Goal: Information Seeking & Learning: Learn about a topic

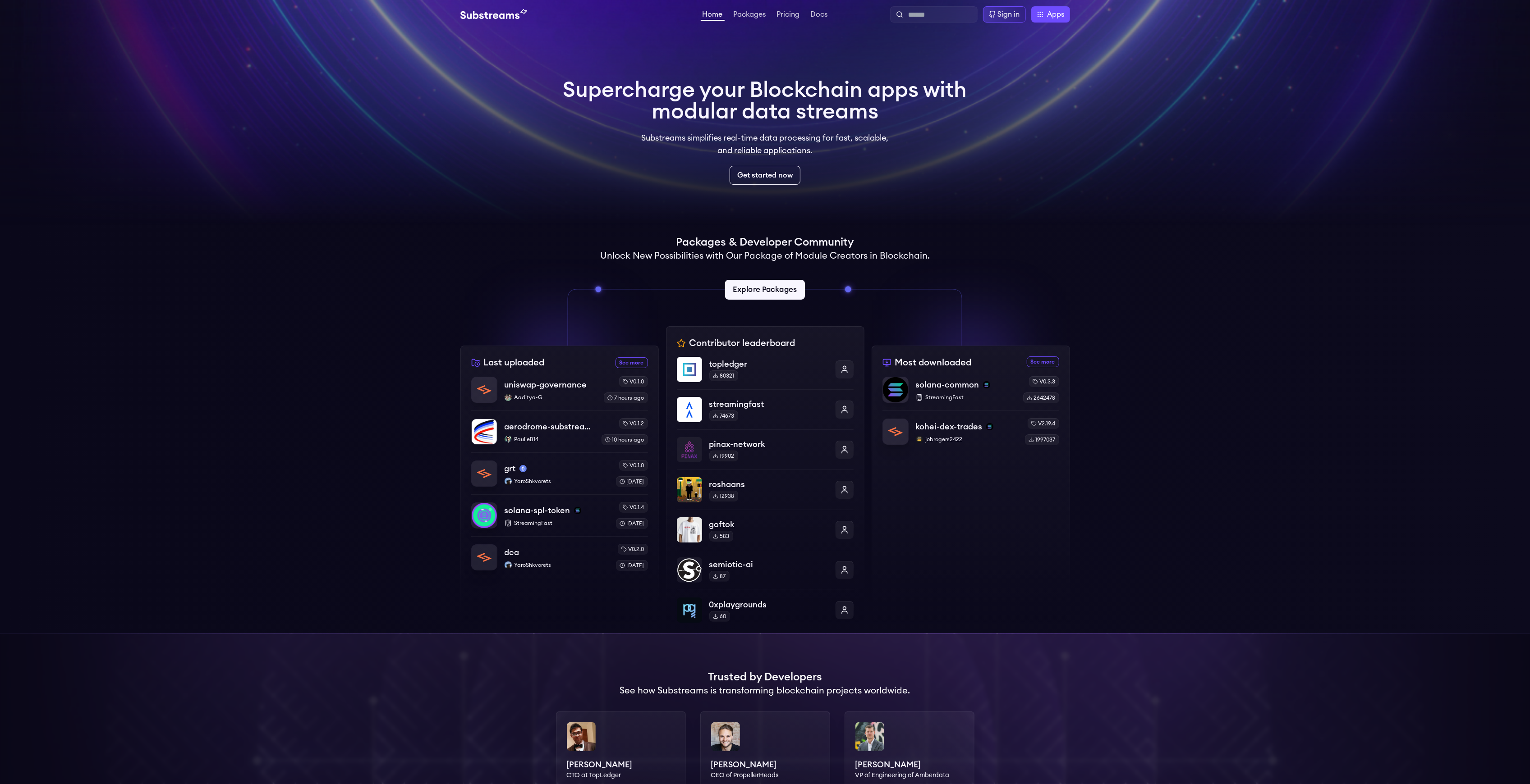
click at [769, 289] on link "Explore Packages" at bounding box center [765, 290] width 80 height 20
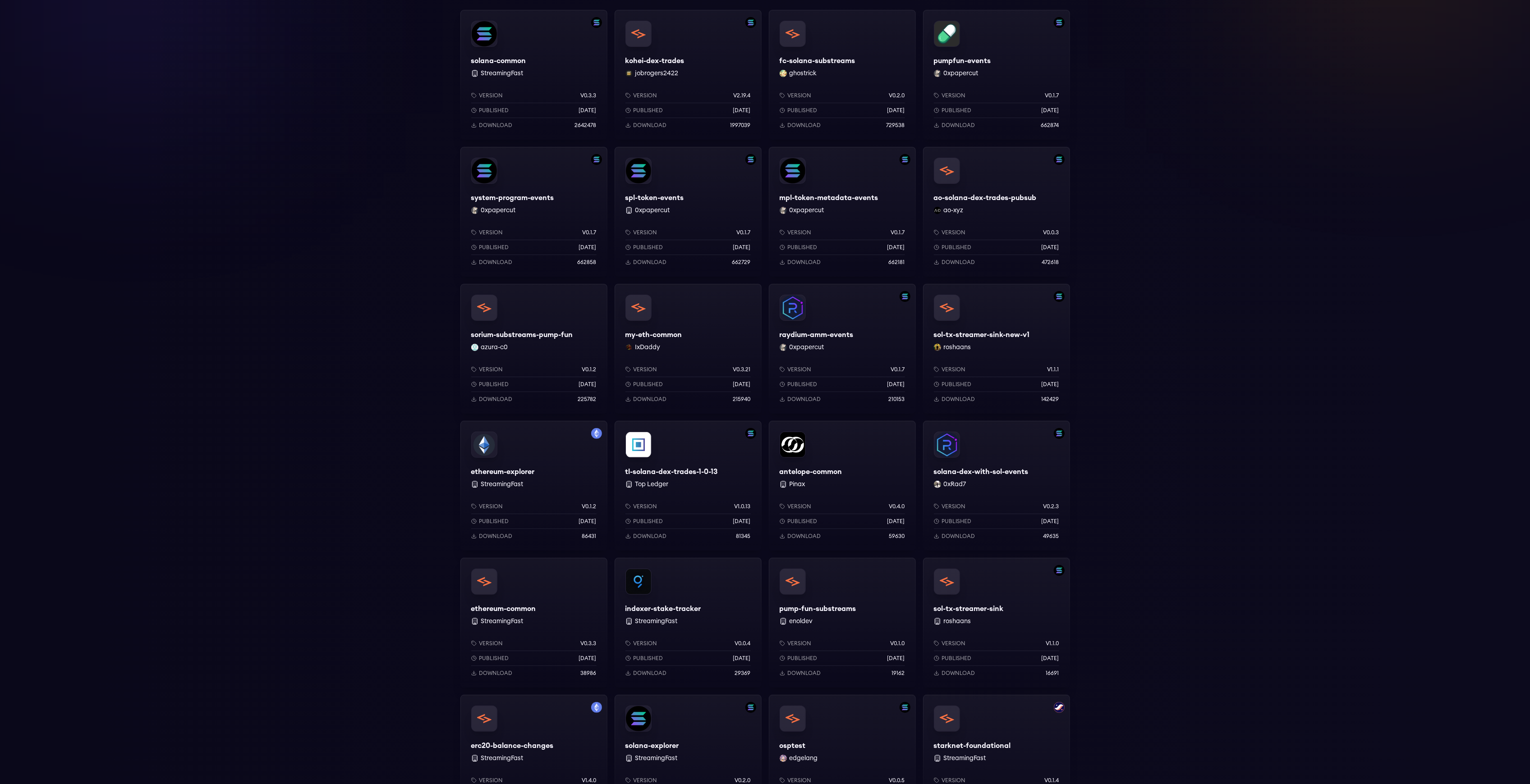
scroll to position [457, 0]
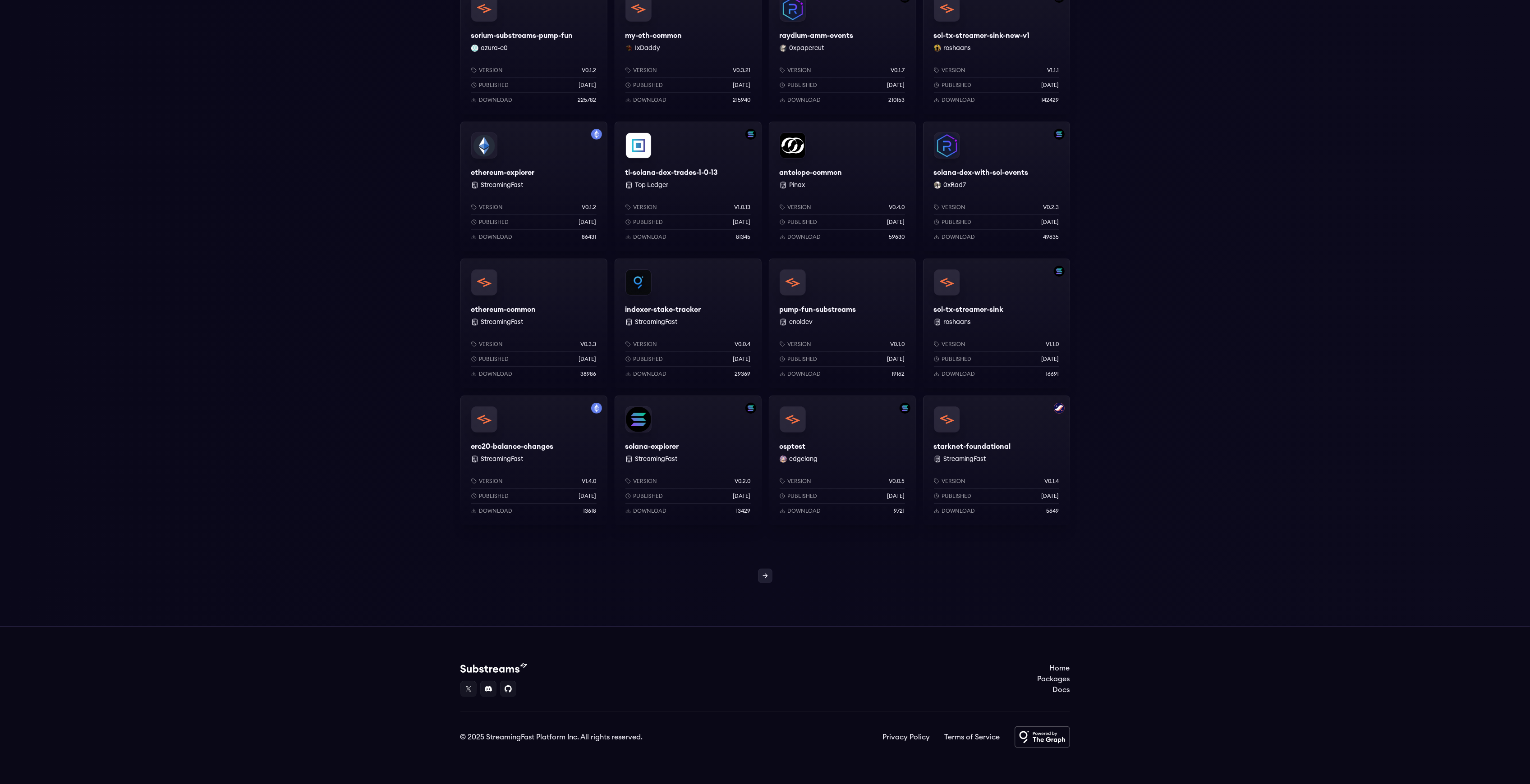
click at [766, 578] on icon at bounding box center [765, 576] width 7 height 7
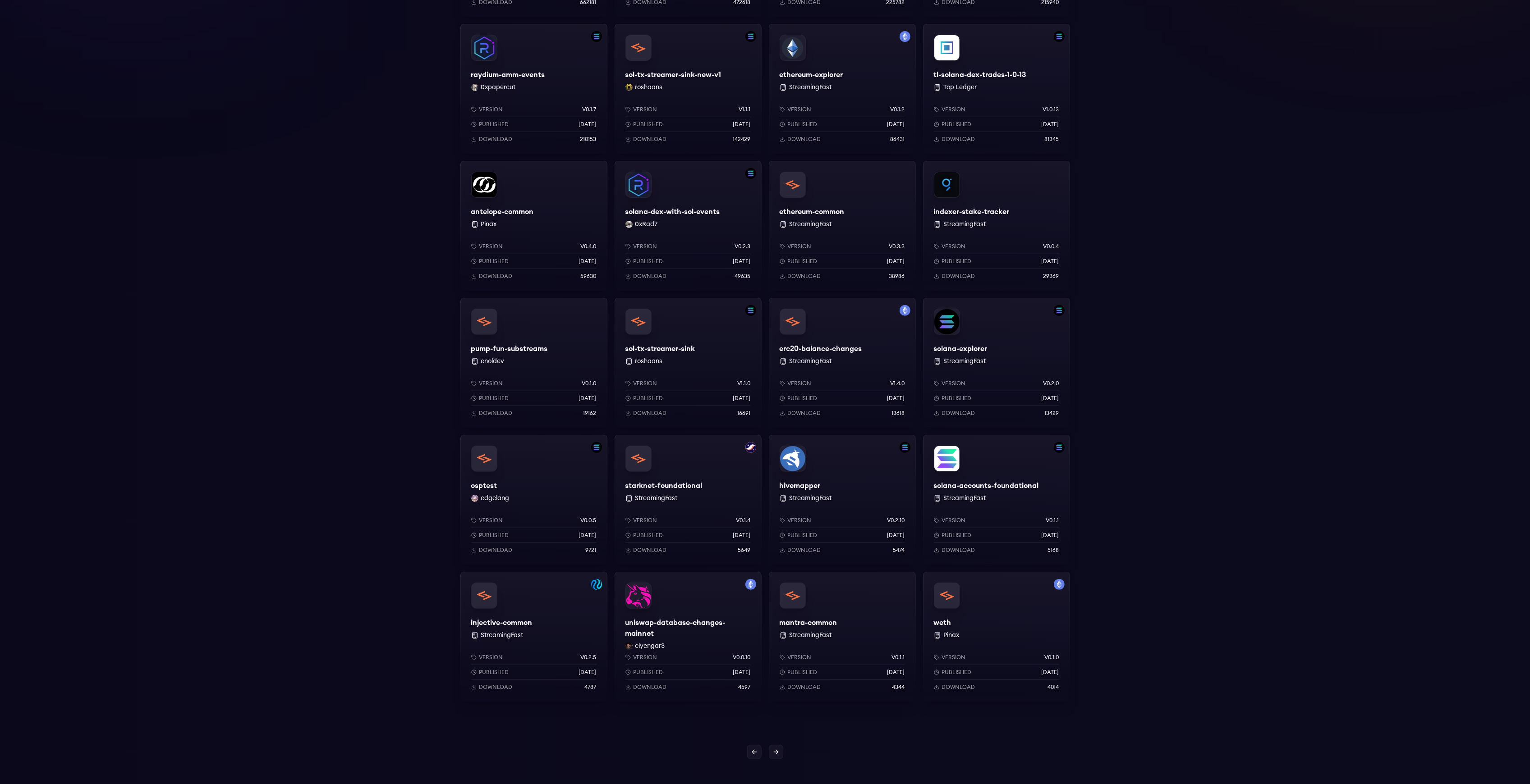
scroll to position [276, 0]
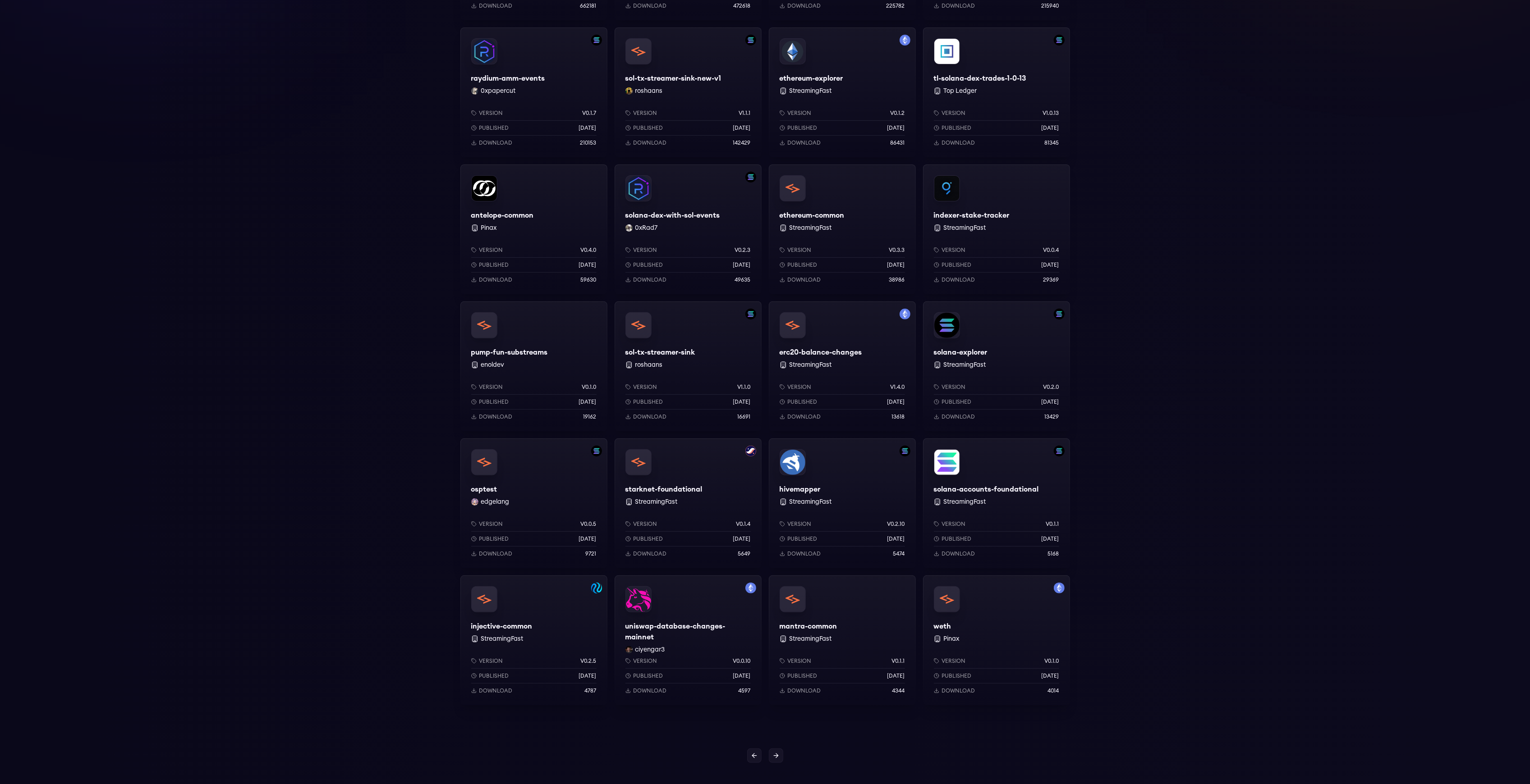
click at [683, 626] on div "uniswap-database-changes-mainnet ciyengar3 Version v0.0.10 Published 1 weeks ag…" at bounding box center [688, 640] width 147 height 130
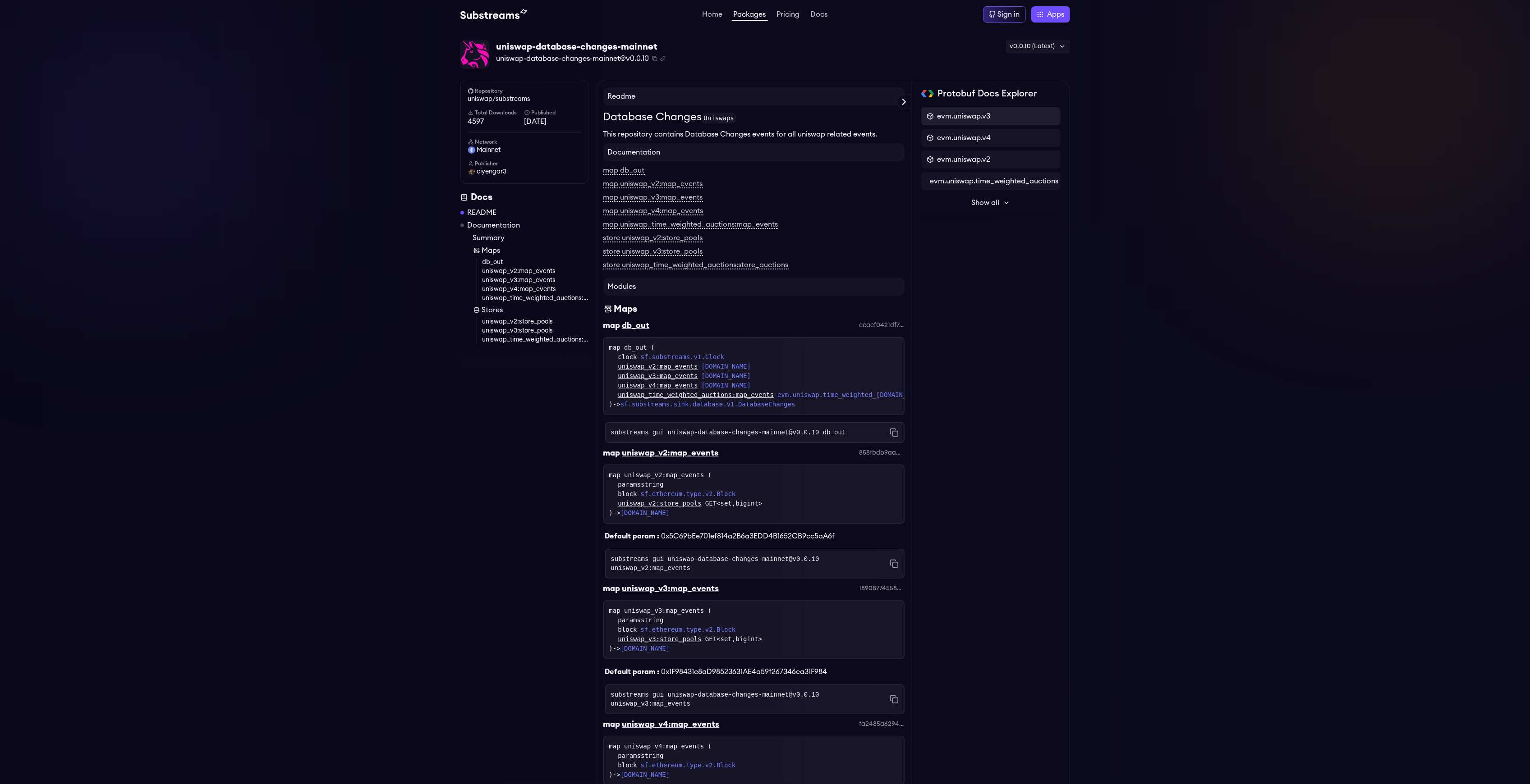
click at [996, 119] on div "evm.uniswap.v3" at bounding box center [991, 116] width 128 height 11
click at [972, 115] on span "evm.uniswap.v3" at bounding box center [964, 116] width 53 height 11
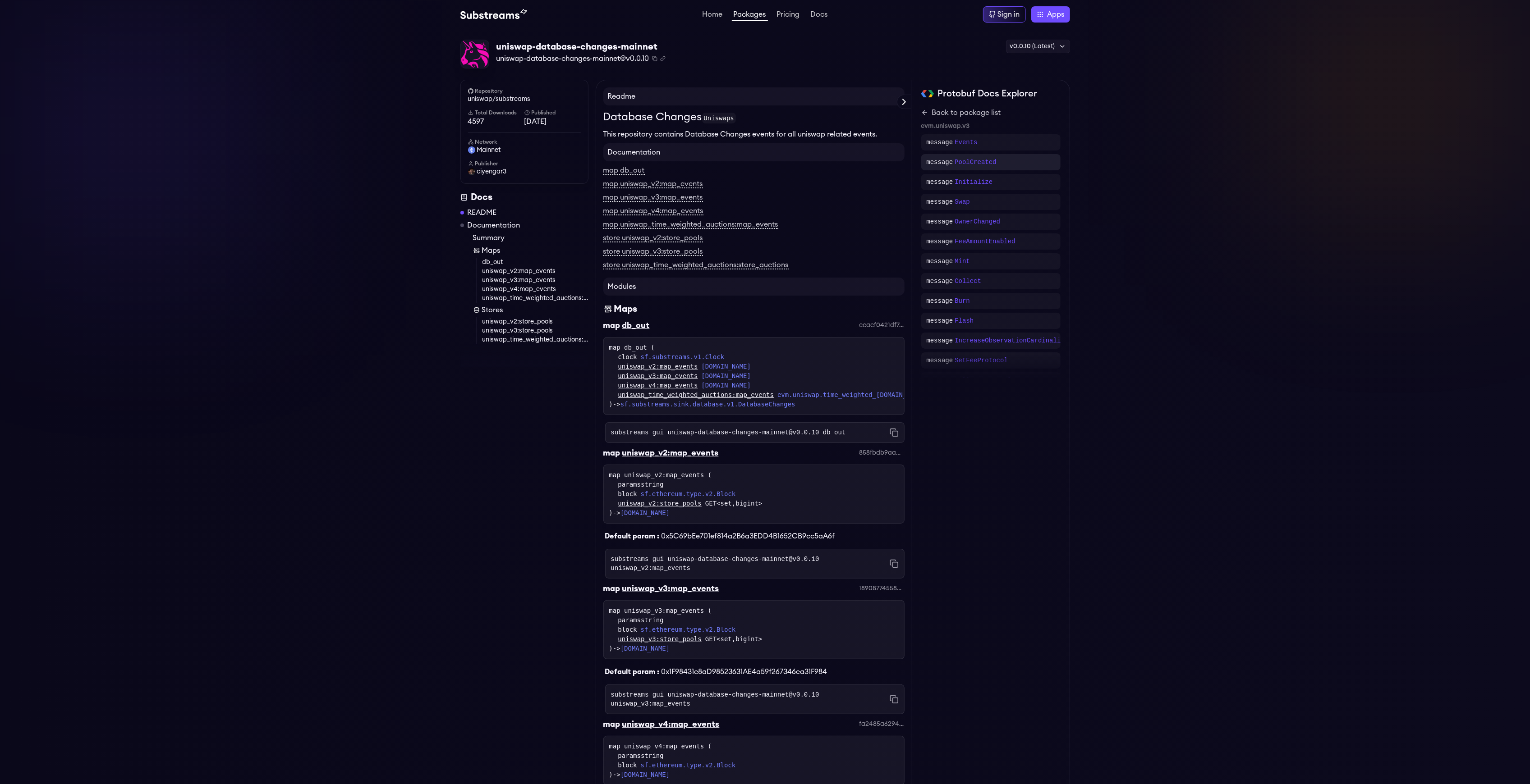
click at [1010, 167] on div "message PoolCreated" at bounding box center [991, 162] width 139 height 16
click at [922, 119] on div "Back to evm.uniswap.v3 // / @notice Emitted when a pool is created / @param tok…" at bounding box center [991, 208] width 139 height 201
click at [928, 119] on div "Back to evm.uniswap.v3 // / @notice Emitted when a pool is created / @param tok…" at bounding box center [991, 208] width 139 height 201
click at [928, 112] on icon at bounding box center [925, 113] width 7 height 7
drag, startPoint x: 609, startPoint y: 112, endPoint x: 630, endPoint y: 114, distance: 21.1
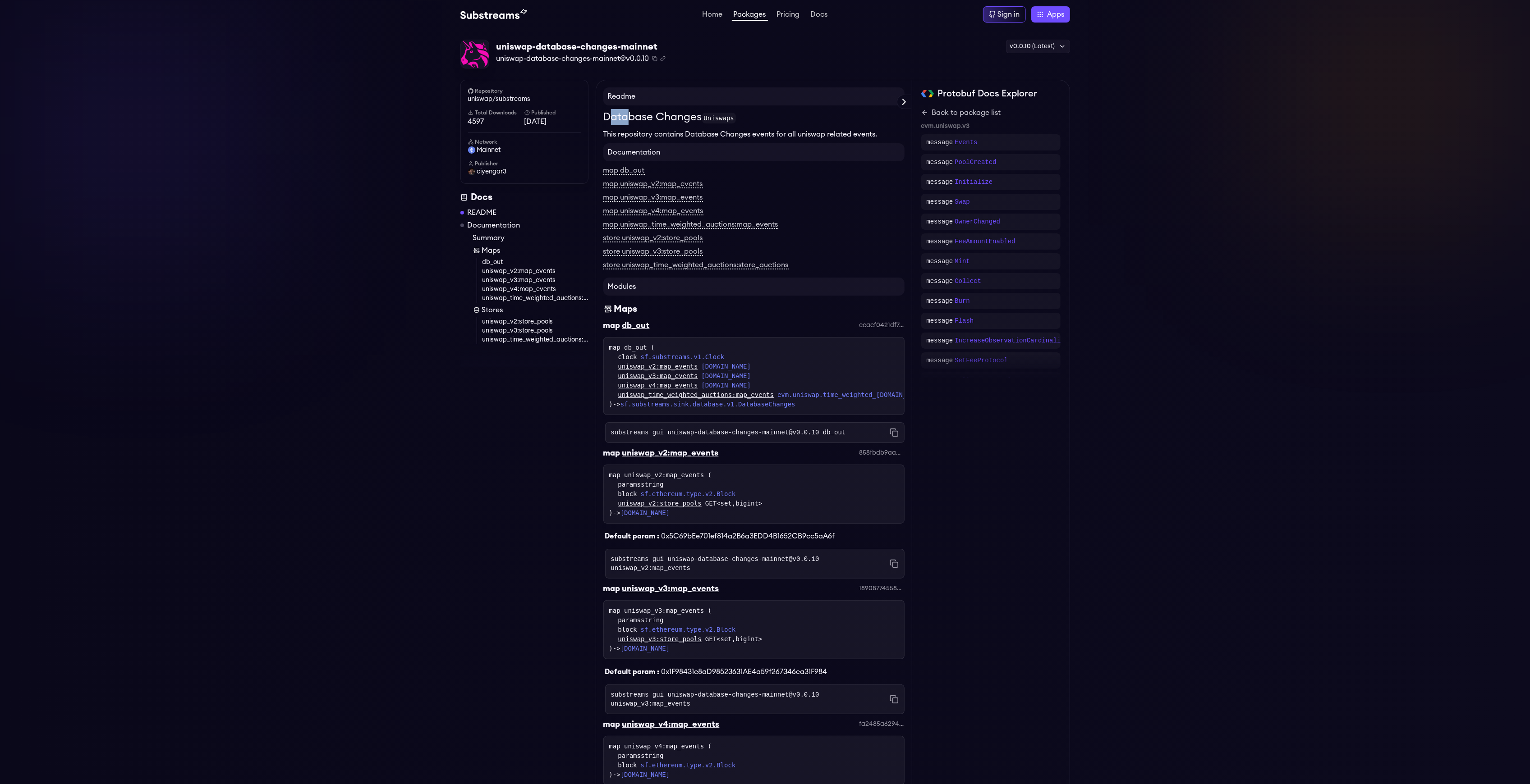
click at [630, 114] on h1 "Database Changes Uniswaps" at bounding box center [754, 117] width 301 height 16
click at [606, 114] on h1 "Database Changes Uniswaps" at bounding box center [754, 117] width 301 height 16
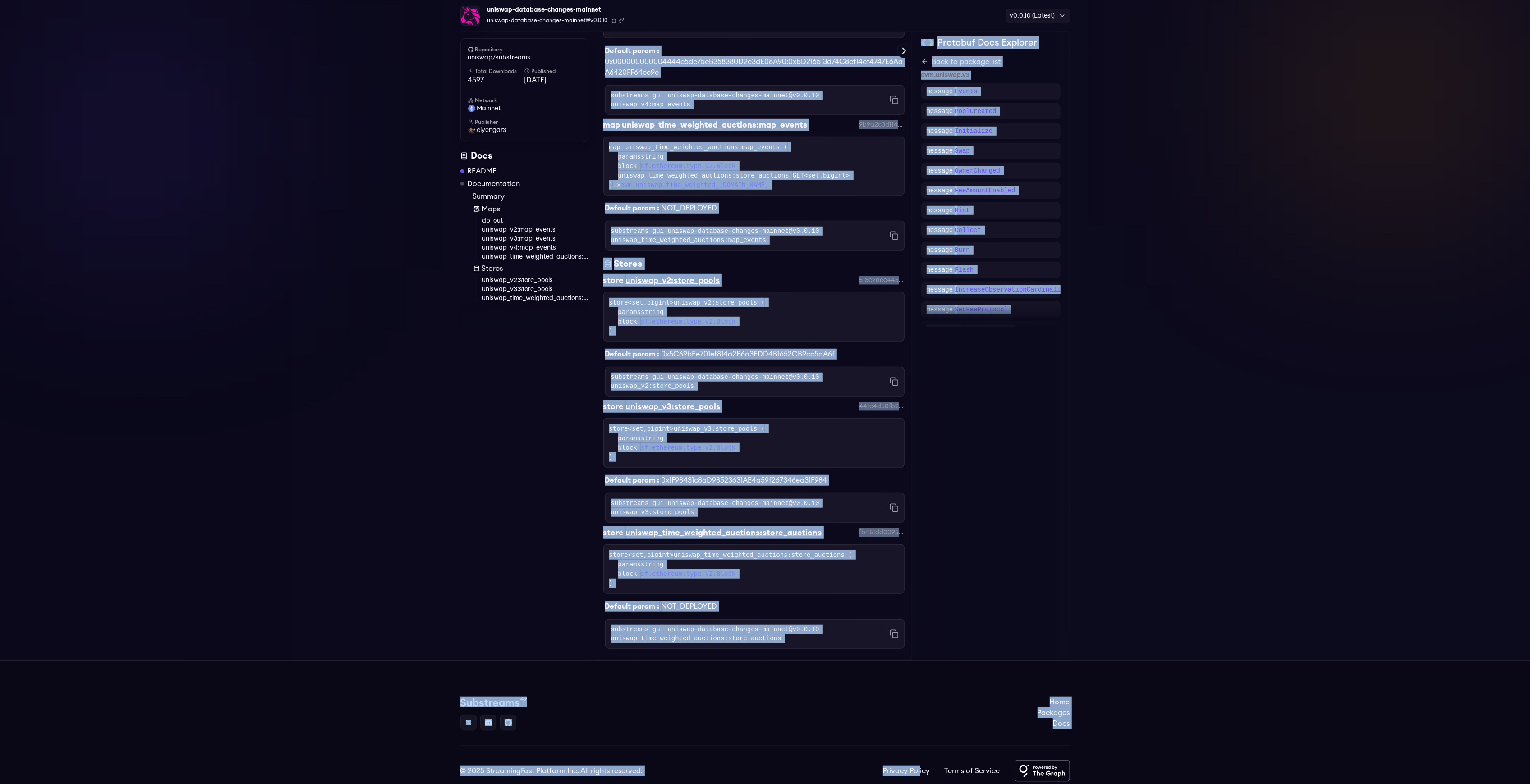
scroll to position [752, 0]
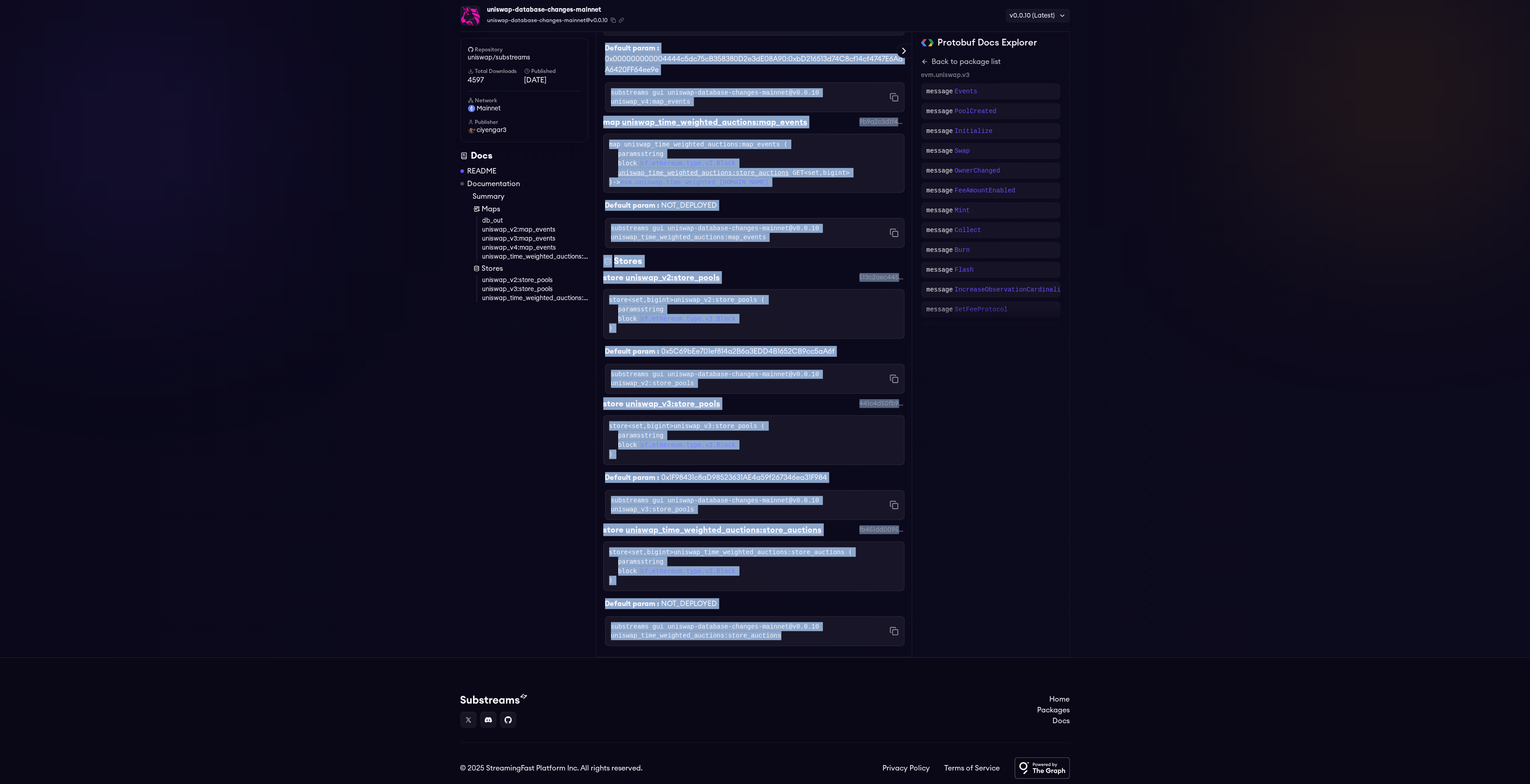
drag, startPoint x: 605, startPoint y: 114, endPoint x: 864, endPoint y: 613, distance: 562.2
copy div "Database Changes Uniswaps This repository contains Database Changes events for …"
click at [839, 591] on div "Default param : NOT_DEPLOYED" at bounding box center [754, 600] width 301 height 18
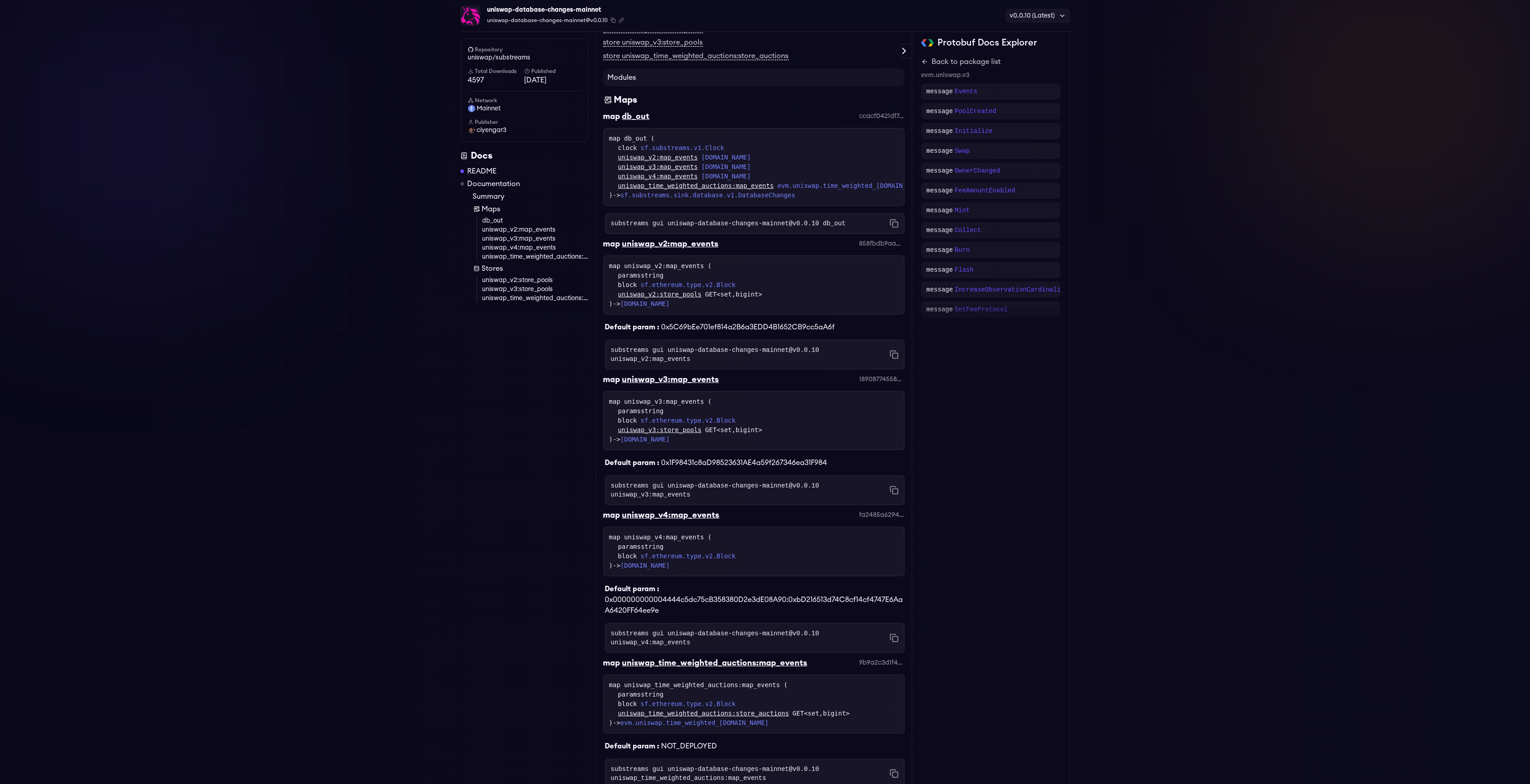
scroll to position [0, 0]
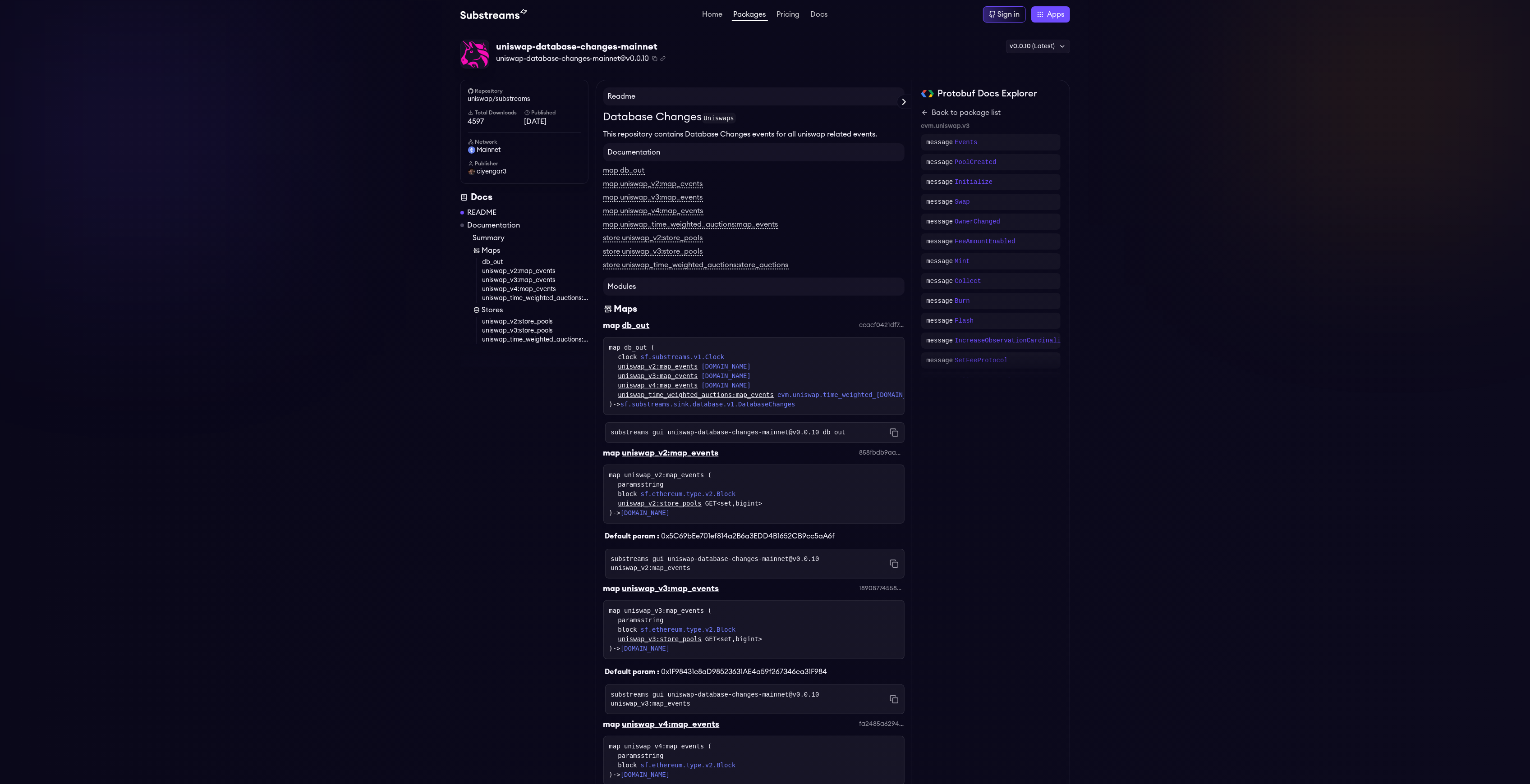
click at [830, 381] on div "uniswap_v4:map_events evm.uniswap.v4.Events" at bounding box center [758, 386] width 280 height 10
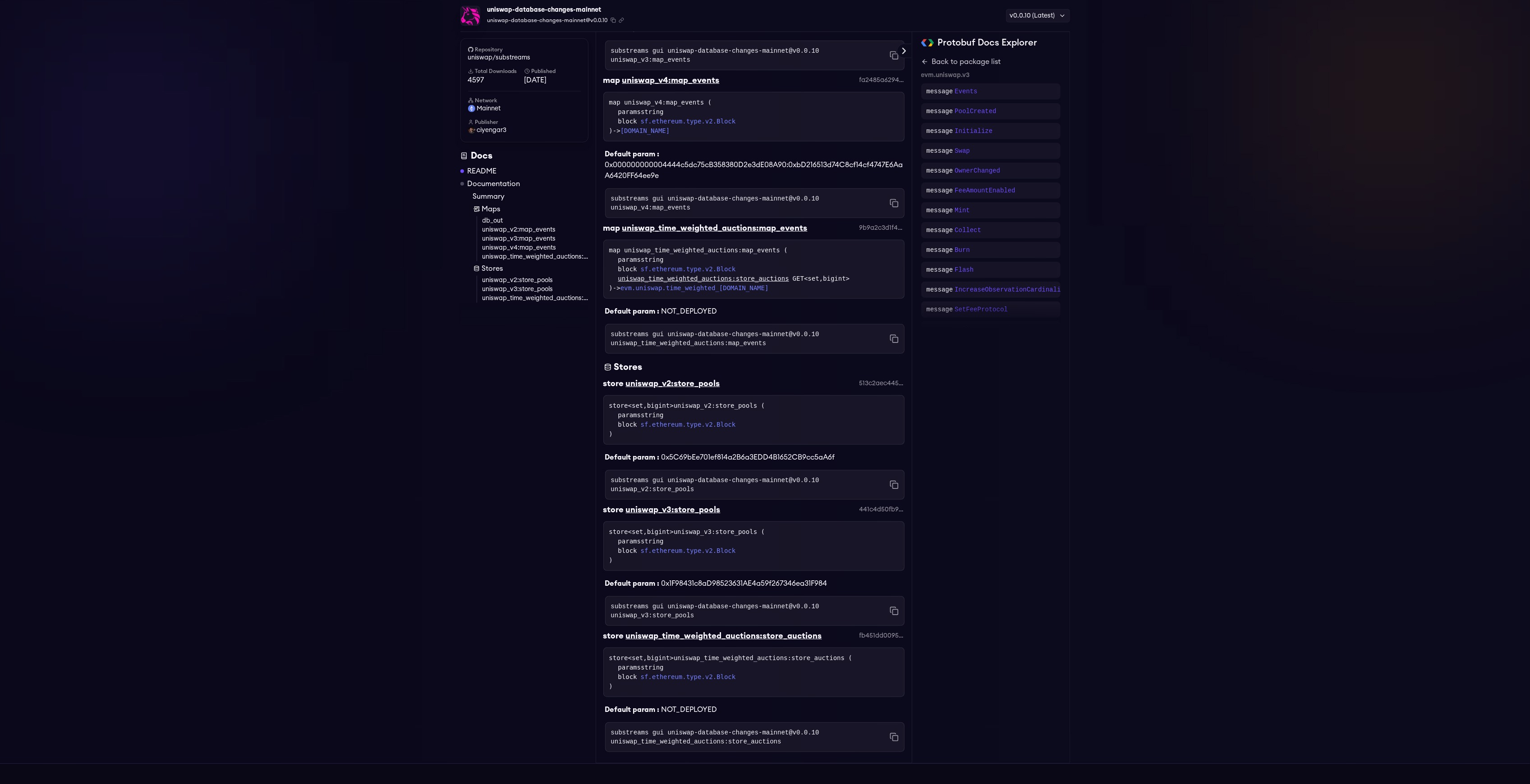
scroll to position [668, 0]
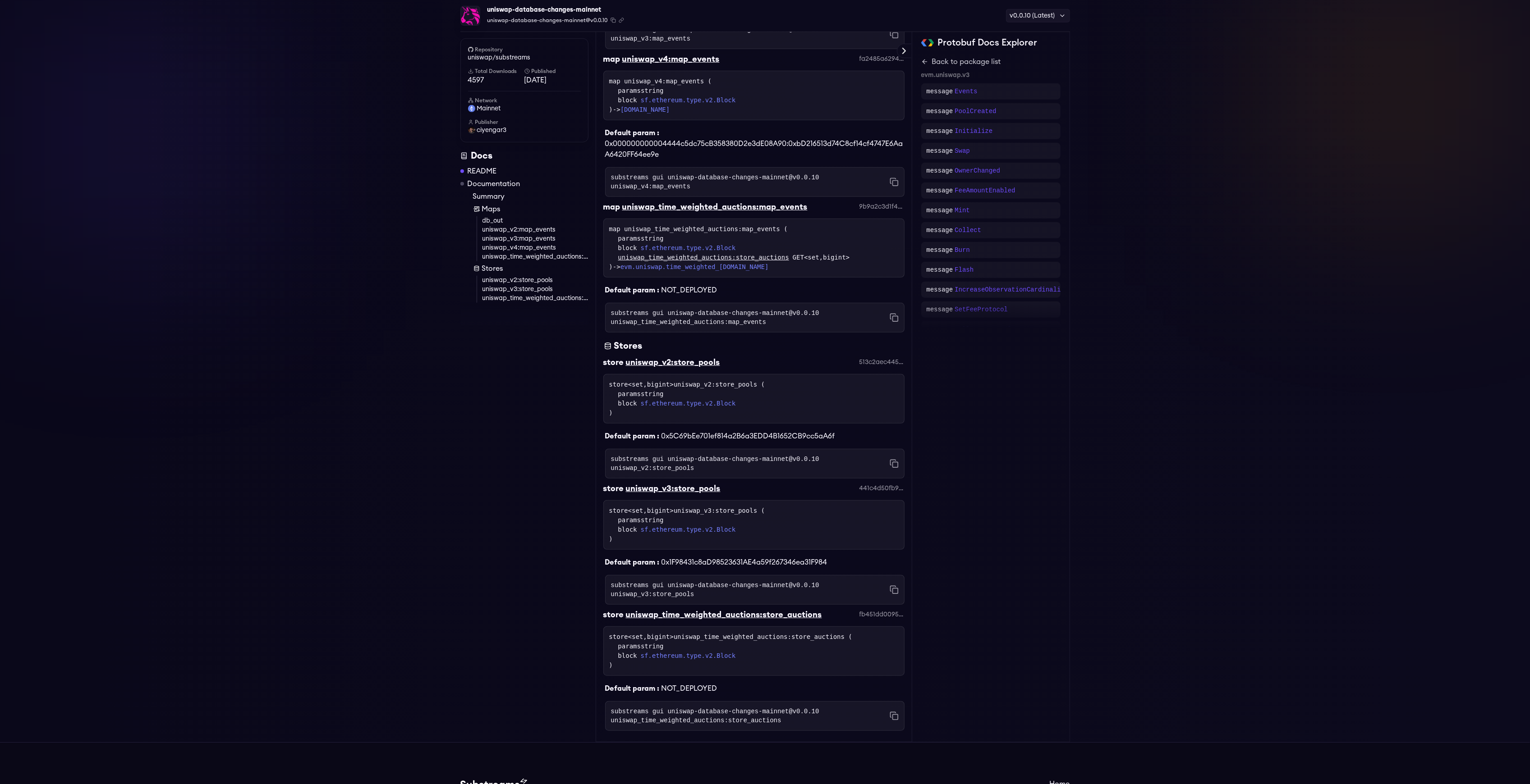
click at [485, 183] on link "Documentation" at bounding box center [494, 184] width 53 height 11
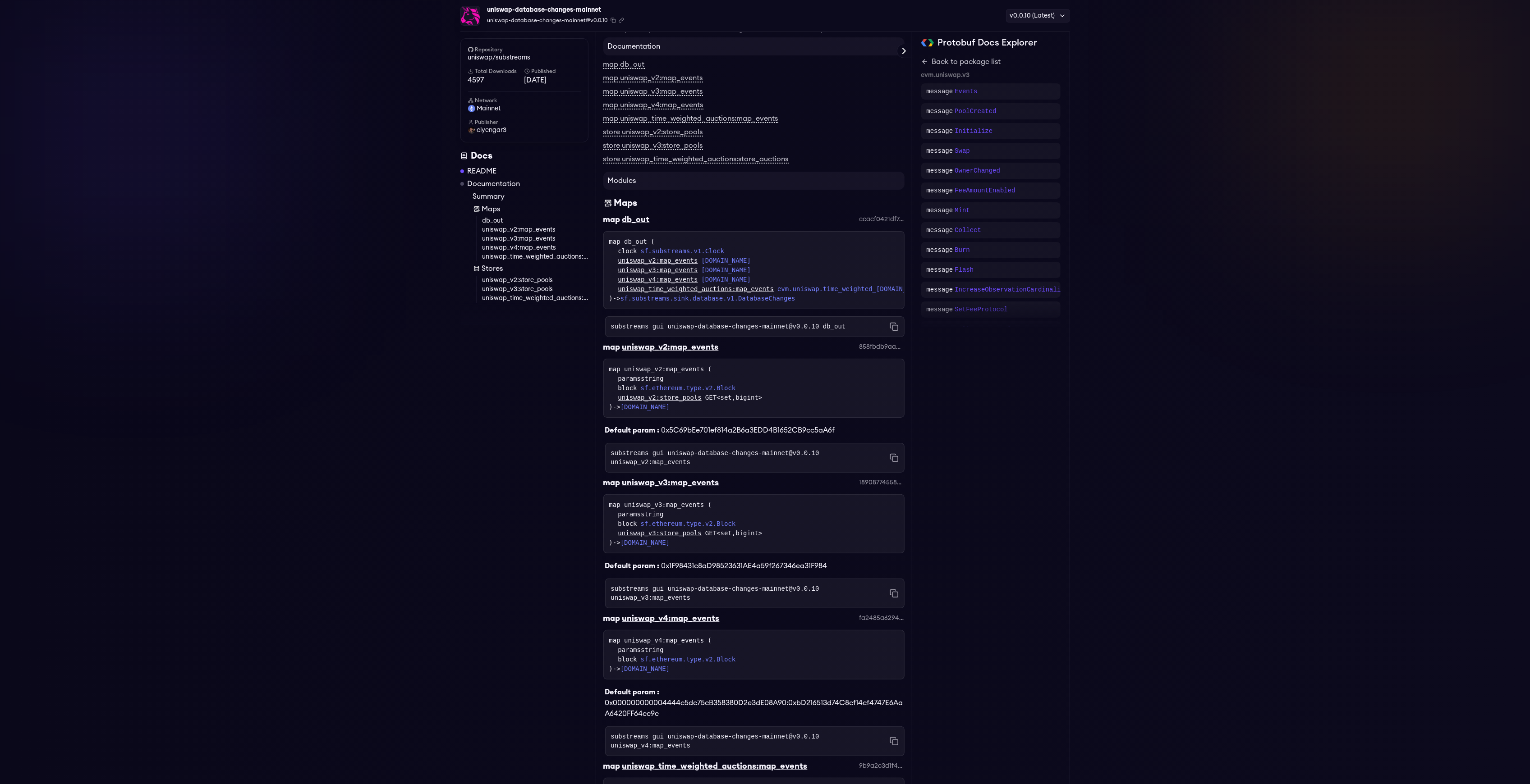
scroll to position [107, 0]
click at [425, 368] on div "uniswap-database-changes-mainnet uniswap-database-changes-mainnet@v0.0.10 Copie…" at bounding box center [765, 612] width 1530 height 1381
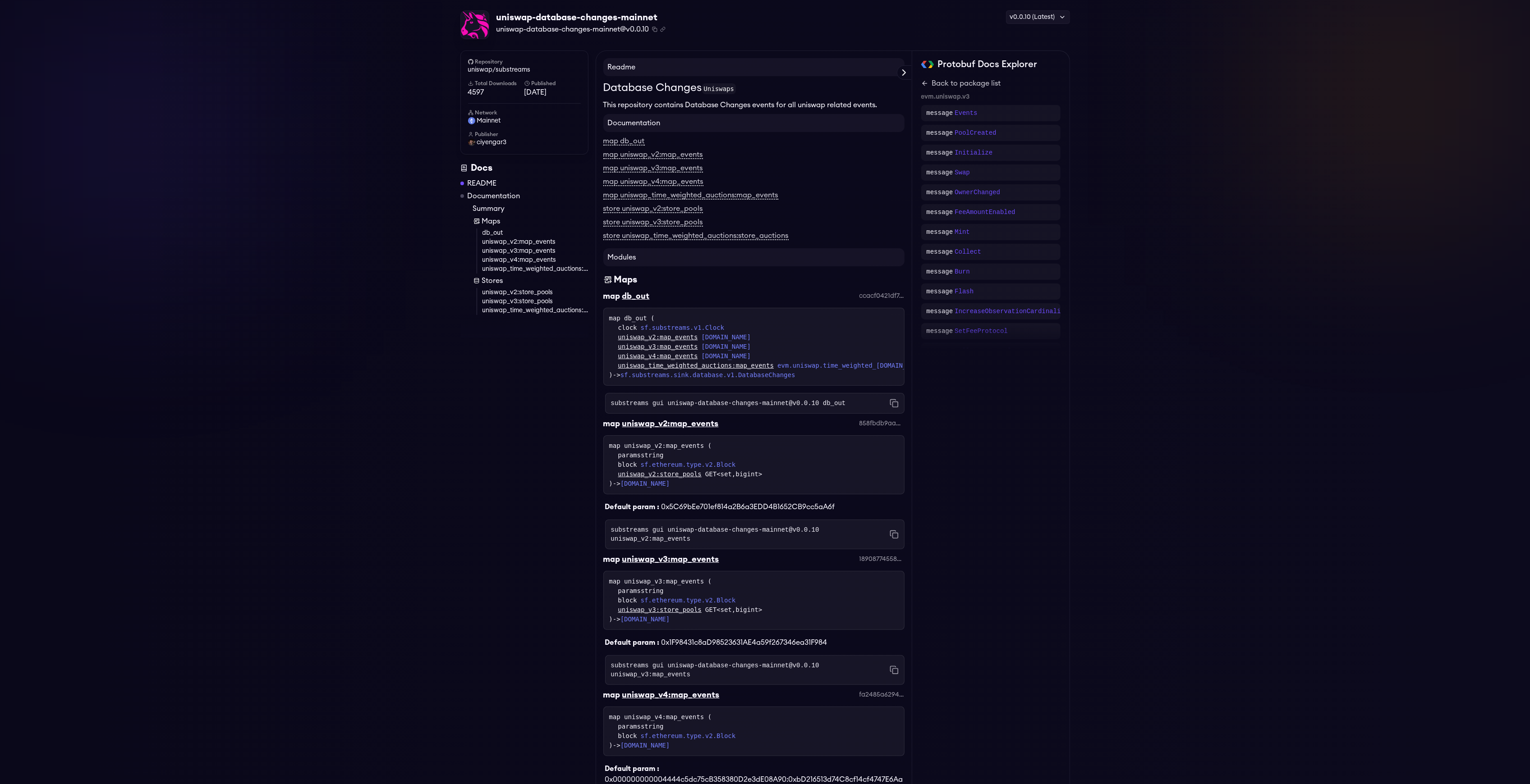
scroll to position [0, 0]
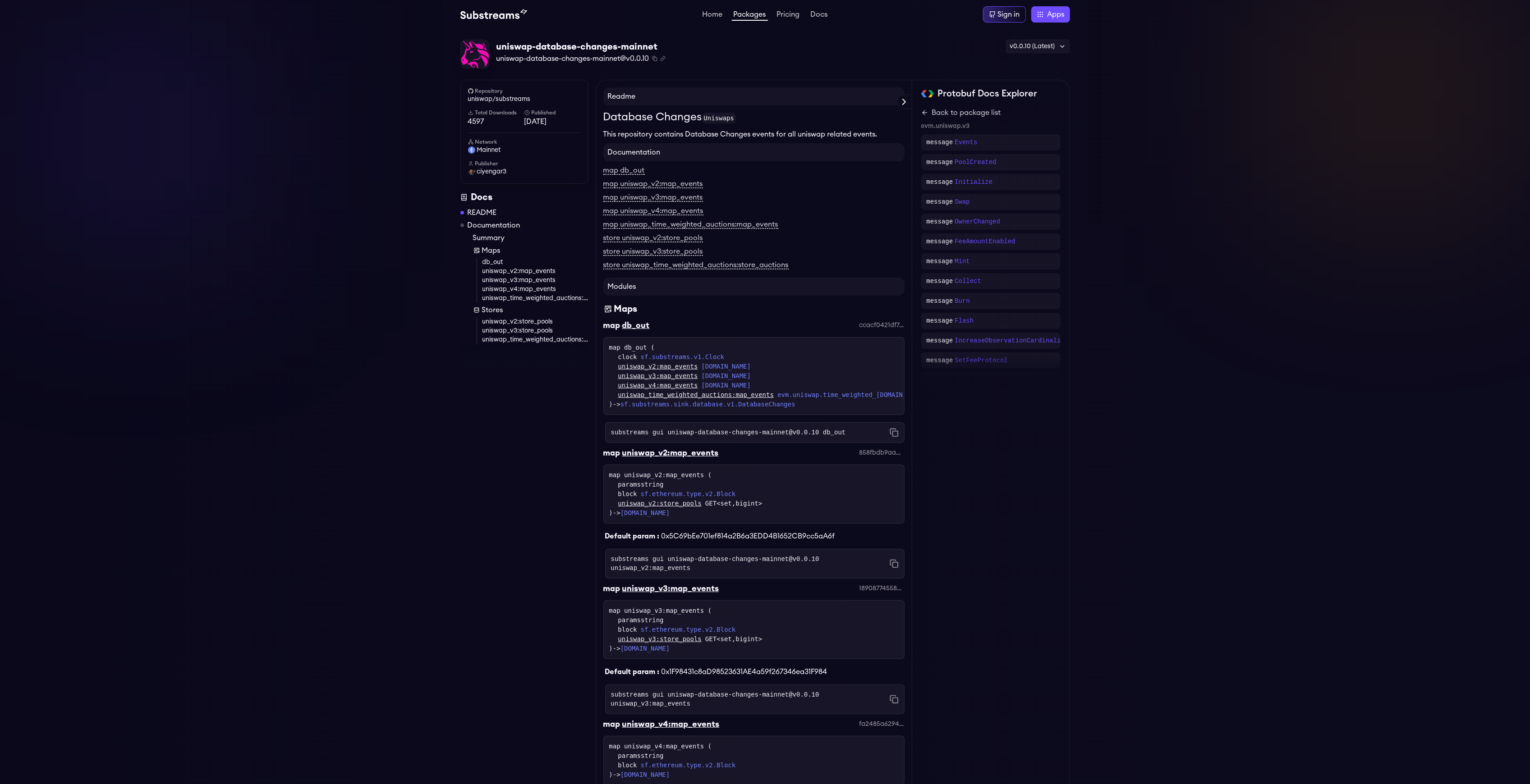
click at [756, 14] on link "Packages" at bounding box center [750, 16] width 36 height 10
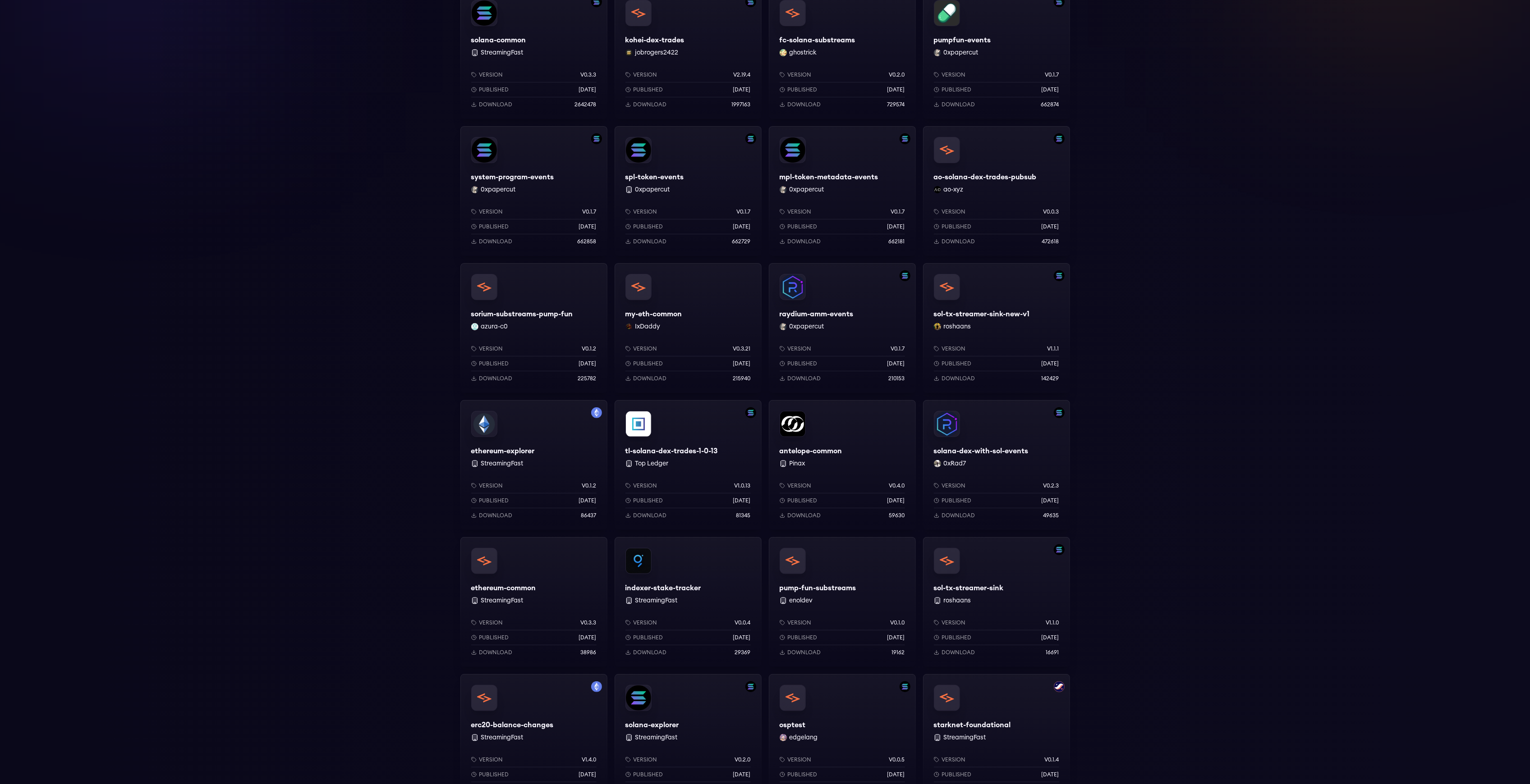
scroll to position [420, 0]
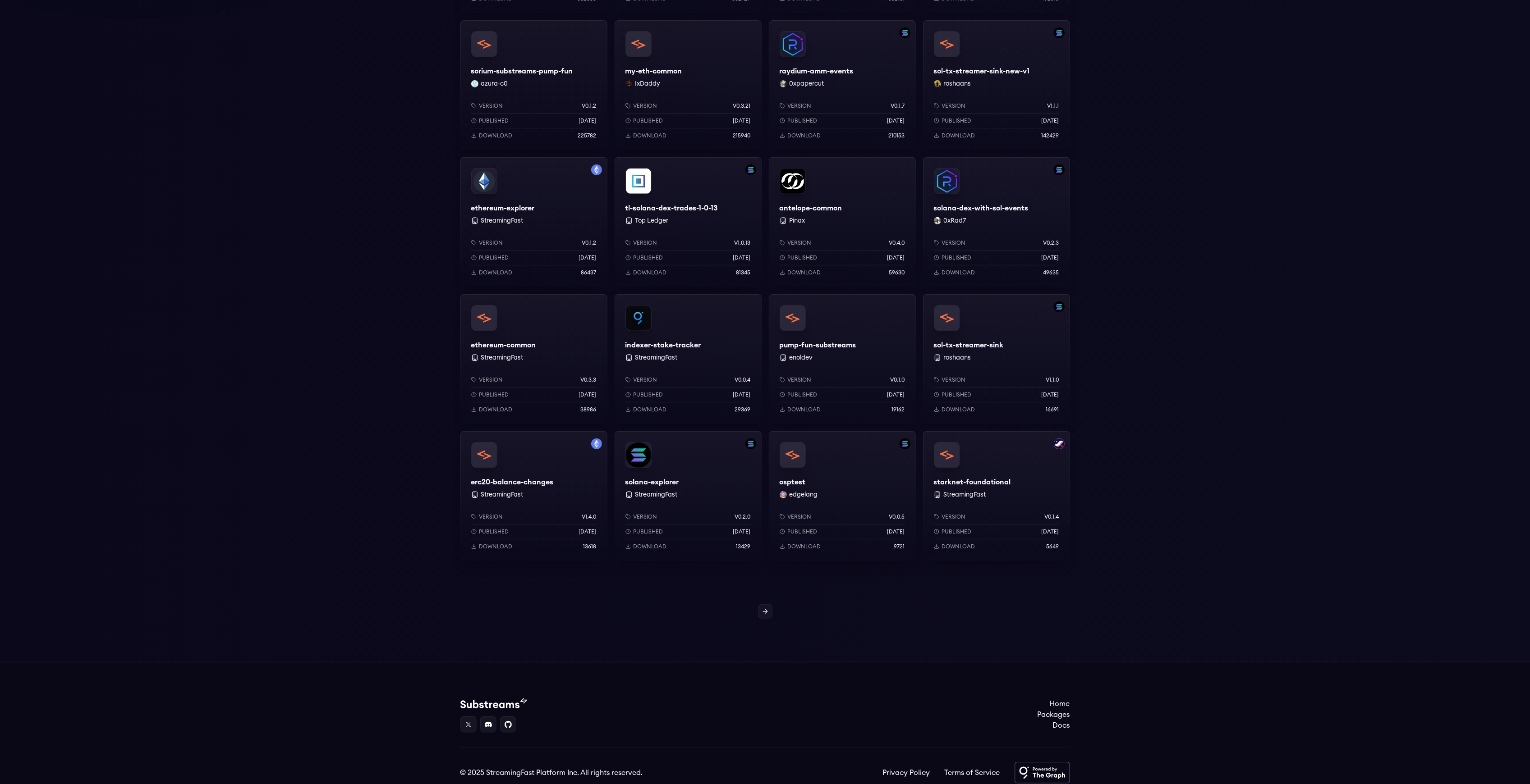
click at [769, 602] on div "solana-common StreamingFast Version v0.3.3 Published 7 months ago Download 2642…" at bounding box center [765, 182] width 1530 height 872
click at [769, 607] on link at bounding box center [765, 611] width 14 height 14
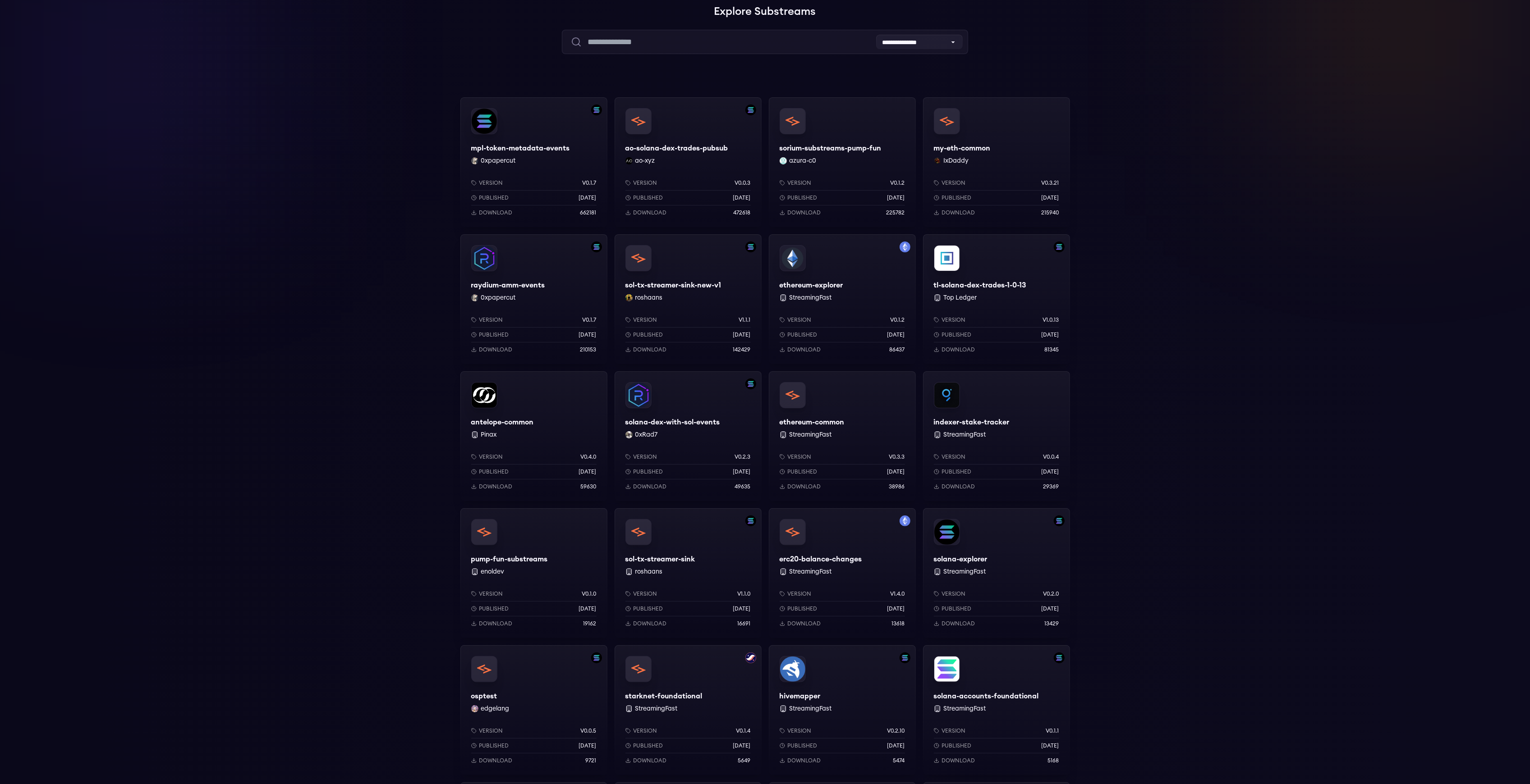
scroll to position [36, 0]
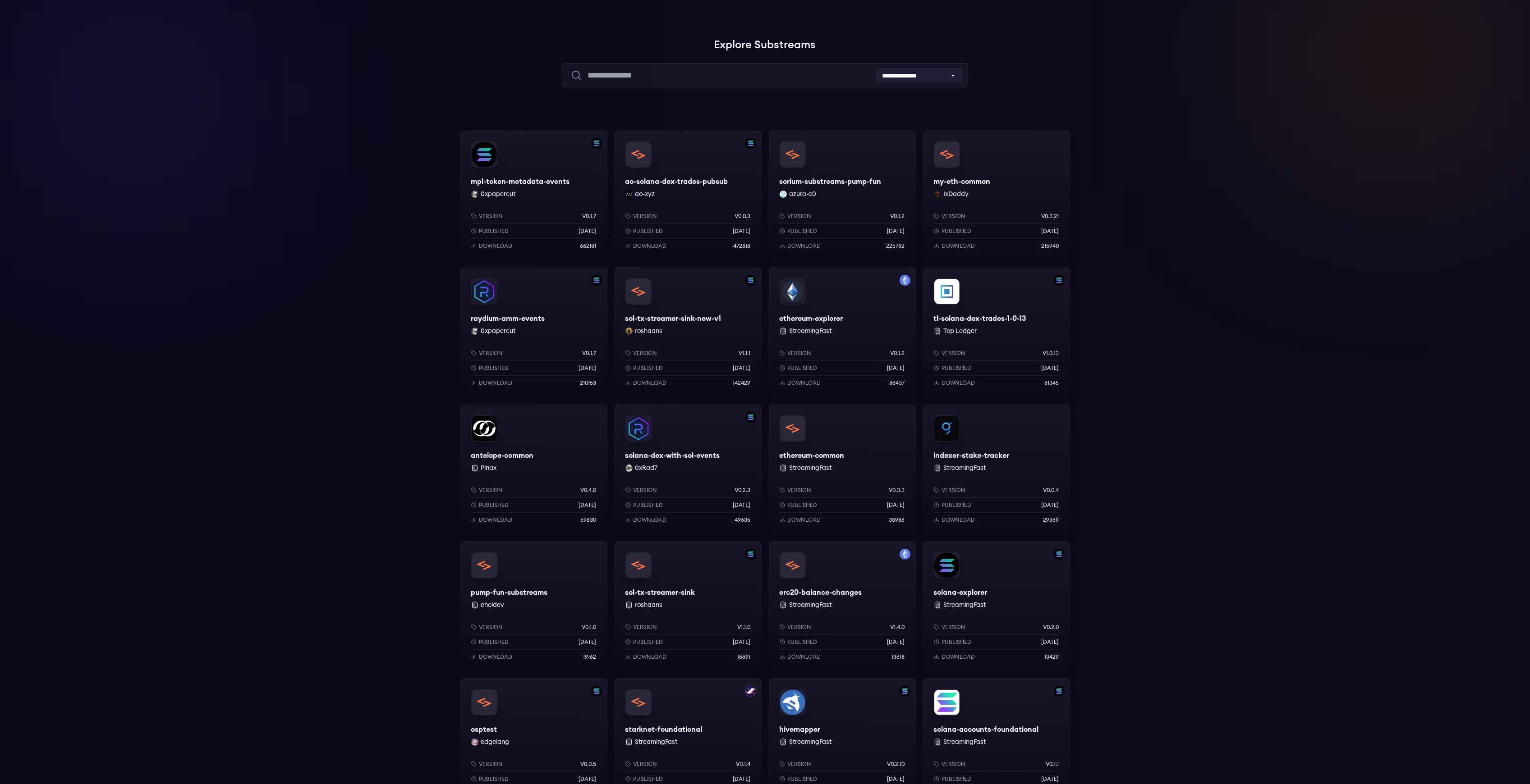
click at [848, 479] on div "Version v0.3.3 Published 4 months ago Download 38986" at bounding box center [842, 503] width 147 height 62
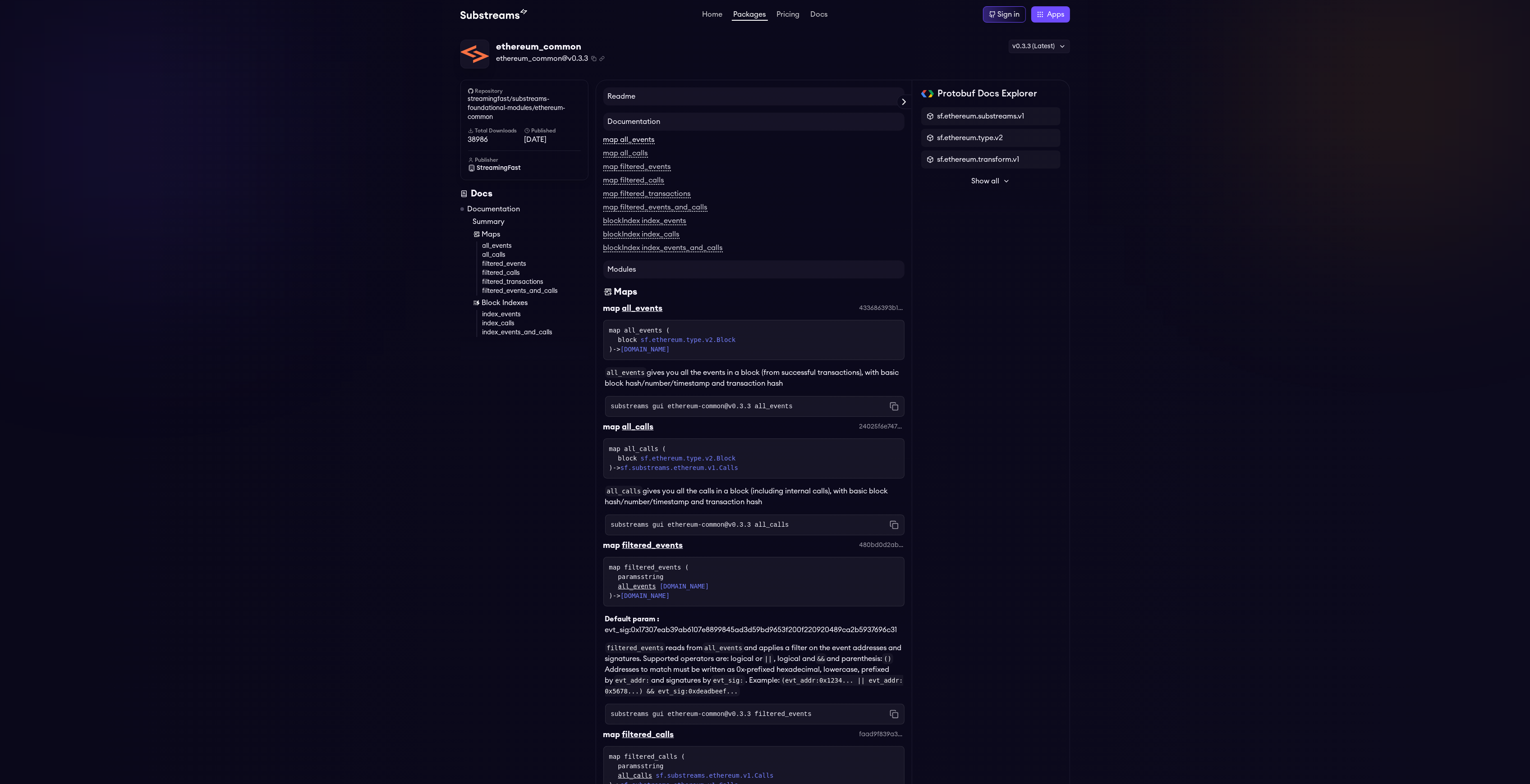
click at [635, 140] on link "map all_events" at bounding box center [629, 140] width 51 height 8
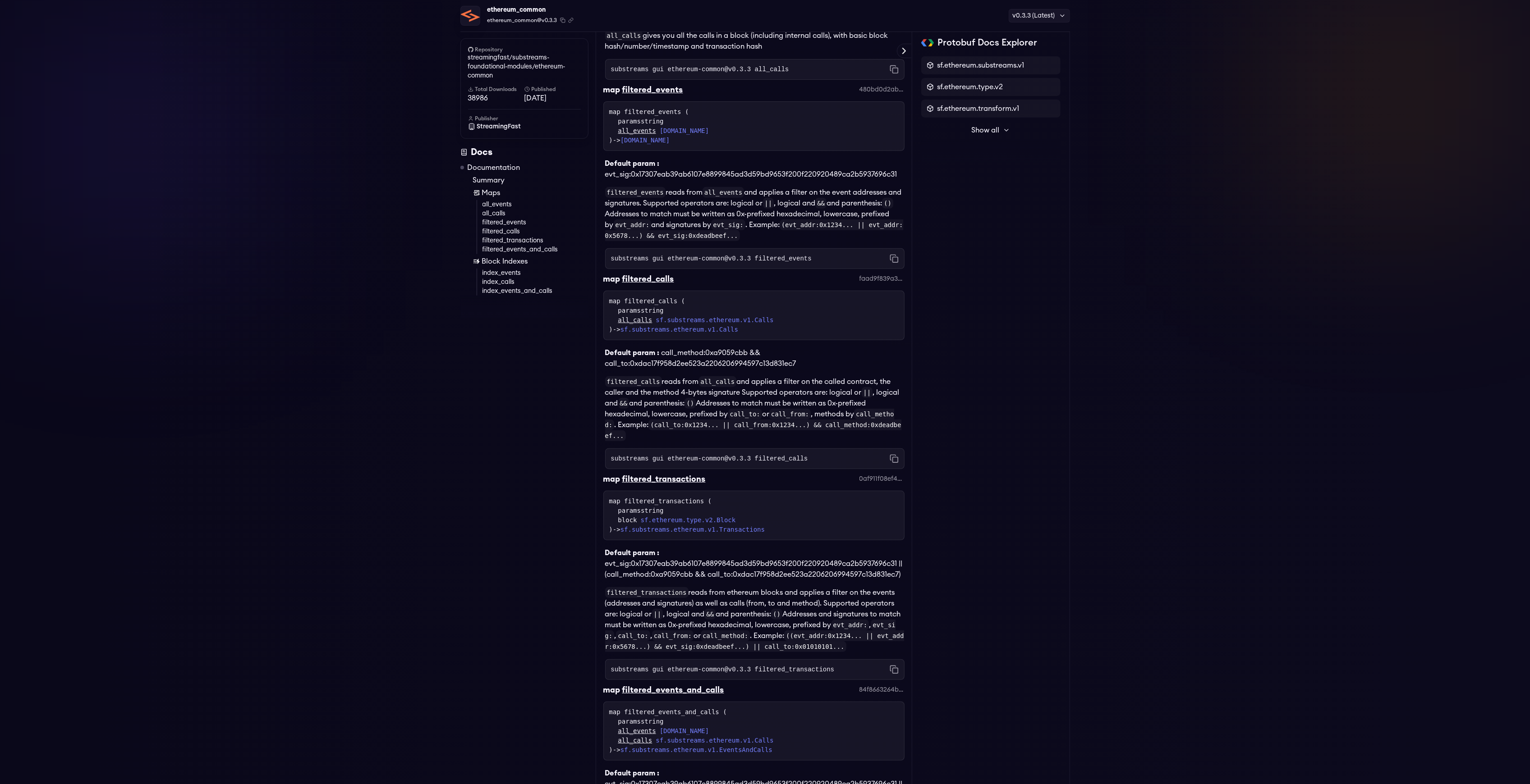
scroll to position [305, 0]
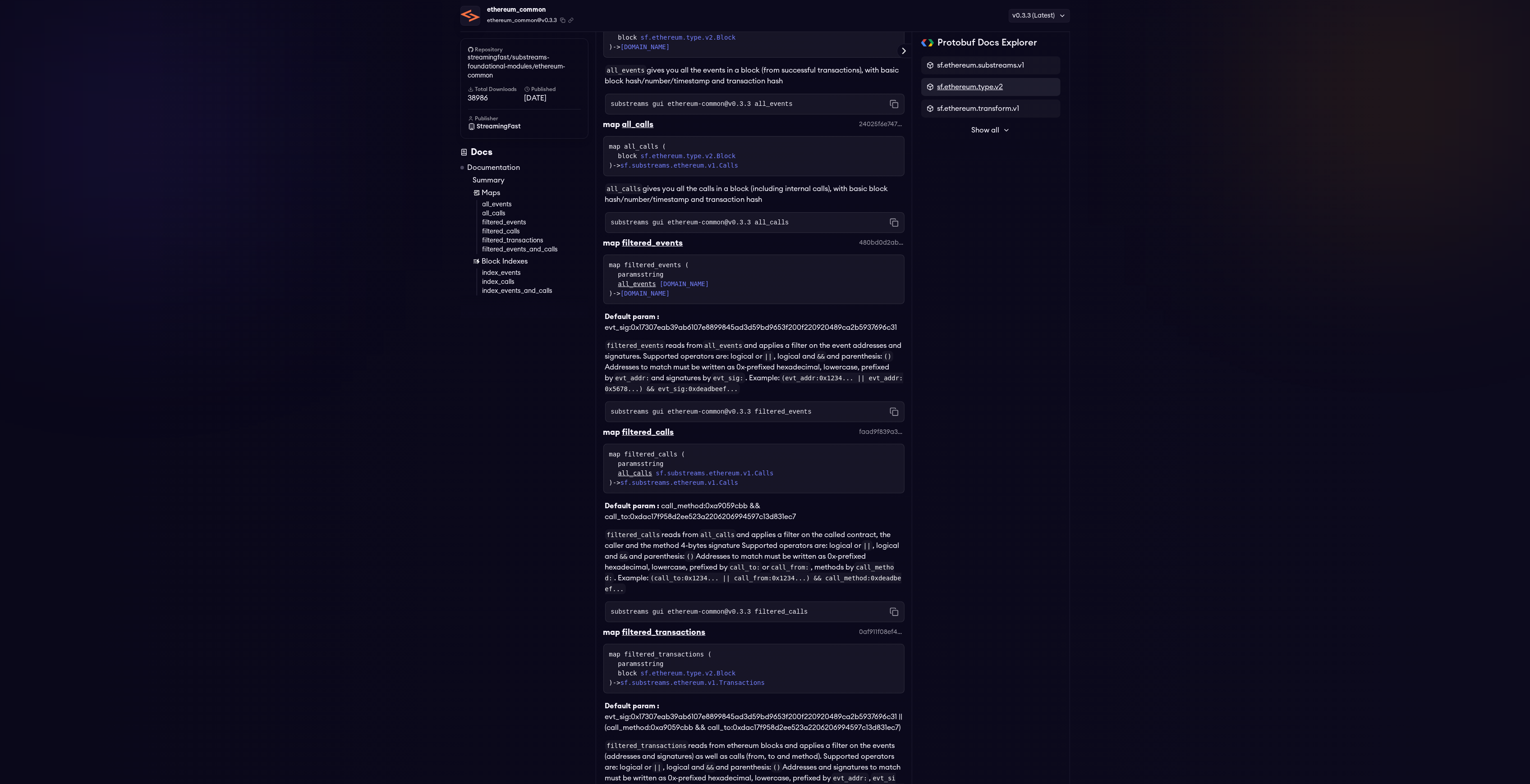
click at [984, 91] on span "sf.ethereum.type.v2" at bounding box center [970, 87] width 66 height 11
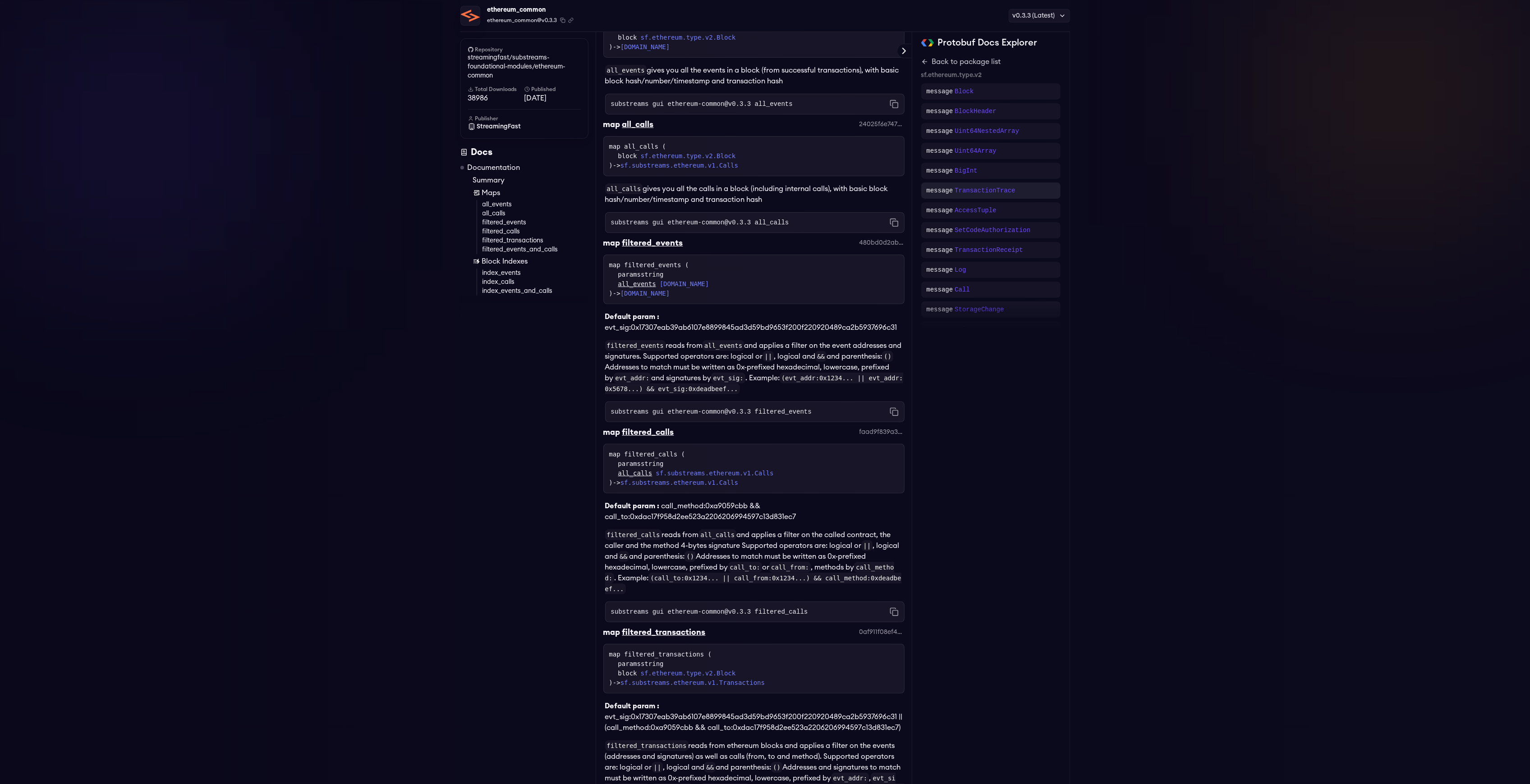
click at [1020, 197] on div "message TransactionTrace" at bounding box center [991, 190] width 139 height 16
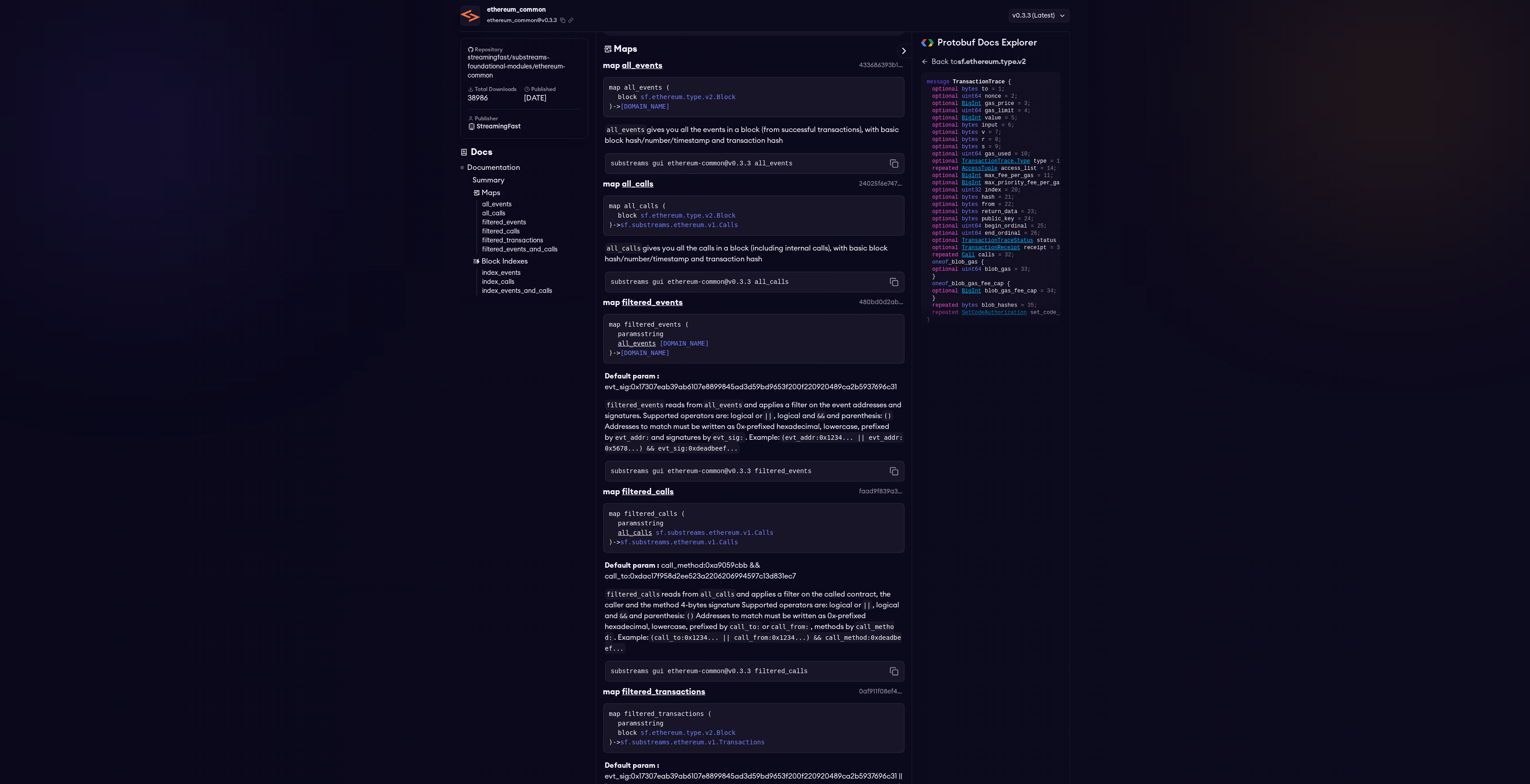
scroll to position [245, 0]
click at [928, 66] on link "Back to sf.ethereum.type.v2" at bounding box center [991, 62] width 139 height 11
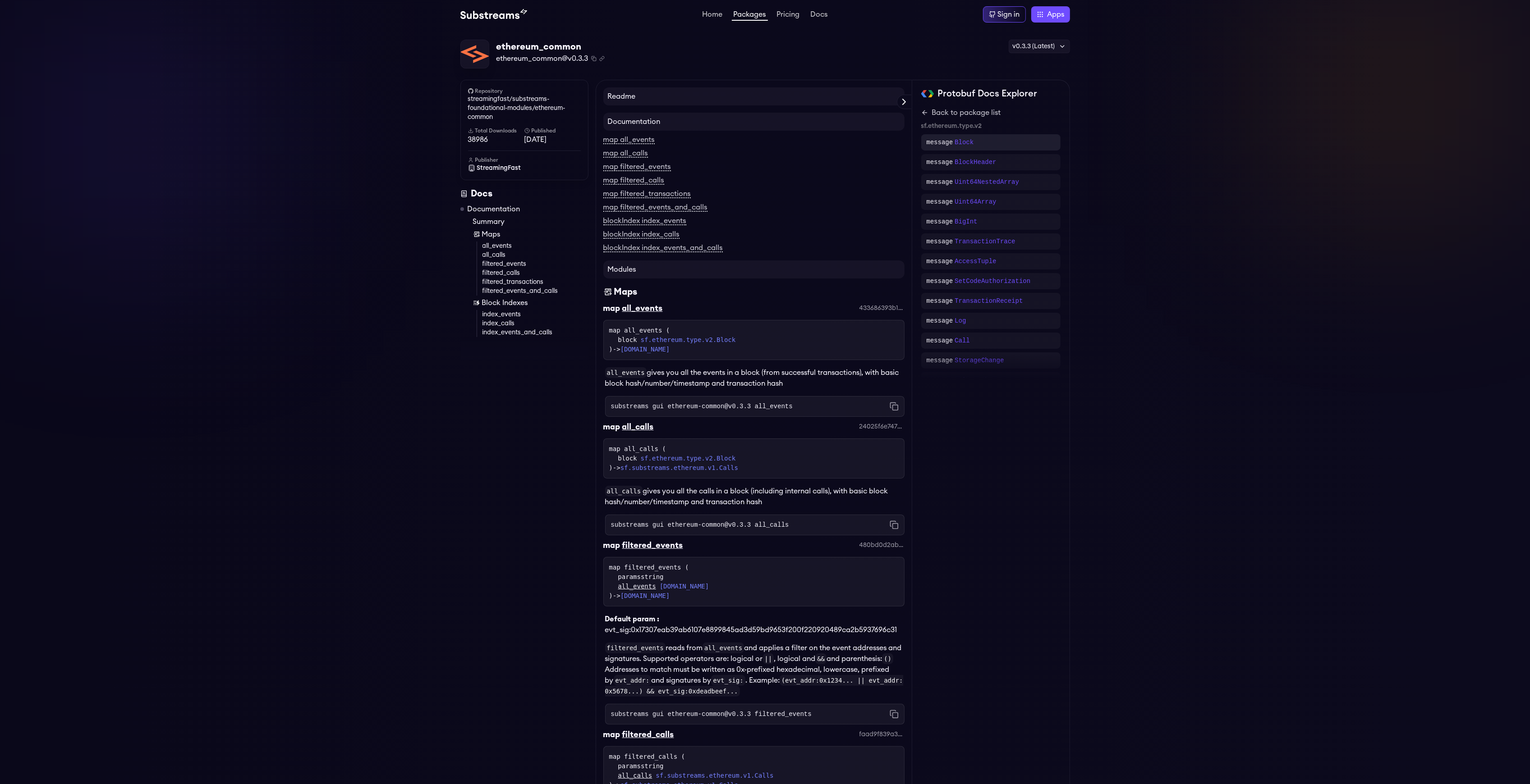
click at [953, 137] on div "message Block" at bounding box center [991, 142] width 139 height 16
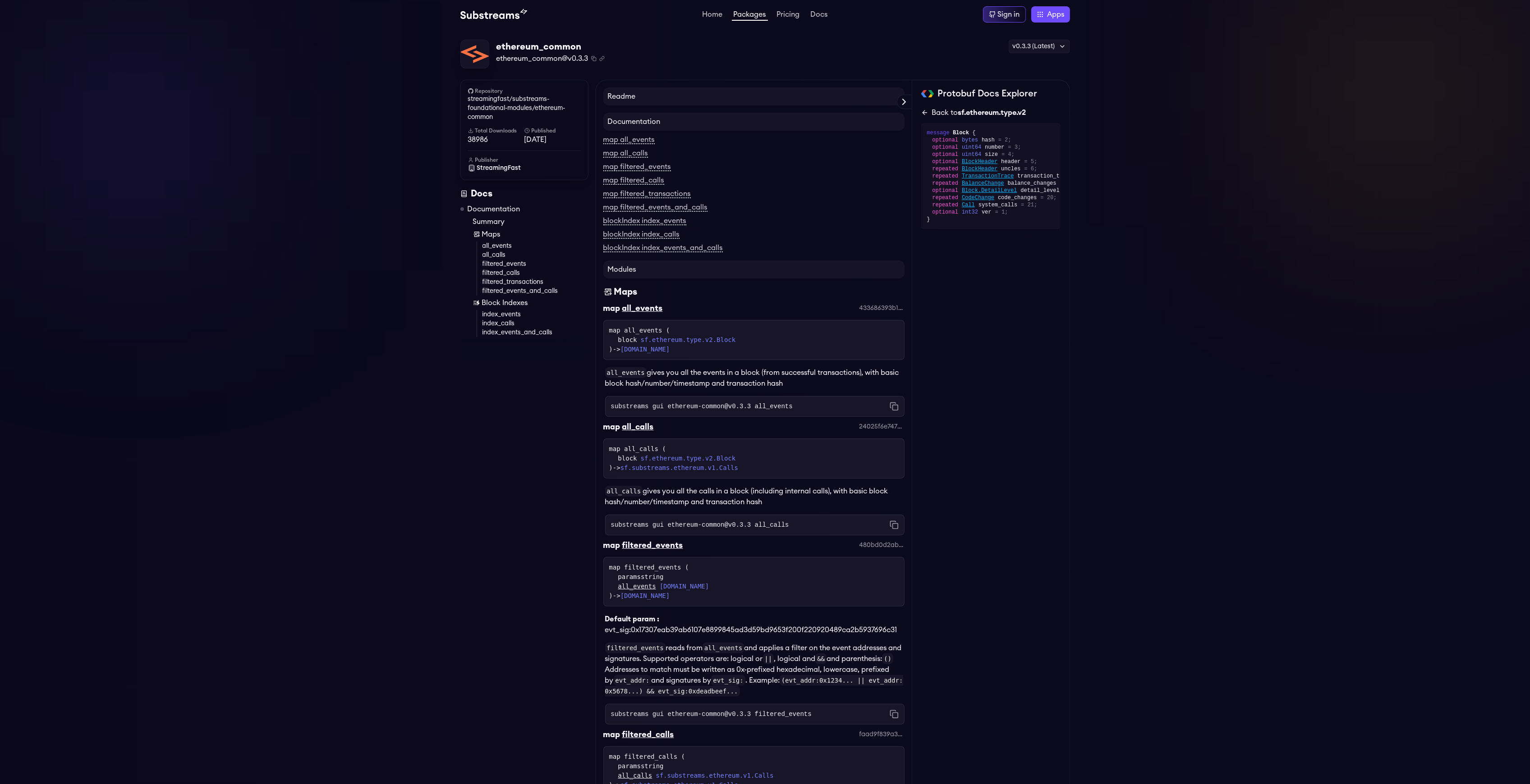
click at [924, 115] on icon at bounding box center [924, 112] width 2 height 4
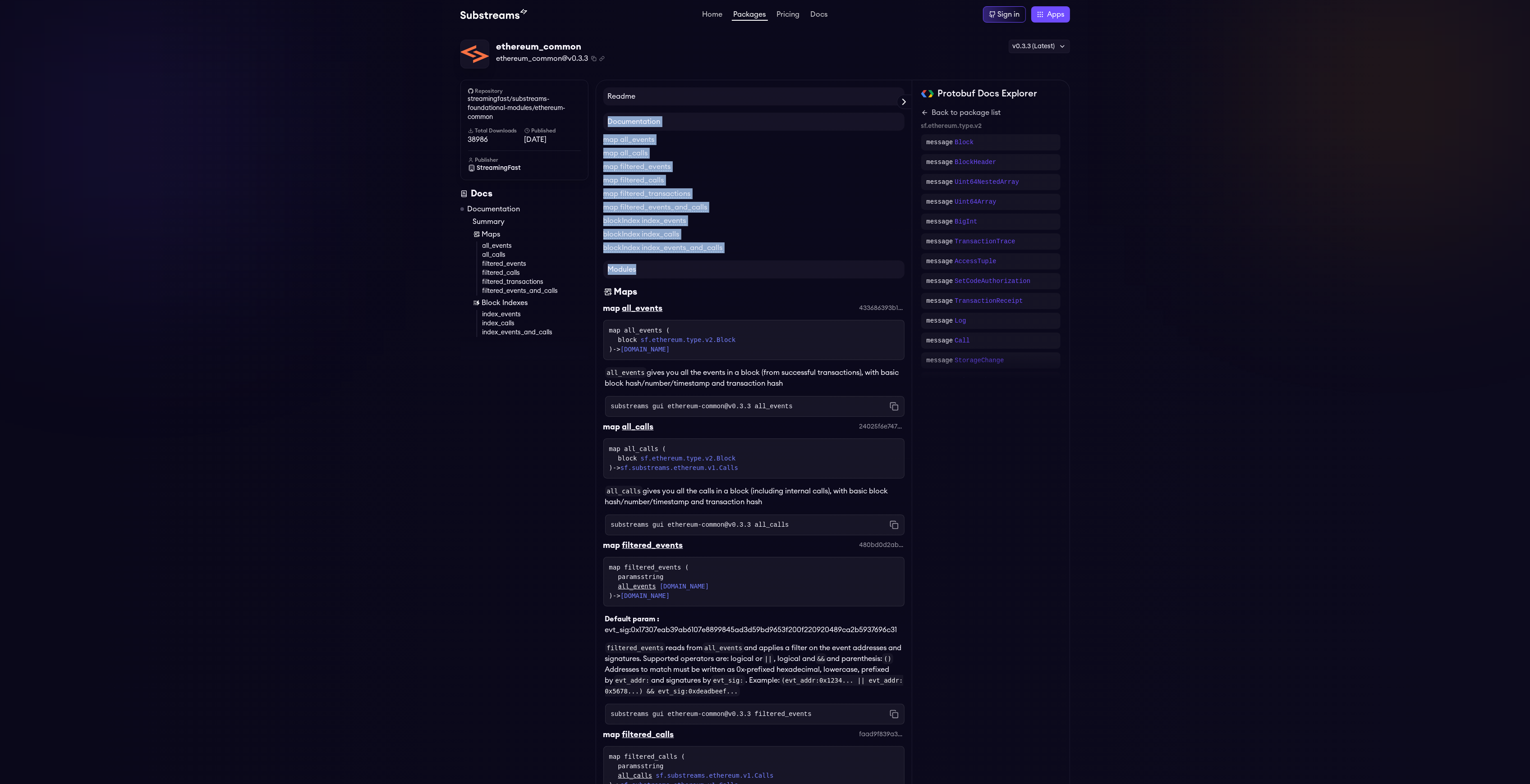
drag, startPoint x: 602, startPoint y: 127, endPoint x: 696, endPoint y: 274, distance: 174.5
click at [560, 359] on div at bounding box center [525, 349] width 128 height 23
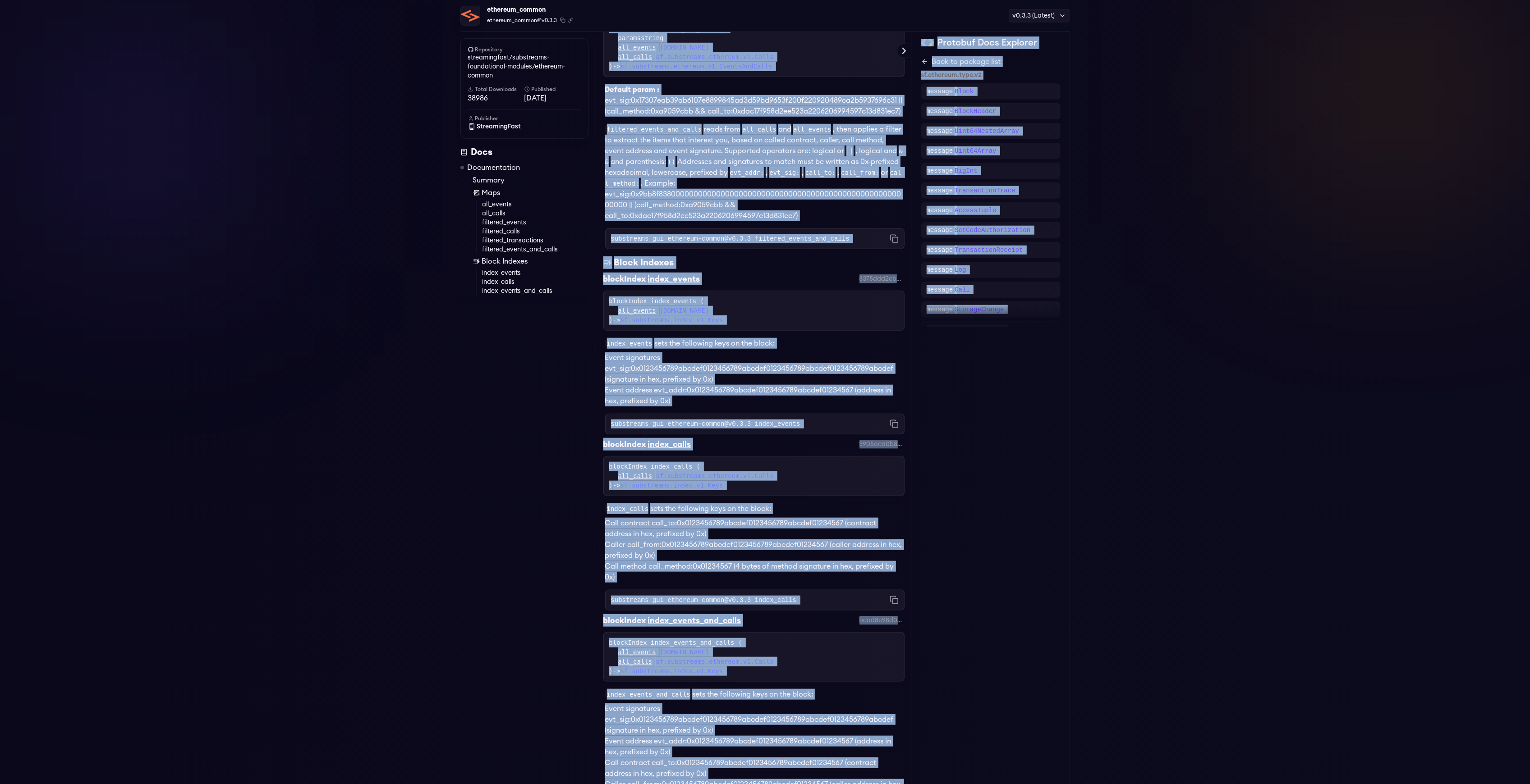
scroll to position [1386, 0]
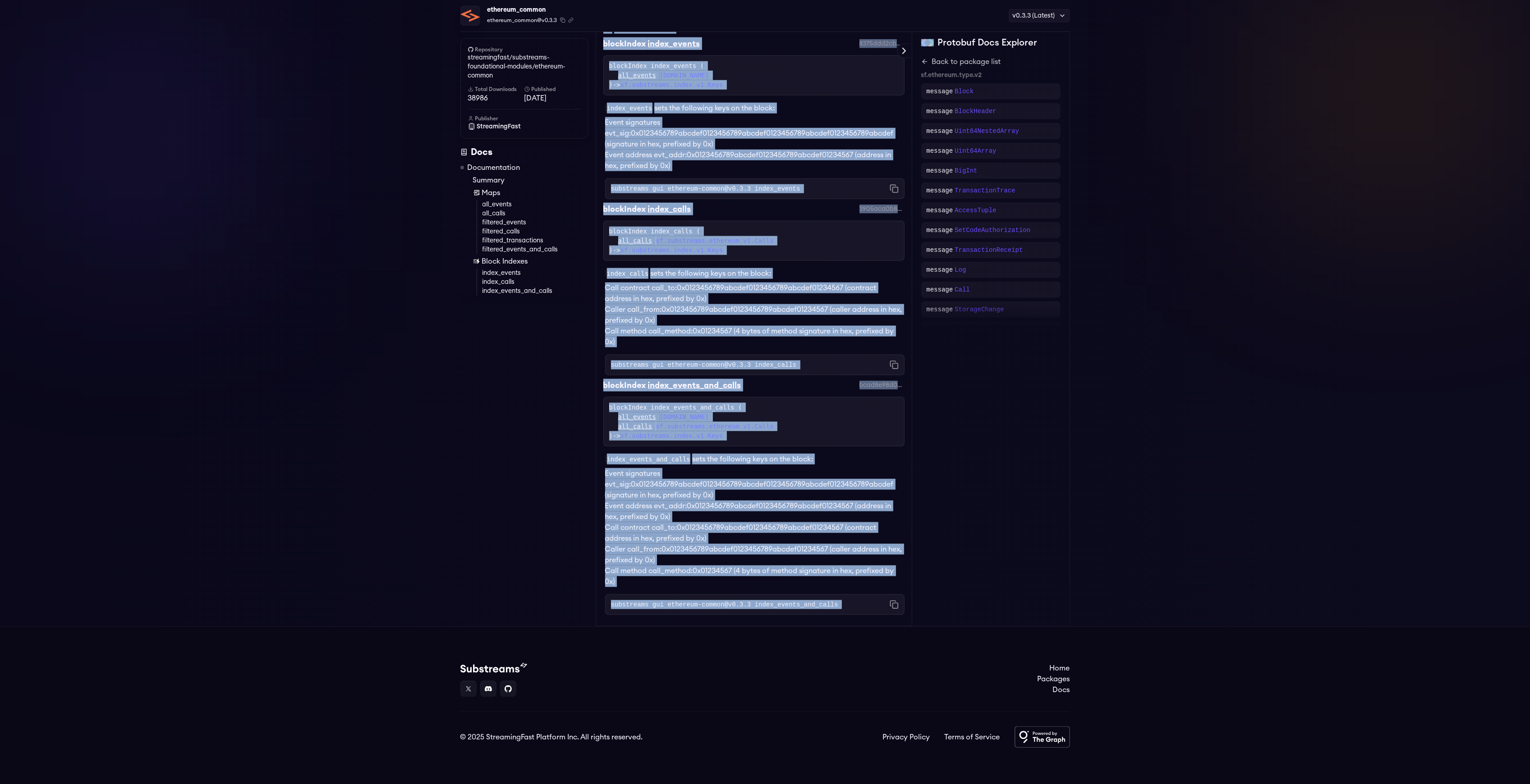
drag, startPoint x: 602, startPoint y: 132, endPoint x: 900, endPoint y: 614, distance: 566.7
copy div "Documentation map all_events map all_calls map filtered_events map filtered_cal…"
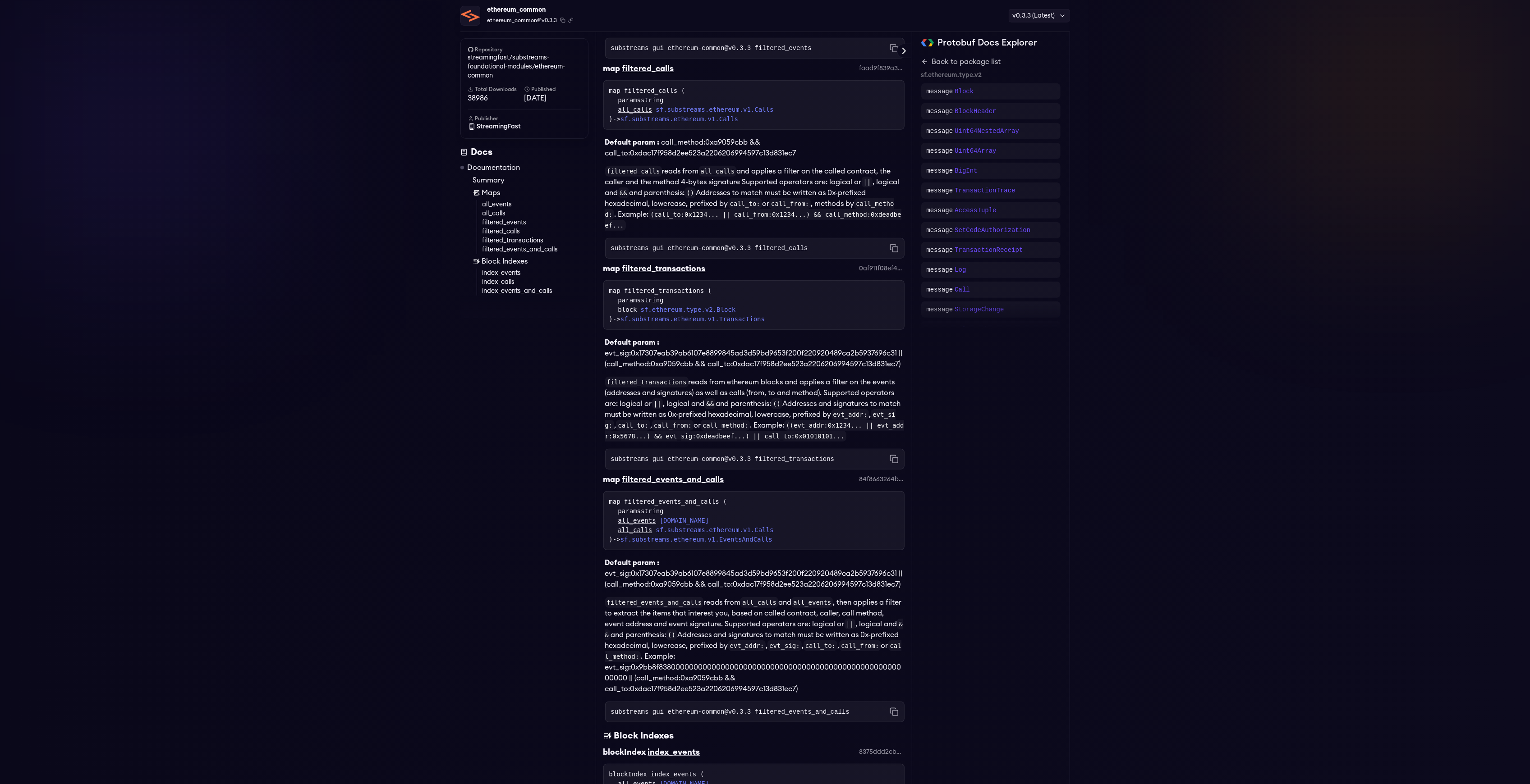
scroll to position [545, 0]
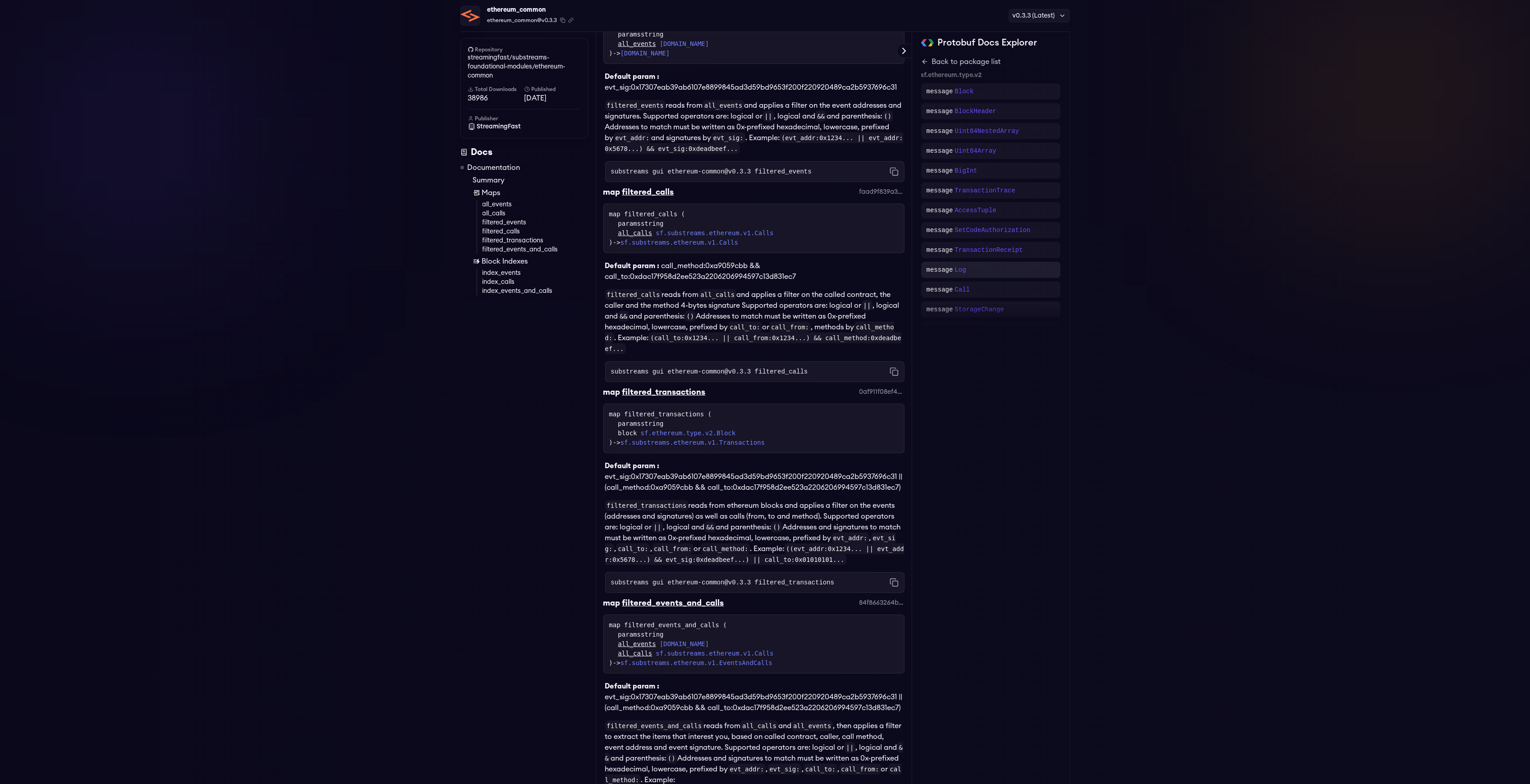
click at [971, 273] on div "message Log" at bounding box center [991, 270] width 128 height 9
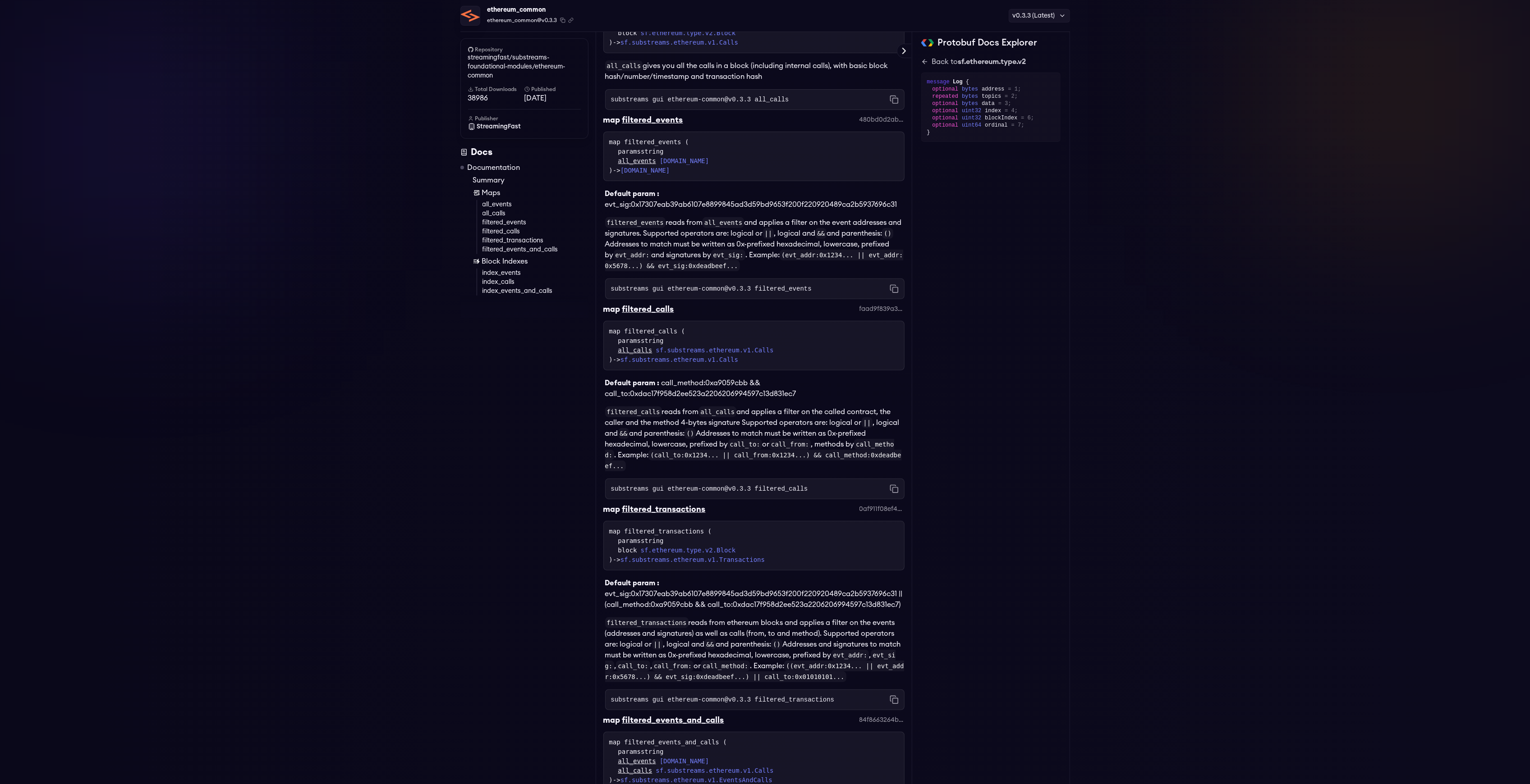
scroll to position [425, 0]
click at [924, 60] on icon at bounding box center [925, 62] width 7 height 7
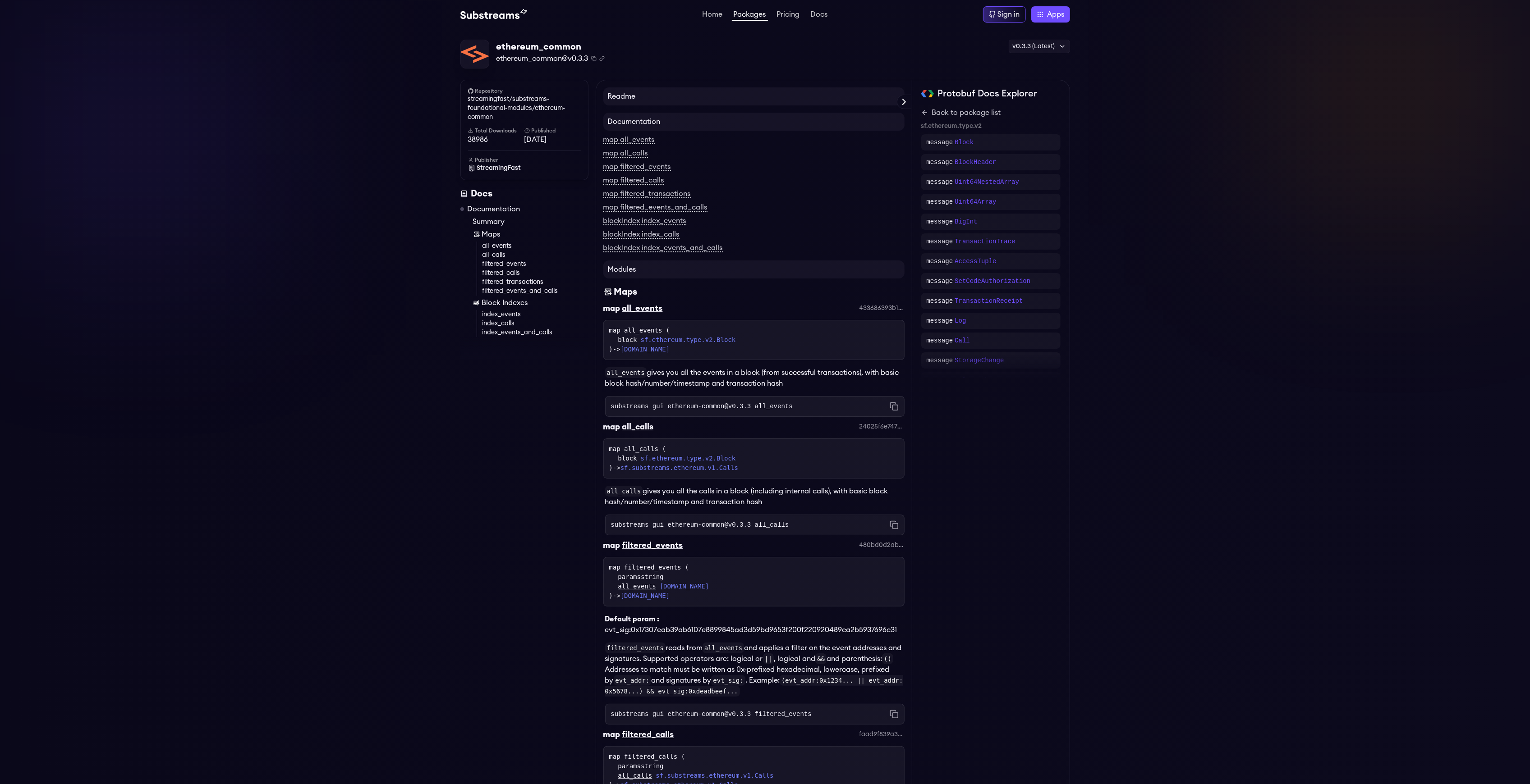
click at [511, 263] on link "filtered_events" at bounding box center [535, 264] width 106 height 9
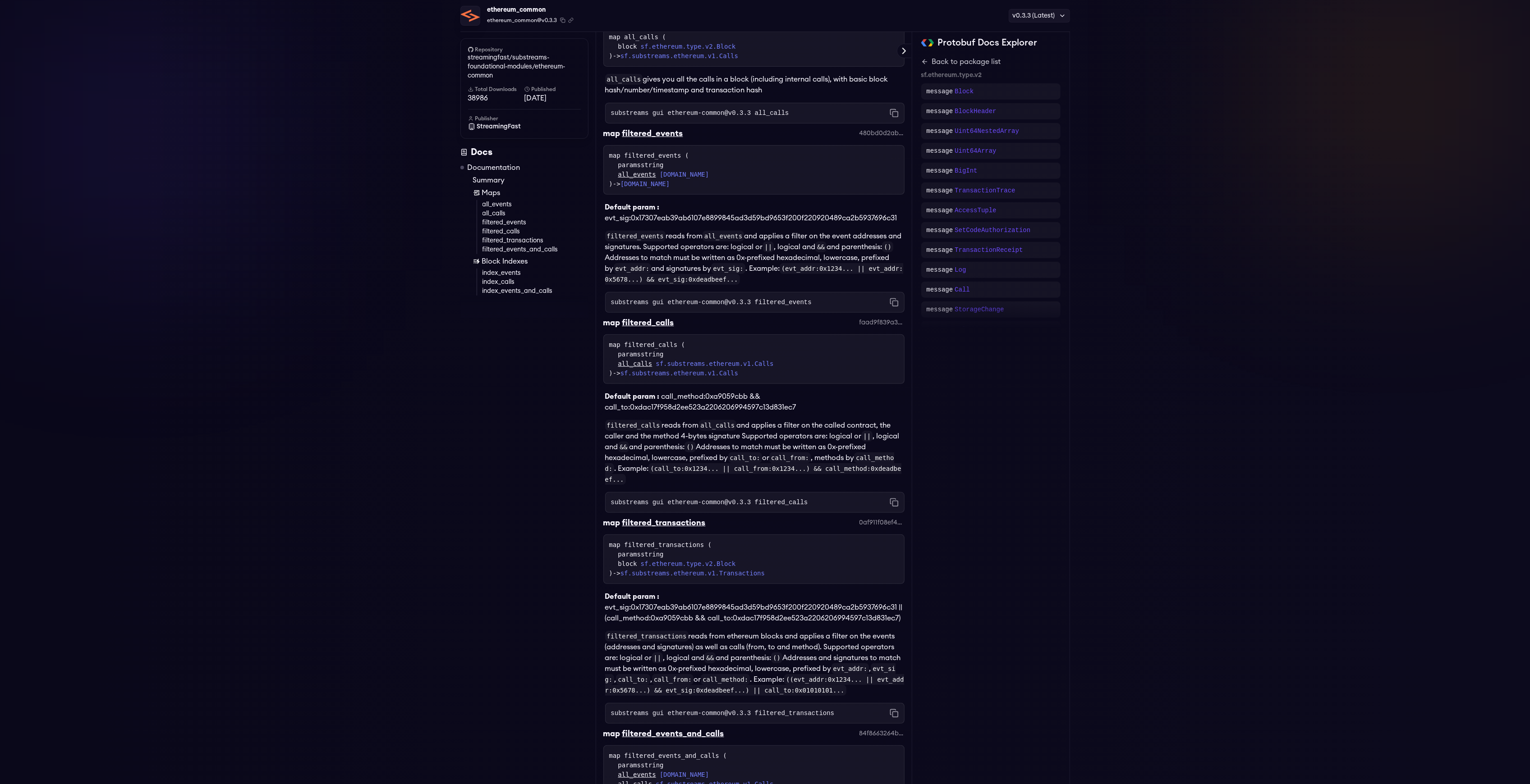
scroll to position [266, 0]
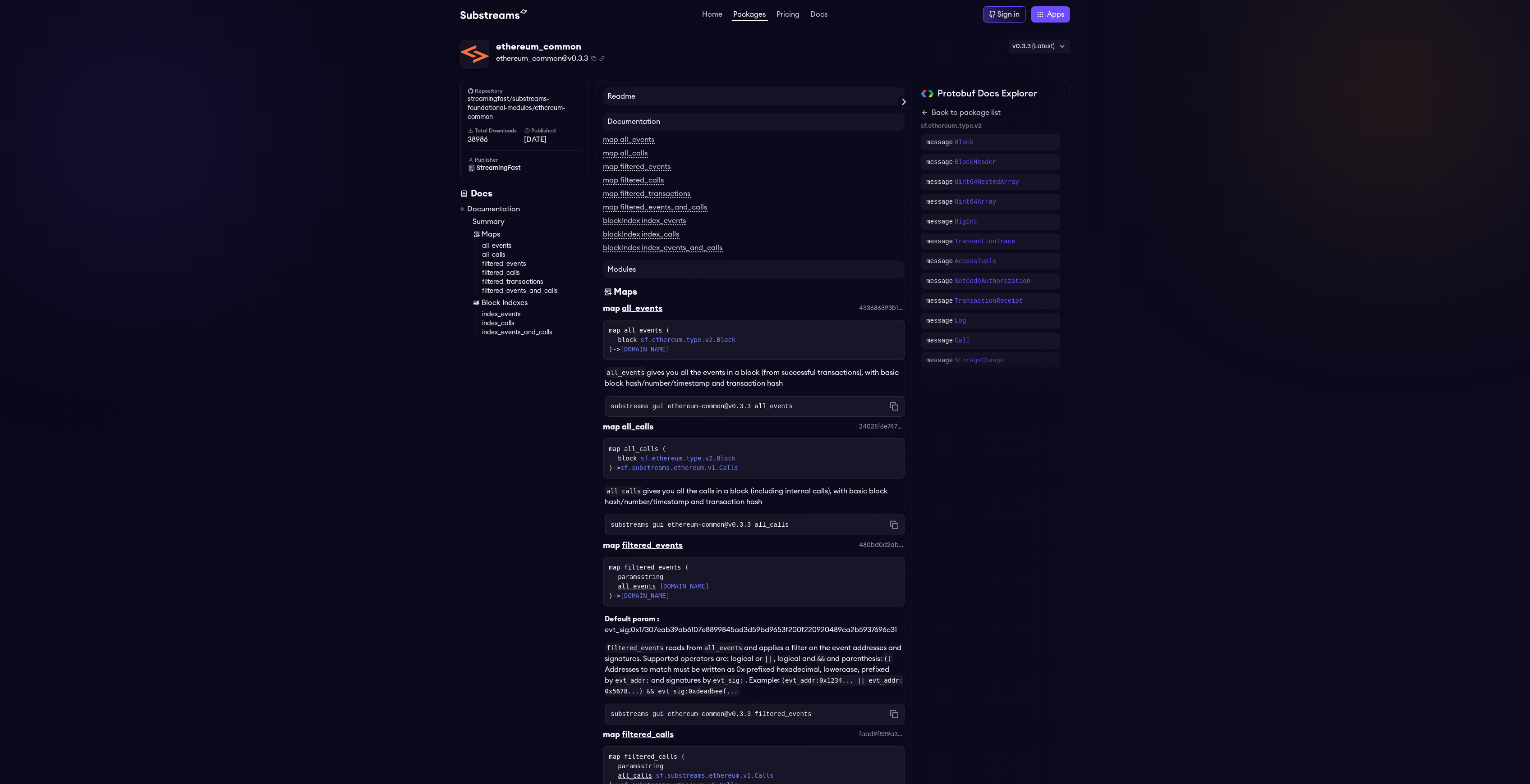
click at [705, 128] on h4 "Documentation" at bounding box center [754, 122] width 301 height 18
click at [617, 139] on link "map all_events" at bounding box center [629, 140] width 51 height 8
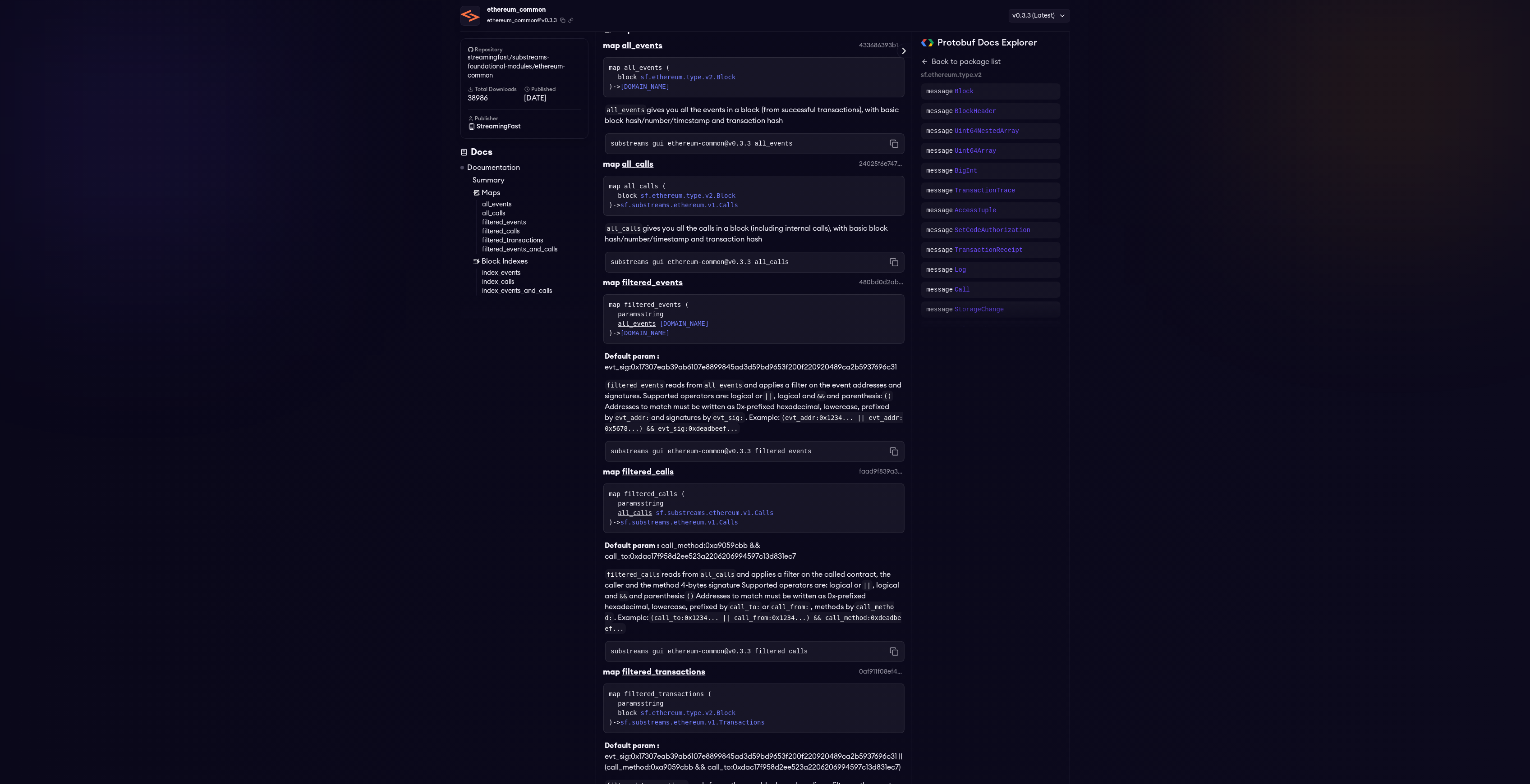
scroll to position [268, 0]
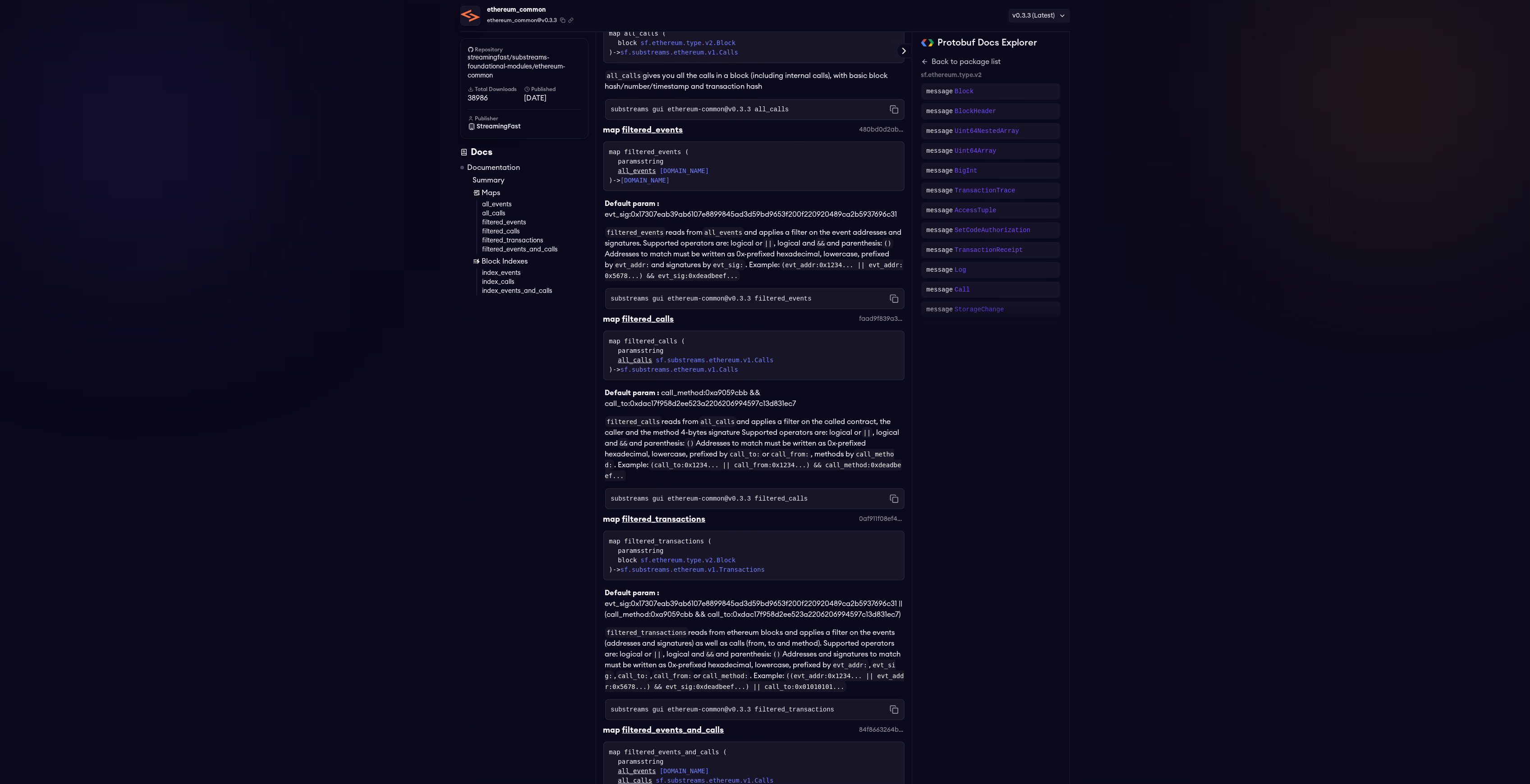
scroll to position [425, 0]
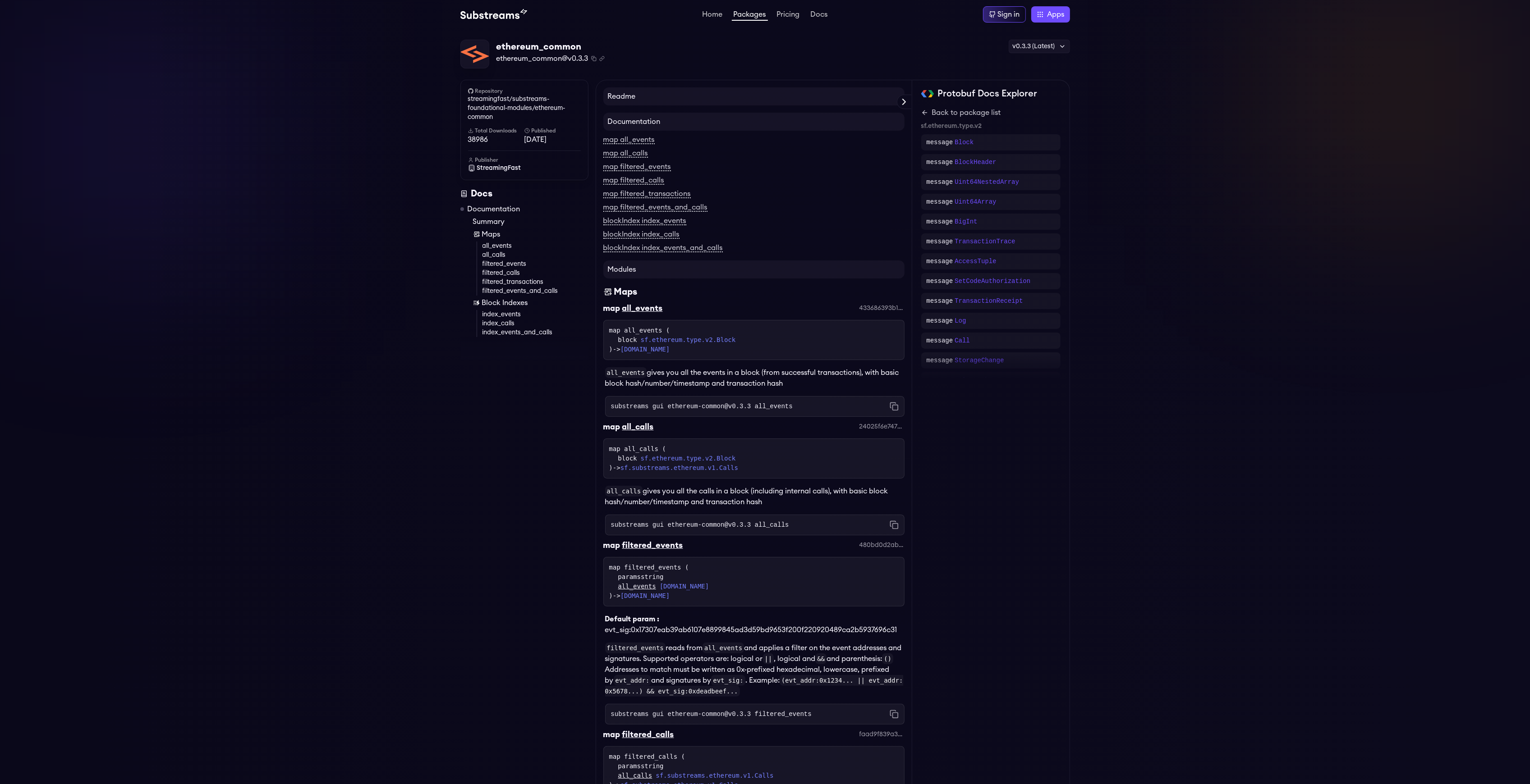
click at [766, 19] on link "Packages" at bounding box center [750, 16] width 36 height 10
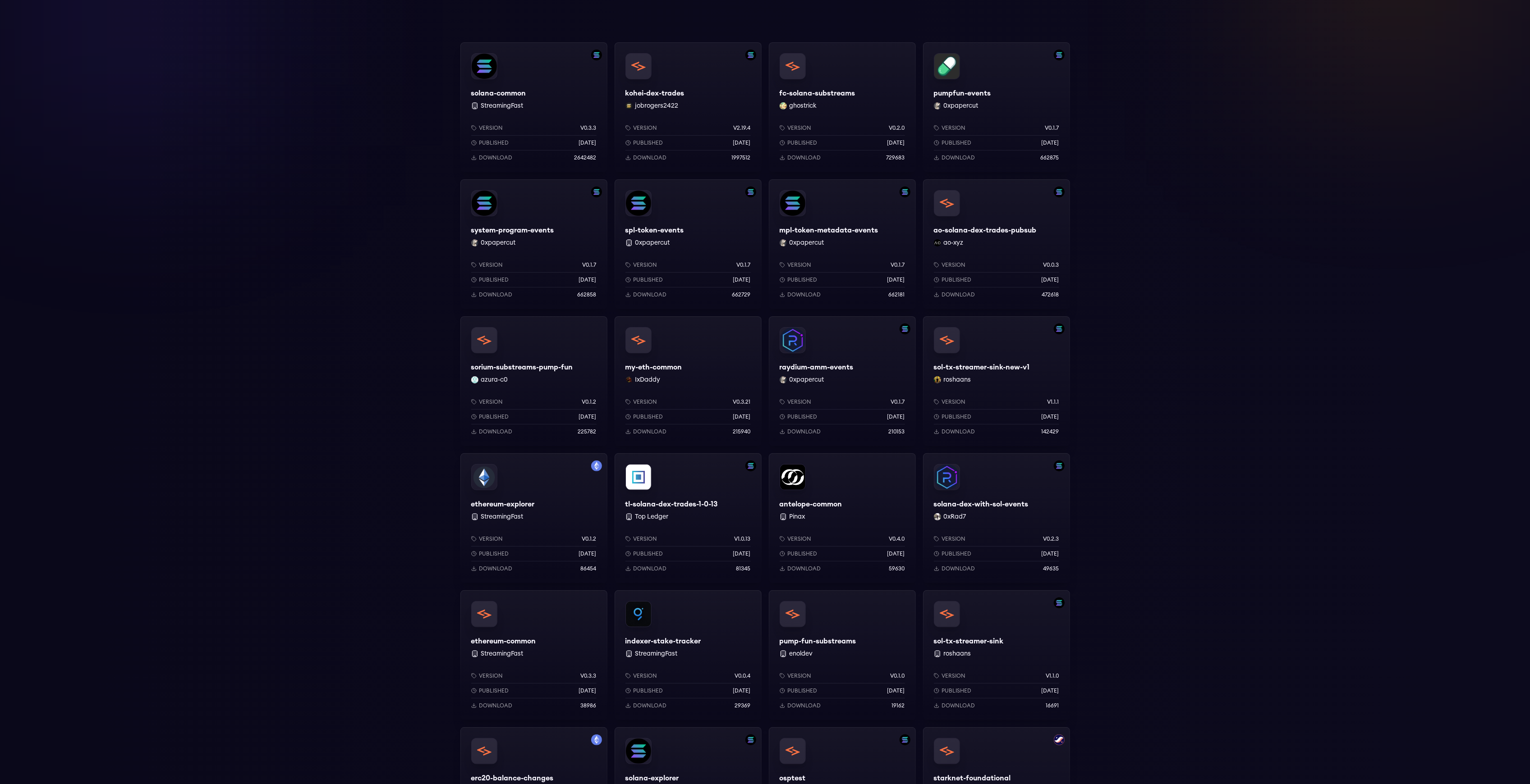
scroll to position [300, 0]
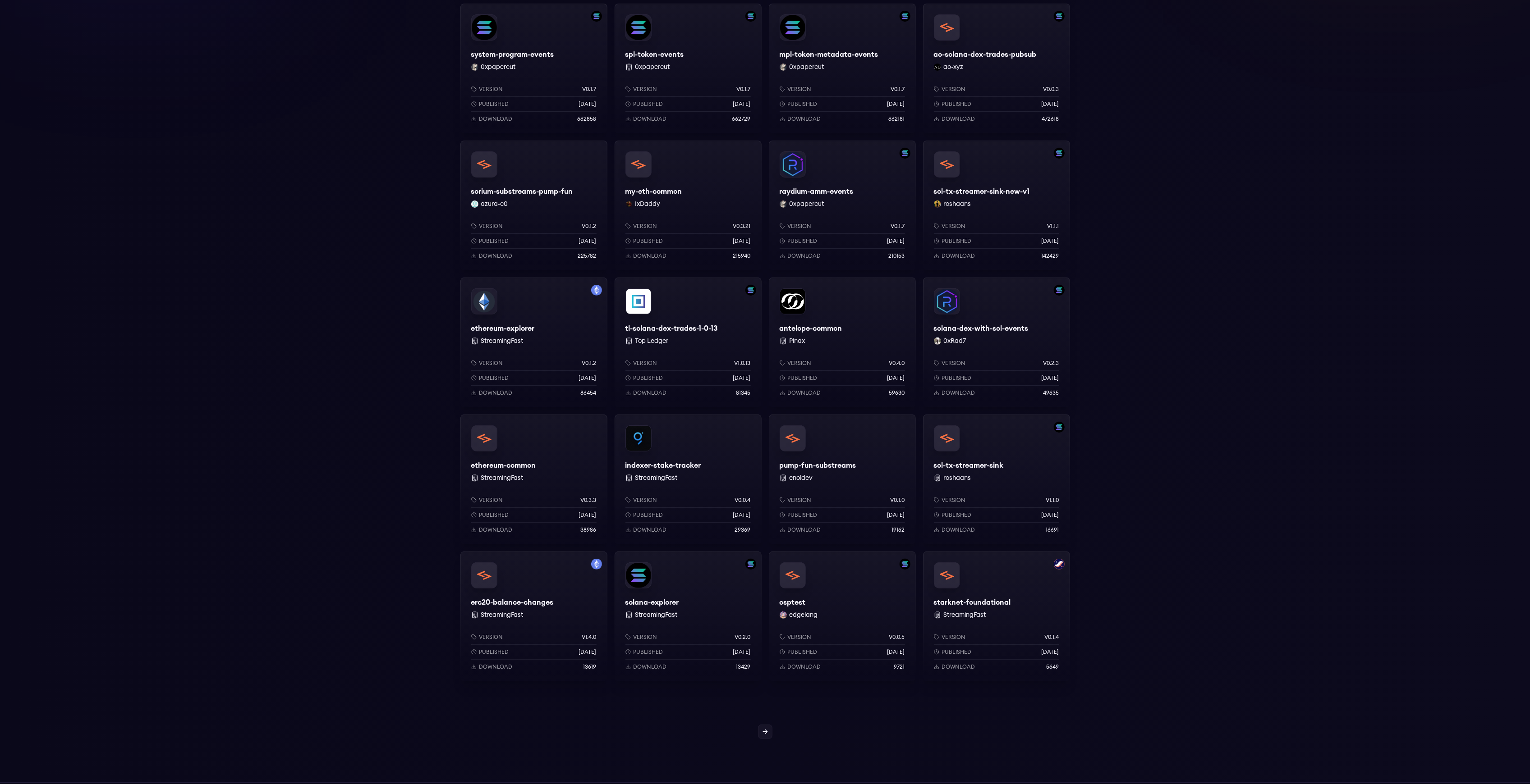
click at [785, 709] on div "solana-common StreamingFast Version v0.3.3 Published [DATE] Download 2642482 ko…" at bounding box center [765, 303] width 1530 height 872
click at [781, 718] on div "solana-common StreamingFast Version v0.3.3 Published 7 months ago Download 2642…" at bounding box center [765, 303] width 1530 height 872
click at [777, 724] on div "solana-common StreamingFast Version v0.3.3 Published 7 months ago Download 2642…" at bounding box center [765, 303] width 1530 height 872
click at [769, 733] on link at bounding box center [765, 732] width 14 height 14
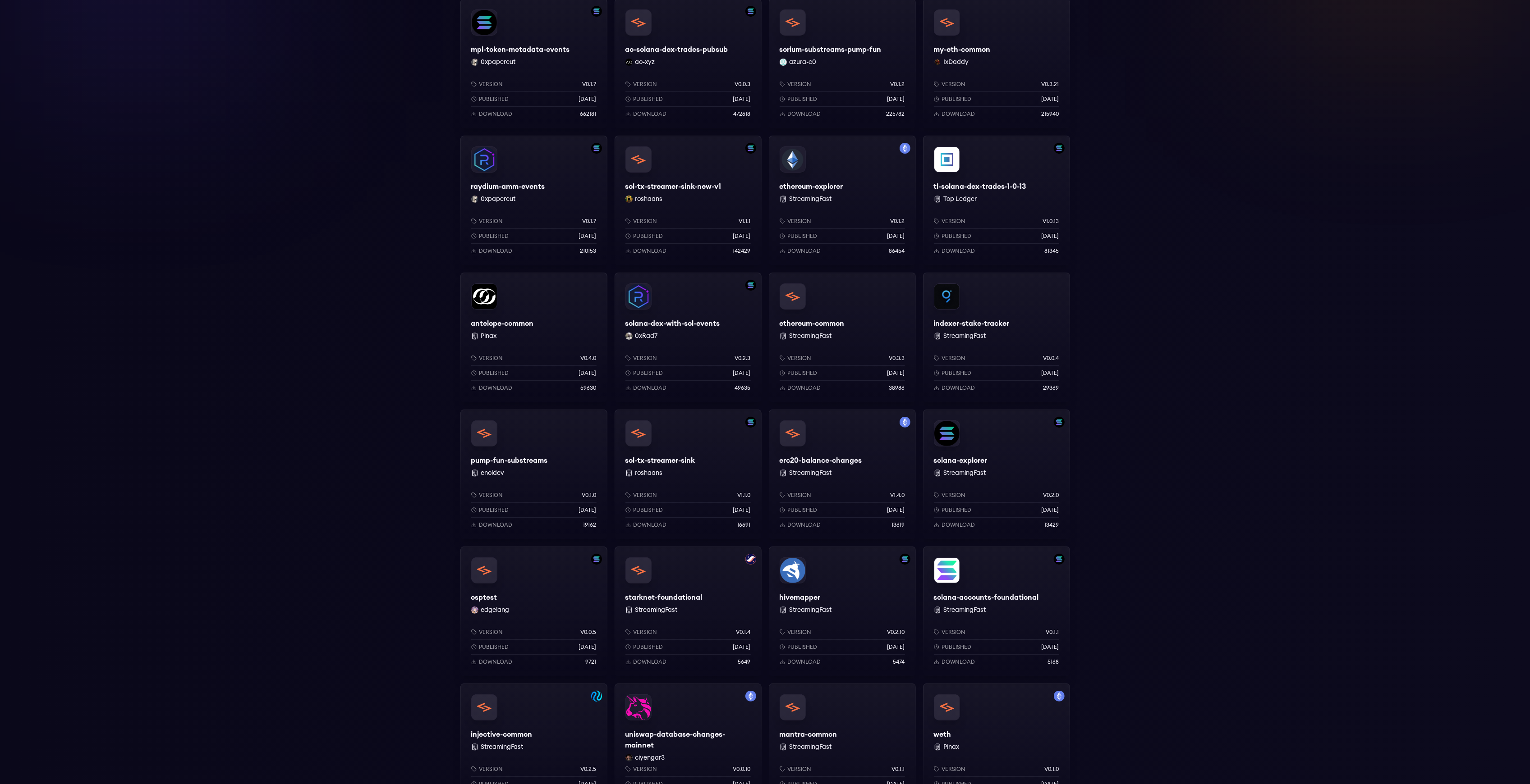
scroll to position [156, 0]
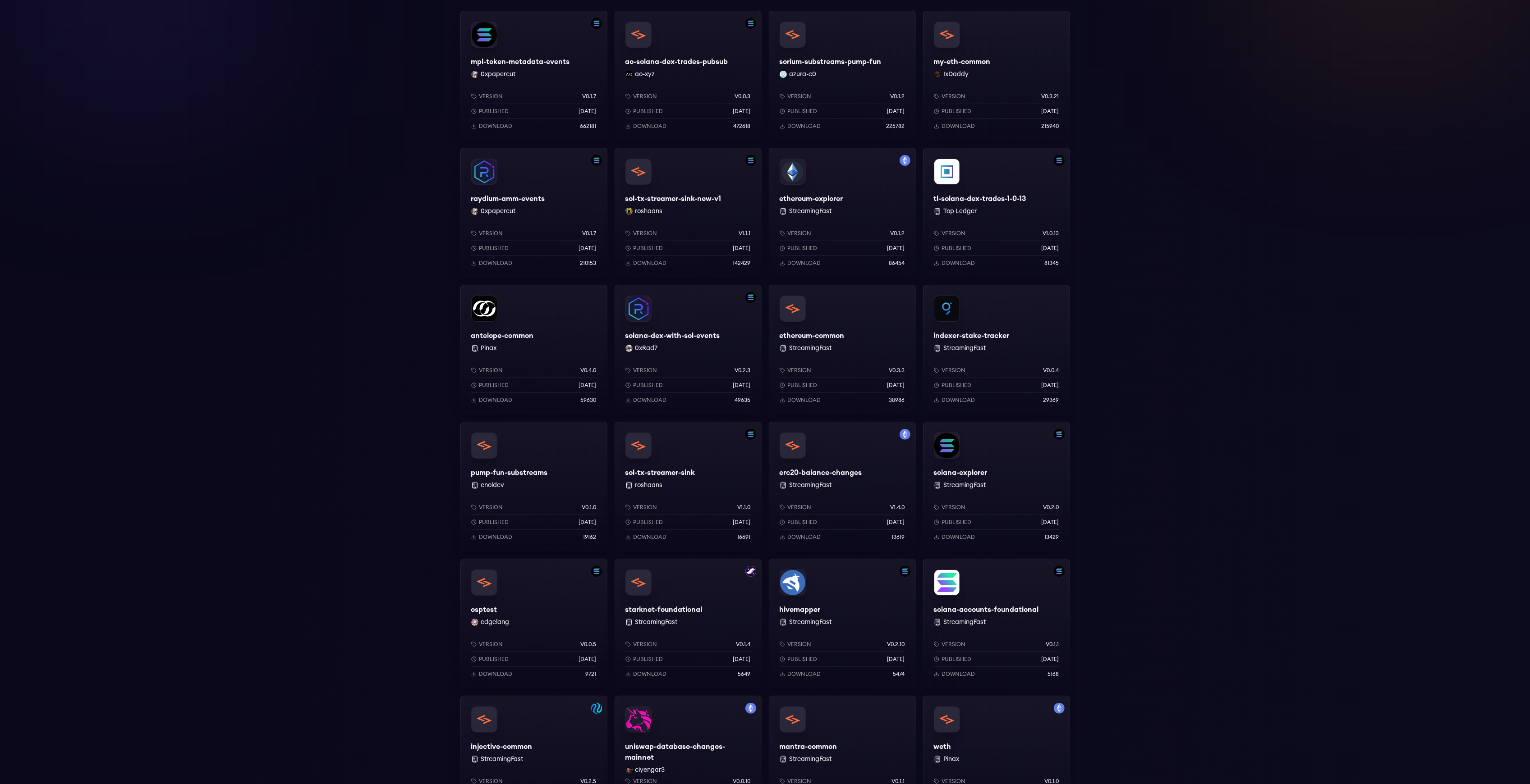
click at [543, 613] on div "osptest edgelang Version v0.0.5 Published 6 months ago Download 9721" at bounding box center [534, 623] width 147 height 130
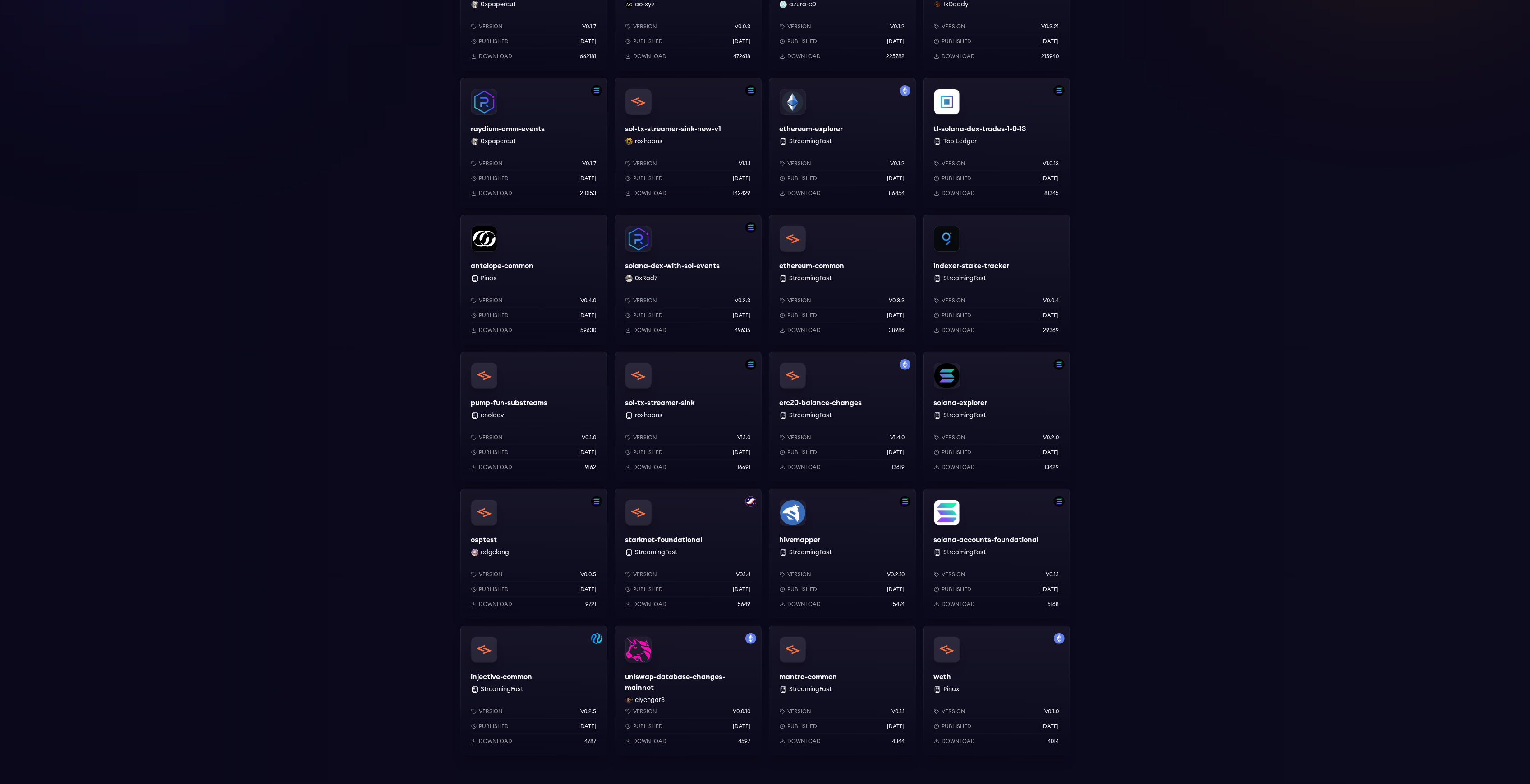
scroll to position [336, 0]
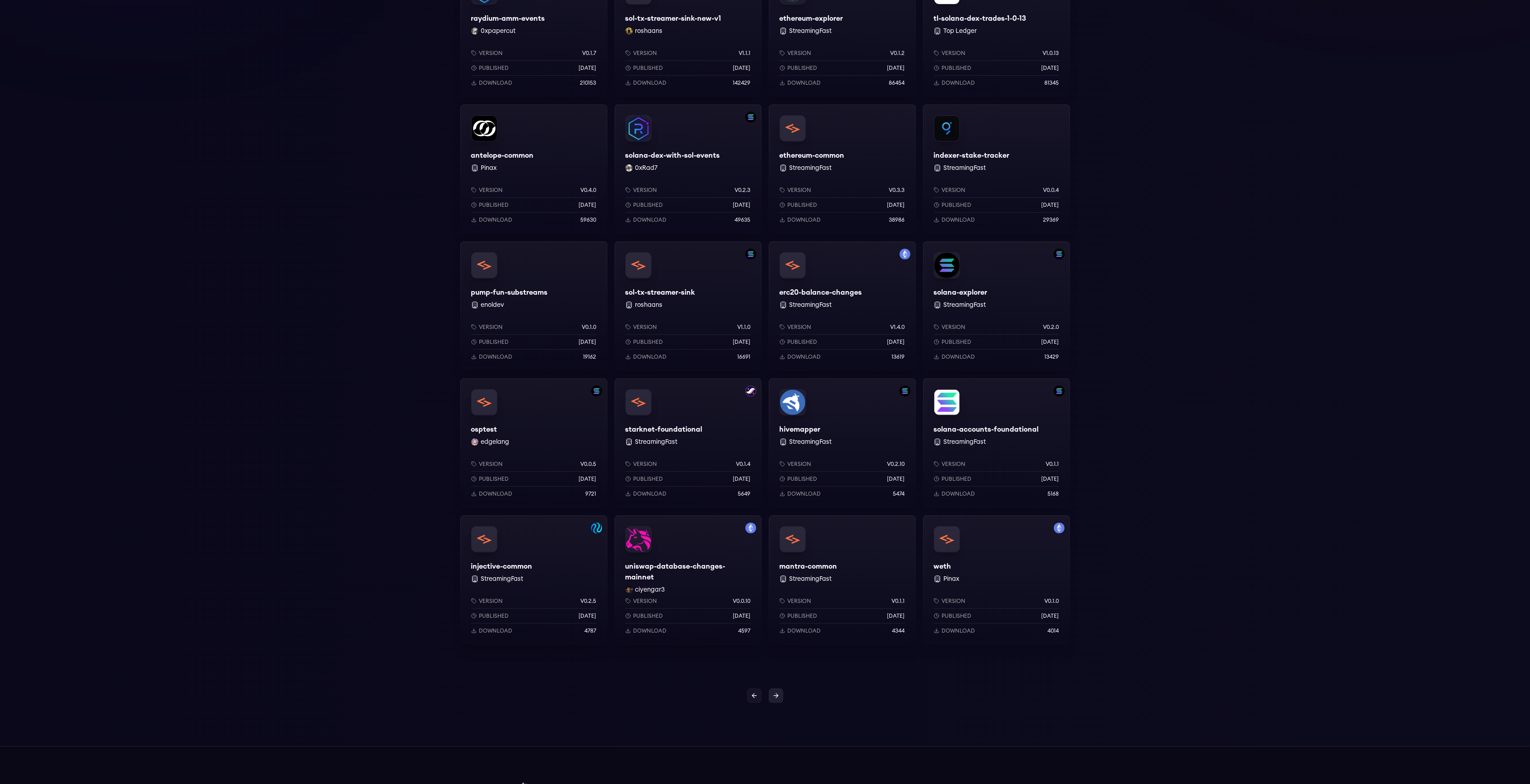
click at [769, 694] on link at bounding box center [776, 696] width 14 height 14
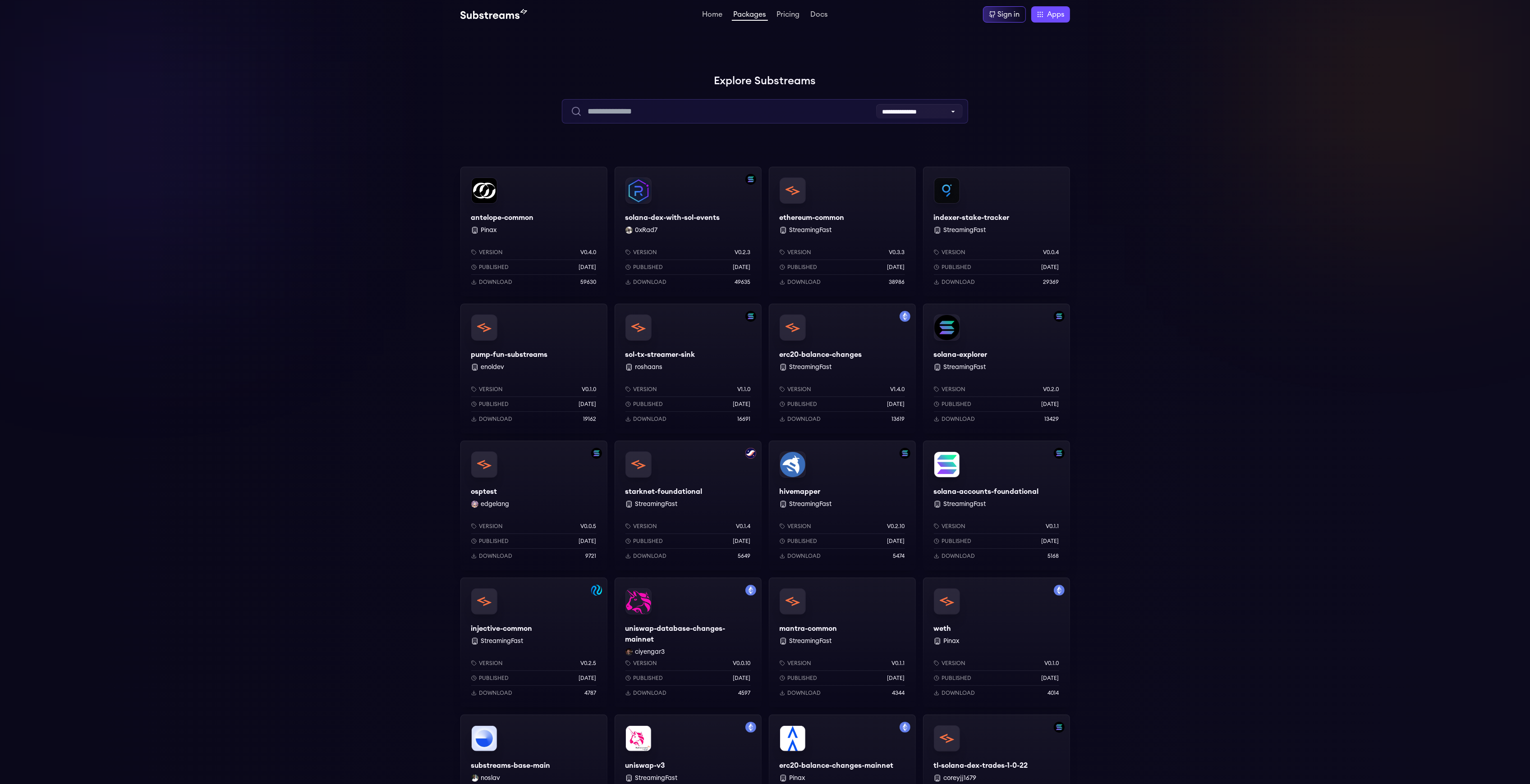
click at [786, 116] on input "text" at bounding box center [765, 111] width 406 height 24
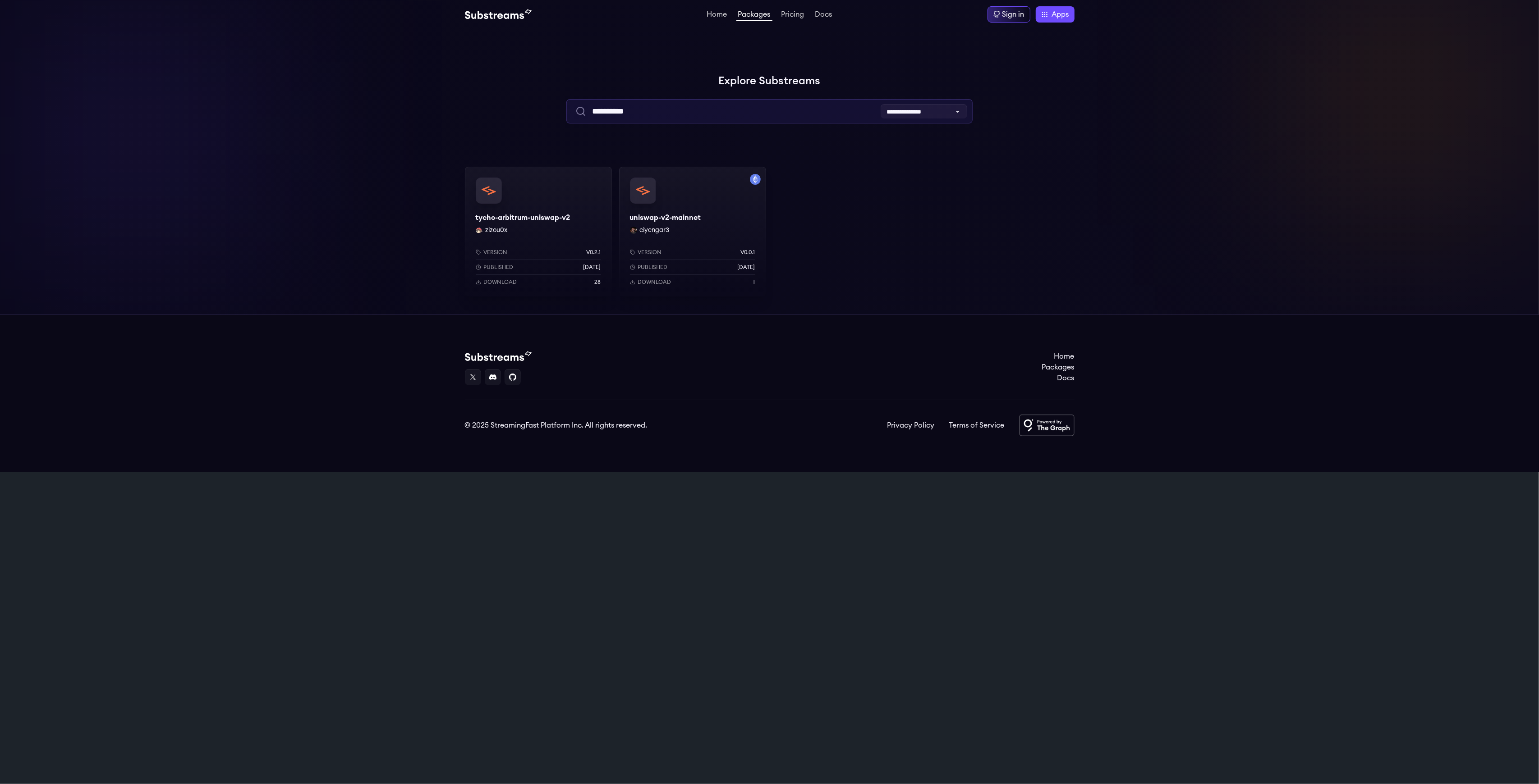
type input "**********"
click at [661, 225] on div "uniswap-v2-mainnet ciyengar3 Version v0.0.1 Published 2 months ago Download 1" at bounding box center [692, 231] width 147 height 130
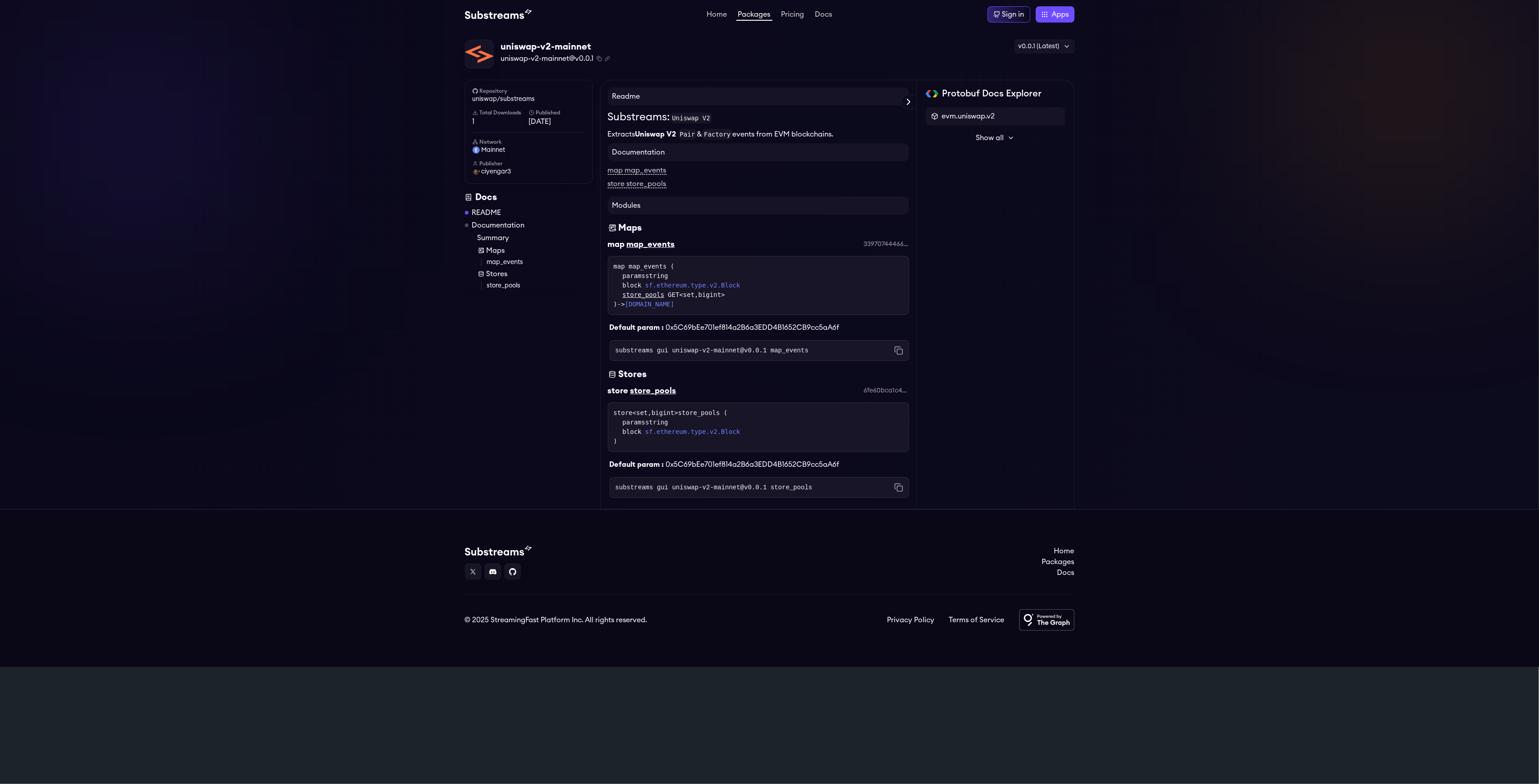
drag, startPoint x: 711, startPoint y: 305, endPoint x: 621, endPoint y: 307, distance: 90.0
click at [621, 307] on div "map map_events ( paramsstring block sf.ethereum.type.v2.Block store_pools GET<s…" at bounding box center [758, 285] width 290 height 47
drag, startPoint x: 603, startPoint y: 333, endPoint x: 881, endPoint y: 326, distance: 278.1
click at [881, 326] on div "Readme Substreams: Uniswap V2 Extracts Uniswap V2 Pair & Factory events from EV…" at bounding box center [759, 294] width 317 height 429
click at [881, 326] on div "Default param : 0x5C69bEe701ef814a2B6a3EDD4B1652CB9cc5aA6f" at bounding box center [758, 324] width 301 height 18
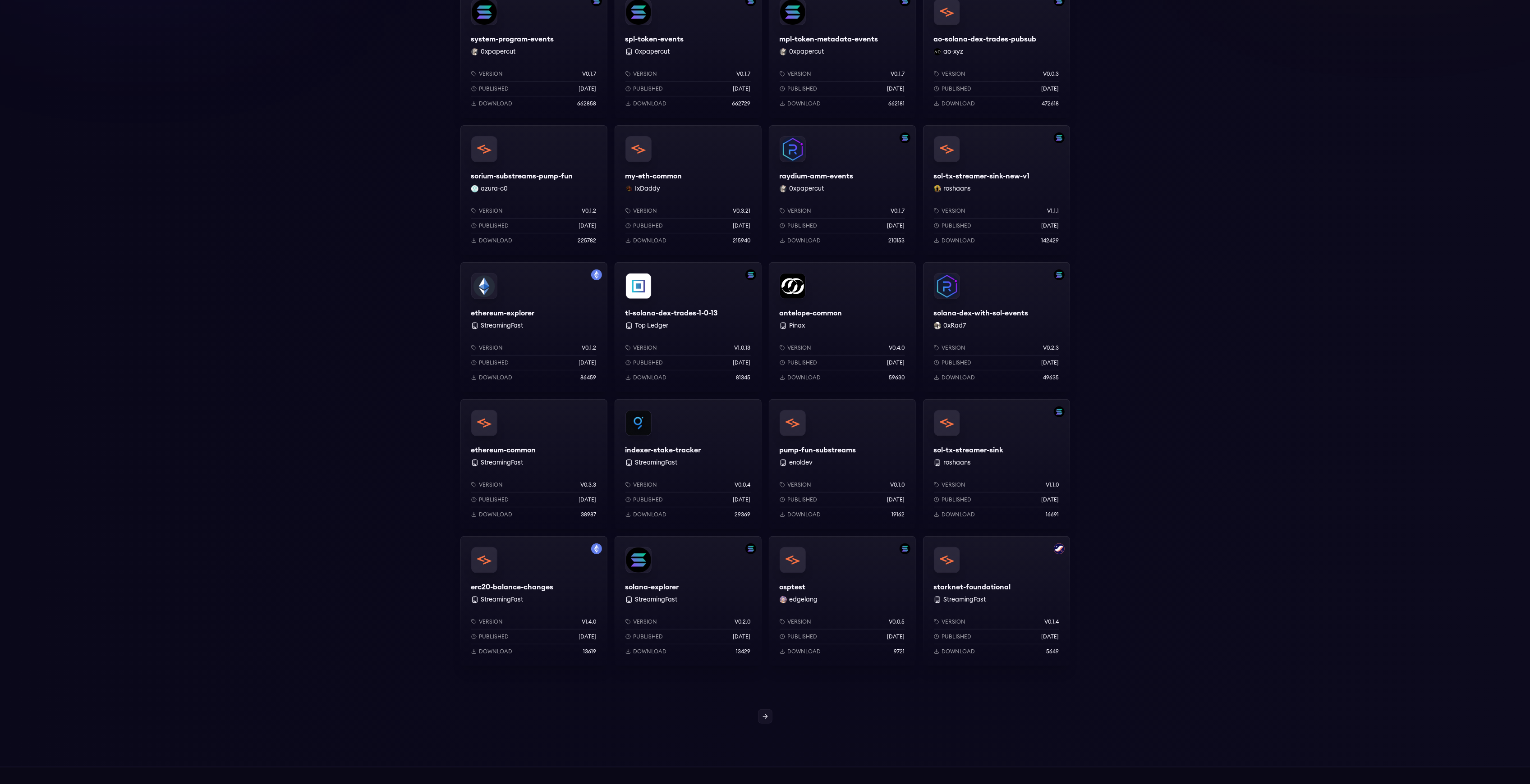
scroll to position [457, 0]
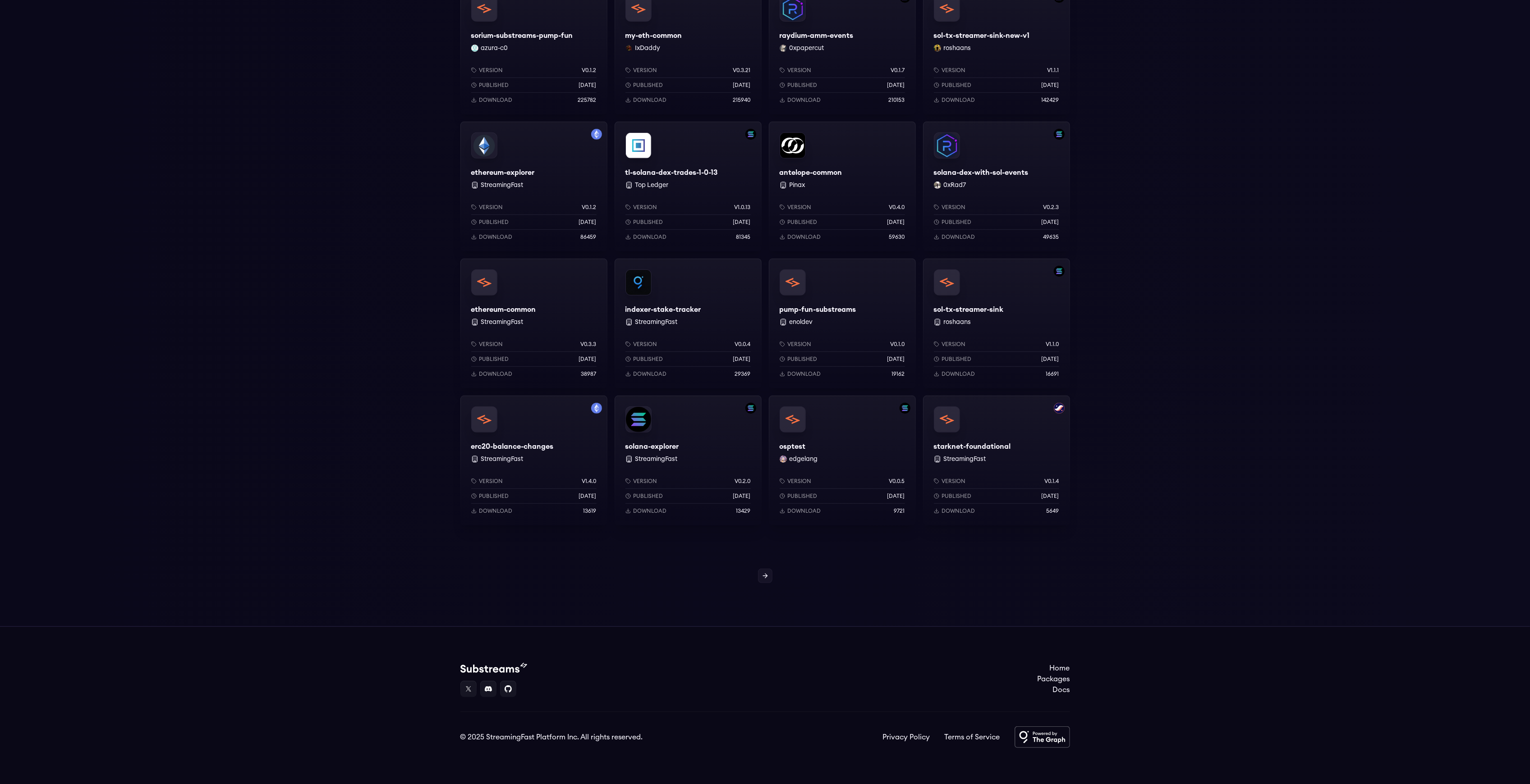
click at [759, 583] on div "**********" at bounding box center [765, 99] width 1530 height 1054
click at [769, 572] on link at bounding box center [765, 576] width 14 height 14
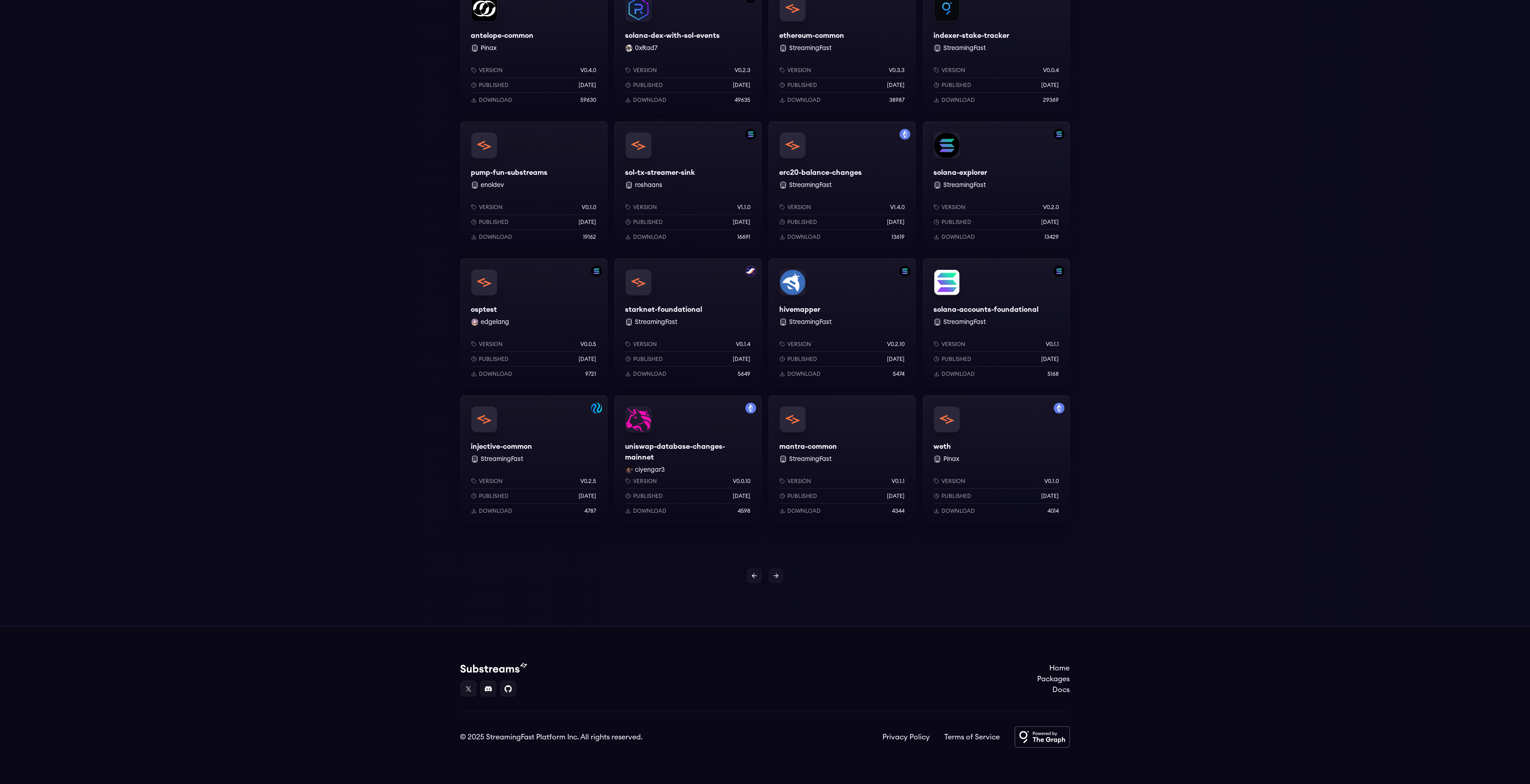
click at [713, 429] on div "uniswap-database-changes-mainnet ciyengar3 Version v0.0.10 Published [DATE] Dow…" at bounding box center [688, 460] width 147 height 130
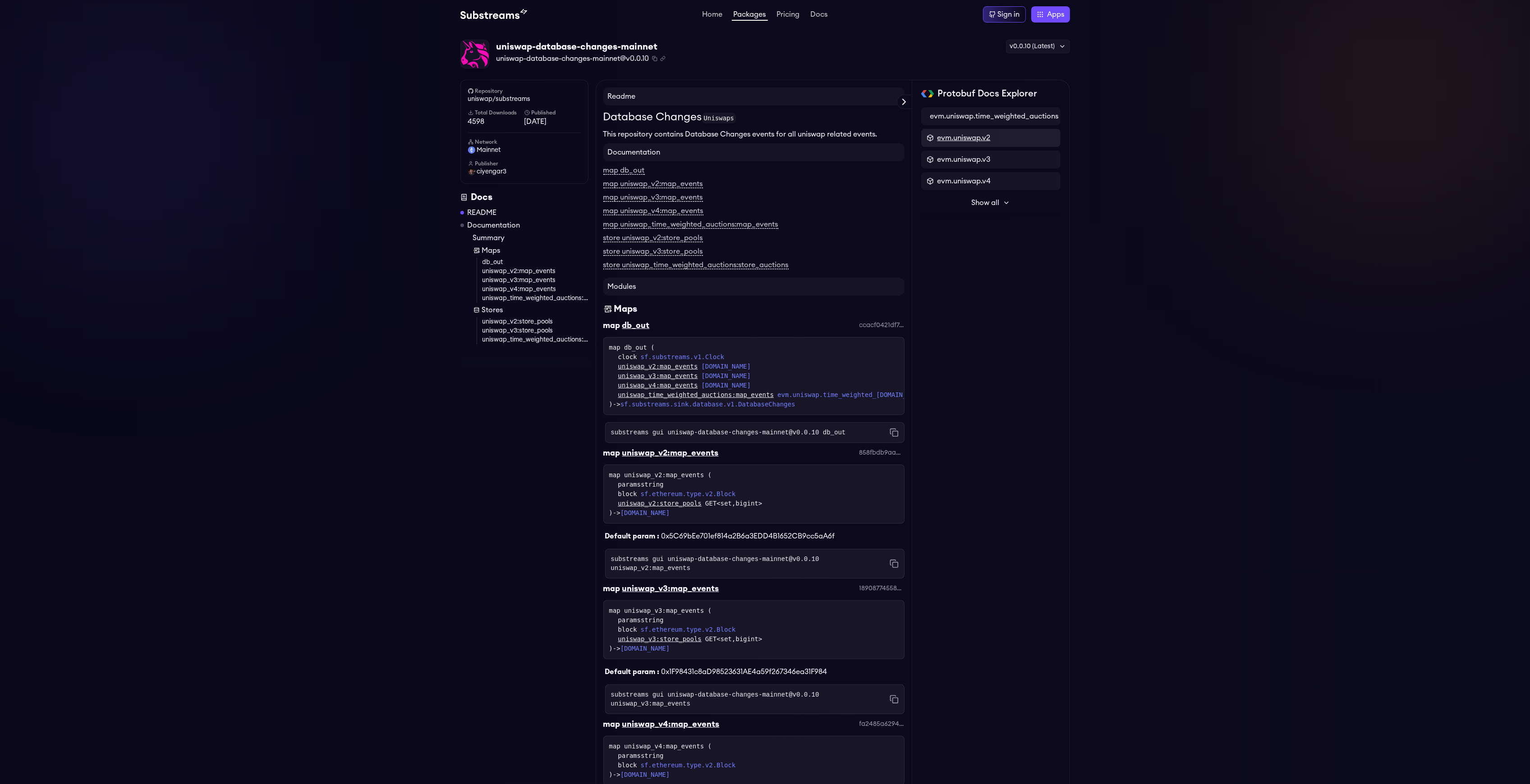
click at [965, 143] on span "evm.uniswap.v2" at bounding box center [964, 138] width 53 height 11
click at [981, 161] on p "PairCreated" at bounding box center [975, 162] width 41 height 9
click at [926, 117] on link "Back to evm.uniswap.v2" at bounding box center [991, 113] width 139 height 11
click at [965, 179] on p "Sync" at bounding box center [962, 182] width 16 height 9
click at [924, 114] on icon at bounding box center [924, 112] width 2 height 4
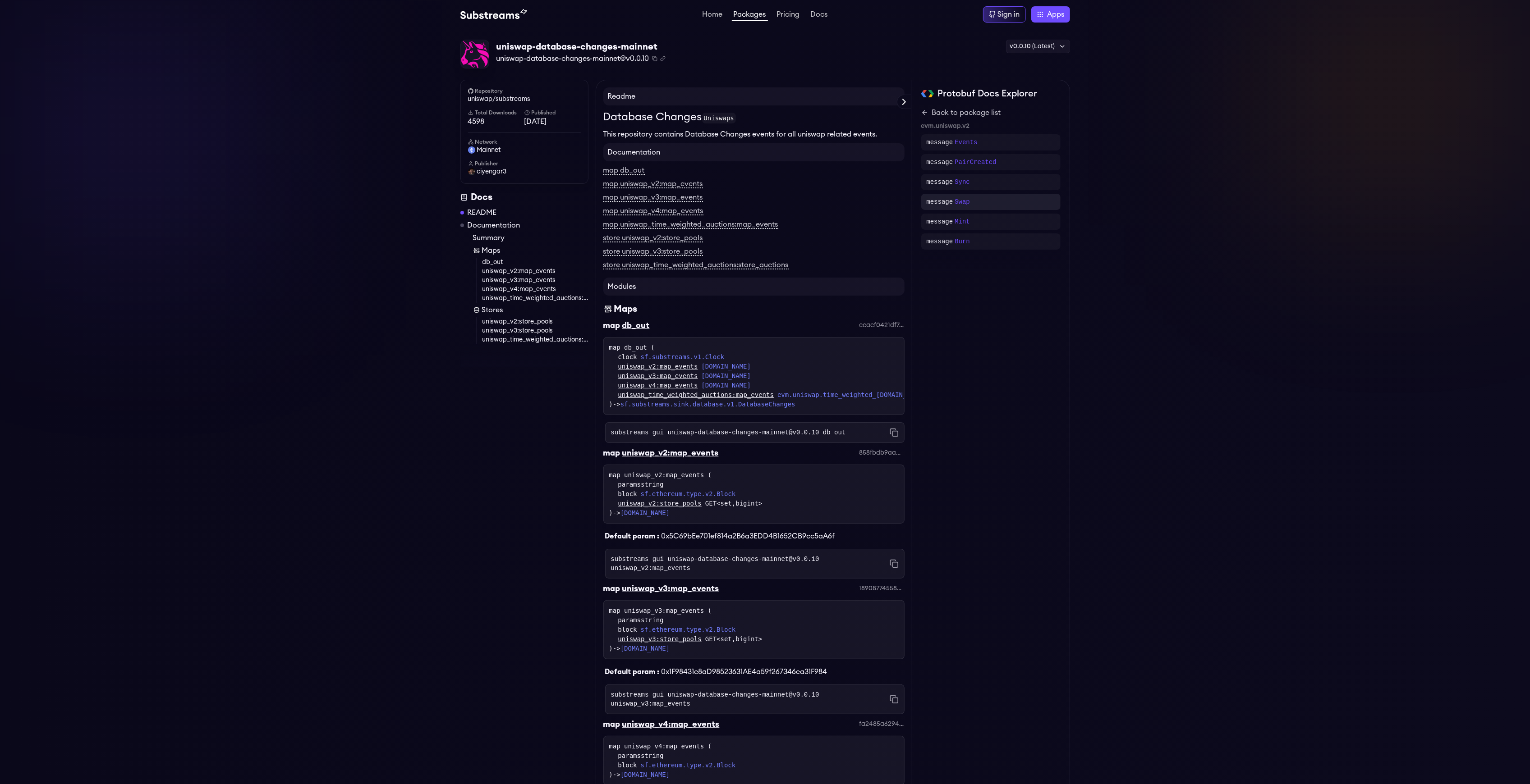
click at [991, 204] on div "message Swap" at bounding box center [991, 202] width 128 height 9
click at [950, 115] on div "Back to evm.uniswap.v2" at bounding box center [972, 113] width 81 height 11
click at [950, 91] on h2 "Protobuf Docs Explorer" at bounding box center [987, 93] width 100 height 13
click at [937, 233] on div "Back to package list evm.uniswap.v2 message Events message PairCreated message …" at bounding box center [991, 179] width 139 height 143
click at [940, 238] on p "message" at bounding box center [940, 241] width 27 height 9
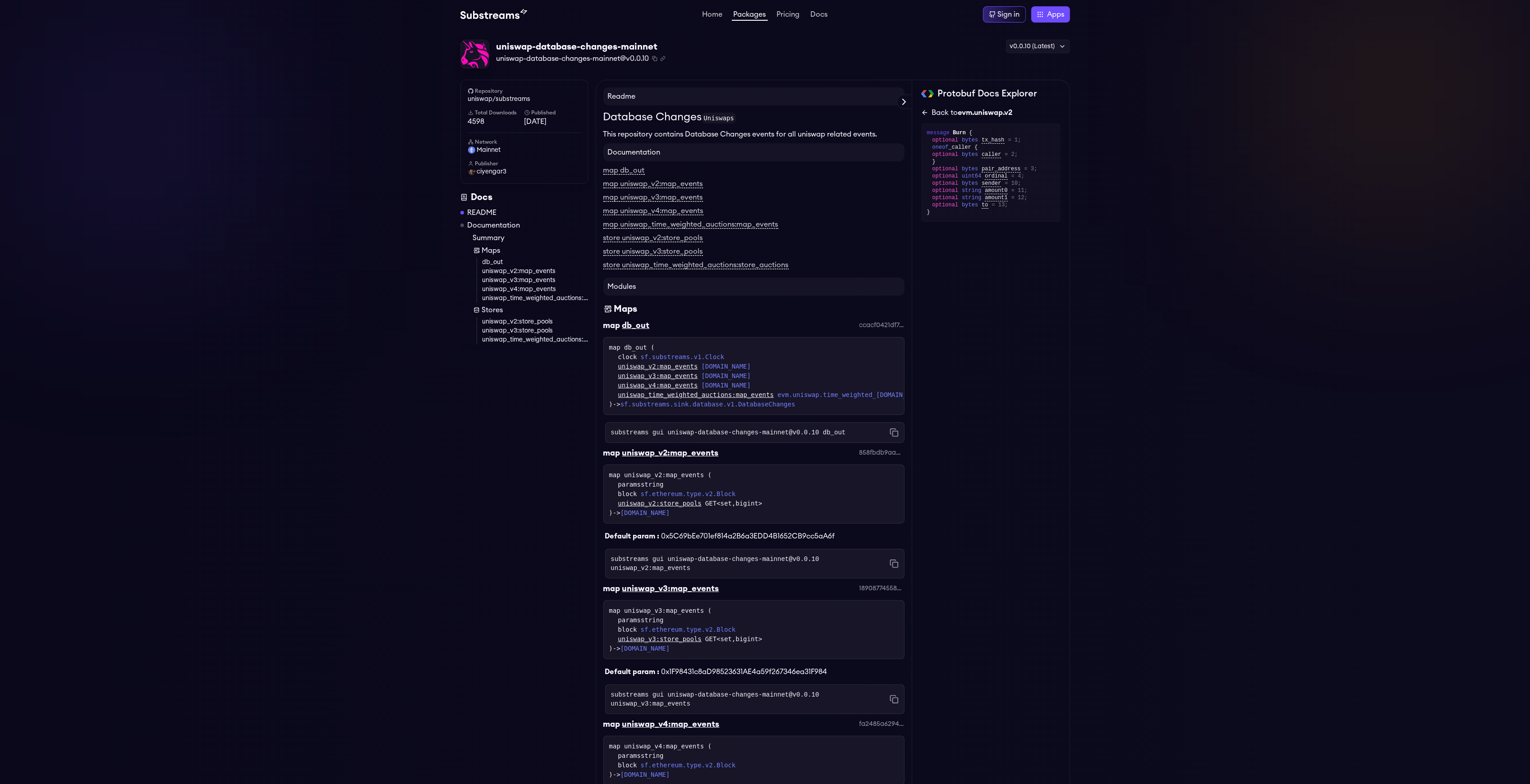
click at [929, 115] on link "Back to evm.uniswap.v2" at bounding box center [991, 113] width 139 height 11
click at [660, 186] on link "map uniswap_v2:map_events" at bounding box center [653, 185] width 100 height 8
click at [493, 97] on link "uniswap/substreams" at bounding box center [524, 99] width 113 height 9
click at [532, 55] on span "uniswap-database-changes-mainnet@v0.0.10" at bounding box center [573, 59] width 153 height 11
click at [494, 148] on span "mainnet" at bounding box center [489, 150] width 24 height 9
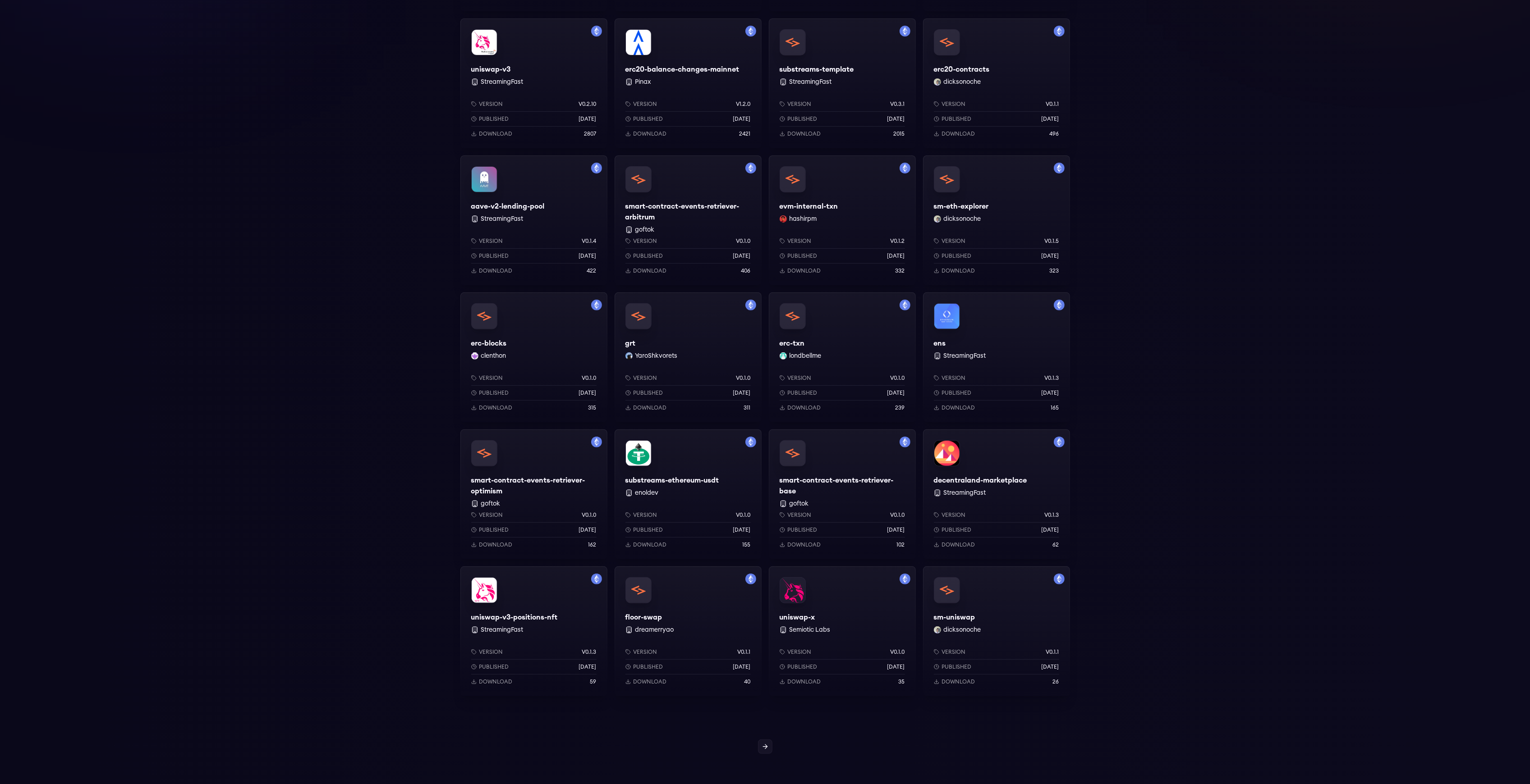
scroll to position [60, 0]
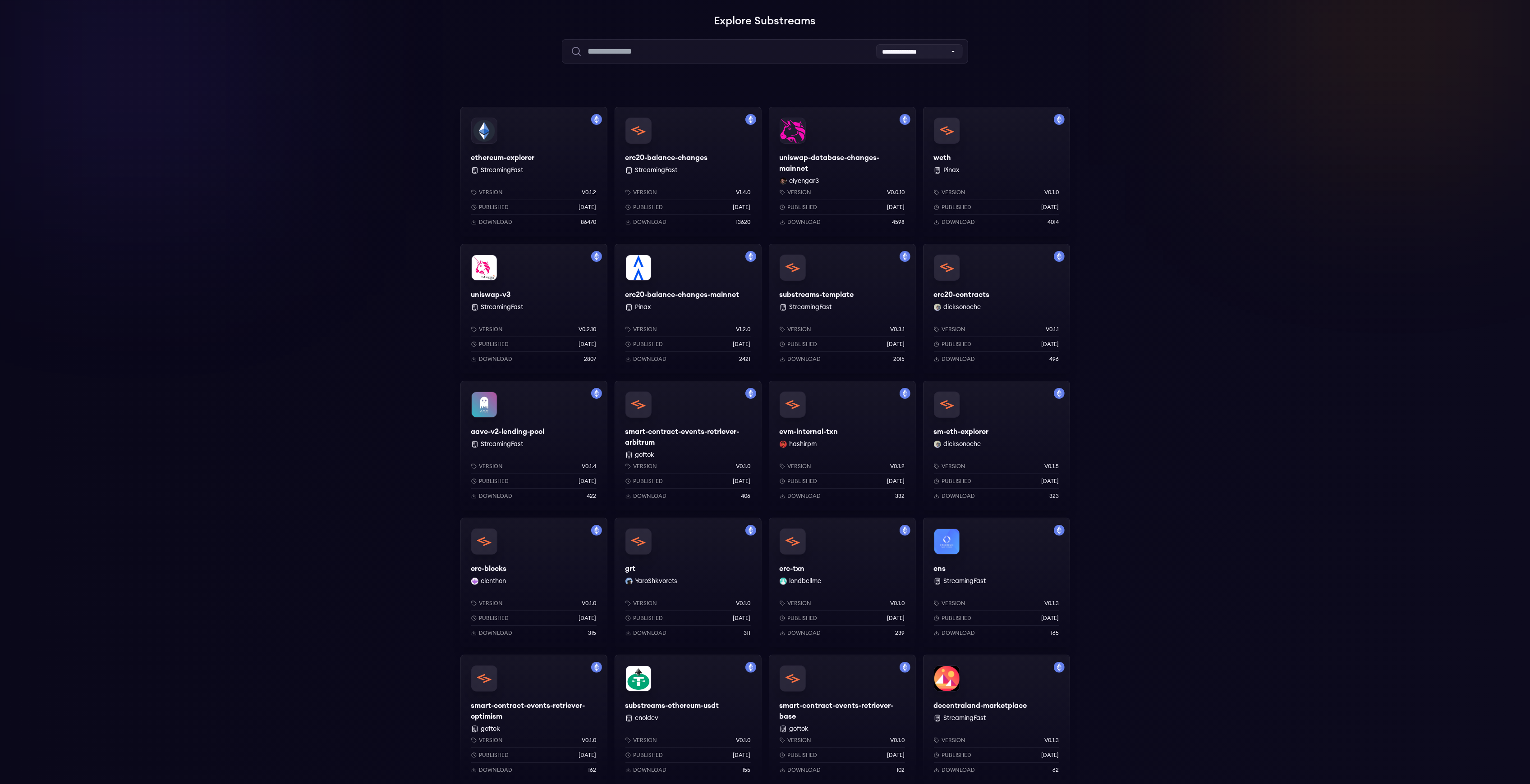
click at [527, 161] on div "ethereum-explorer StreamingFast Version v0.1.2 Published [DATE] Download 86470" at bounding box center [534, 171] width 147 height 130
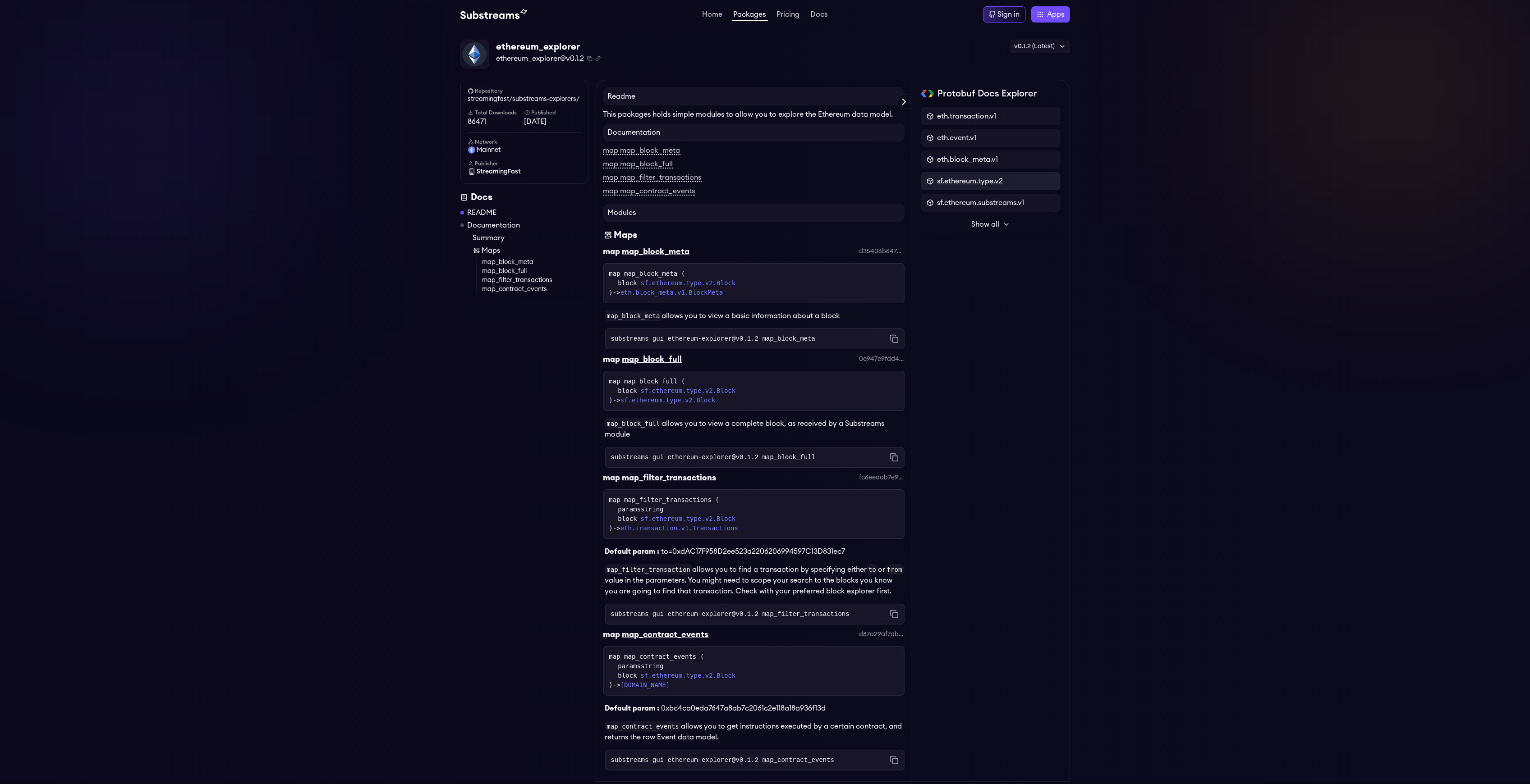
click at [988, 180] on span "sf.ethereum.type.v2" at bounding box center [970, 181] width 66 height 11
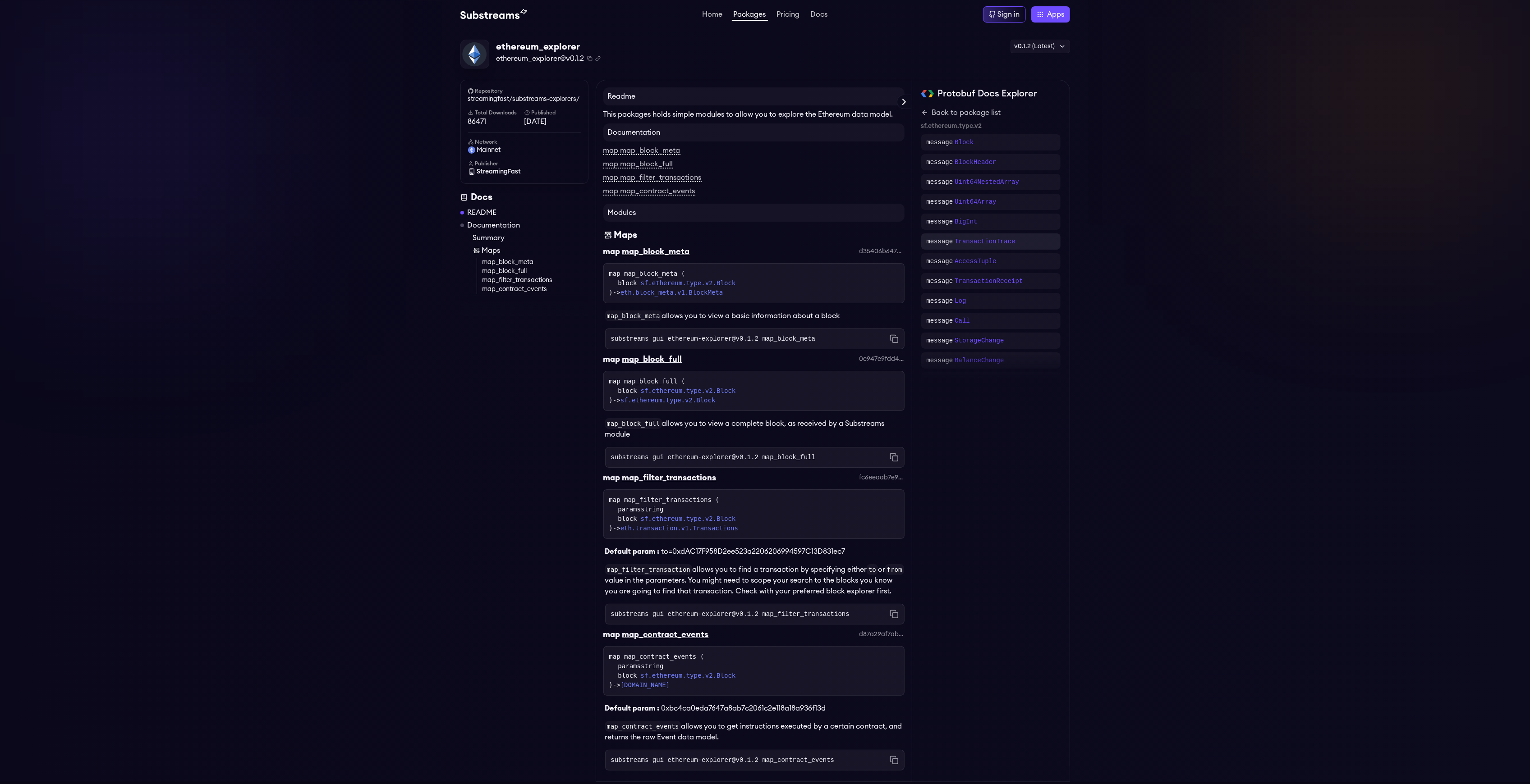
click at [1014, 235] on div "message TransactionTrace" at bounding box center [991, 241] width 139 height 16
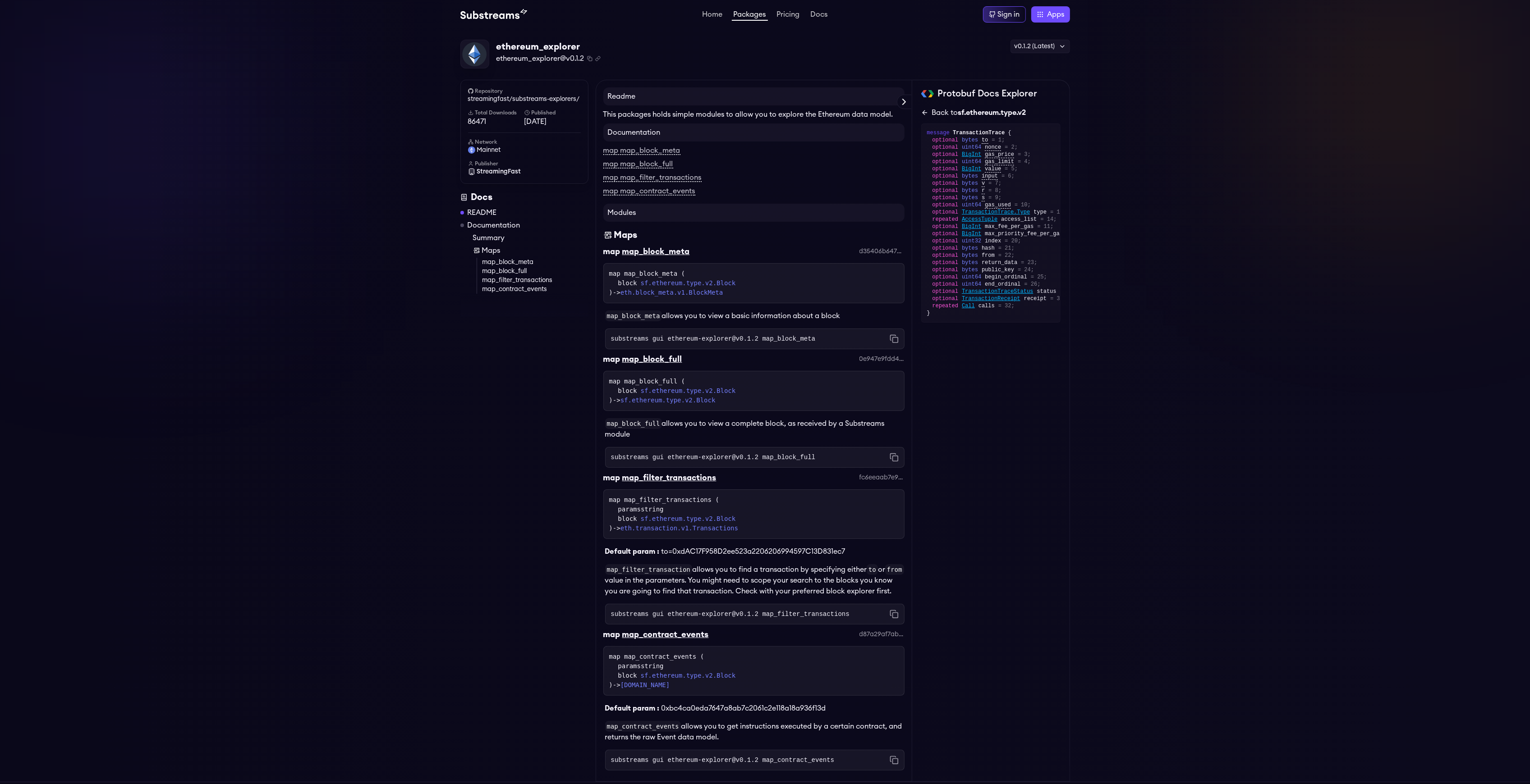
click at [922, 116] on icon at bounding box center [925, 113] width 7 height 7
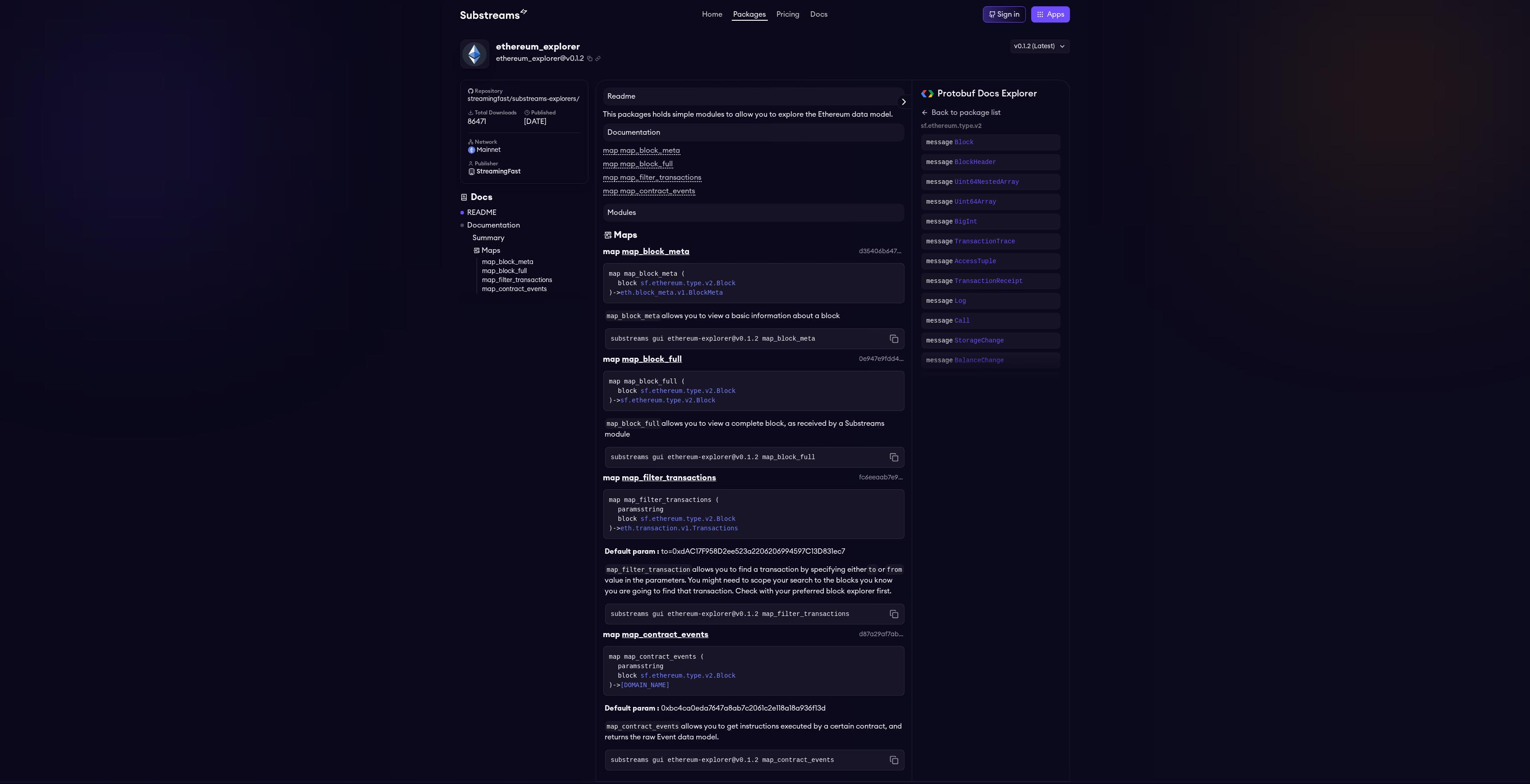
click at [506, 276] on link "map_filter_transactions" at bounding box center [535, 280] width 106 height 9
click at [744, 14] on link "Packages" at bounding box center [750, 16] width 36 height 10
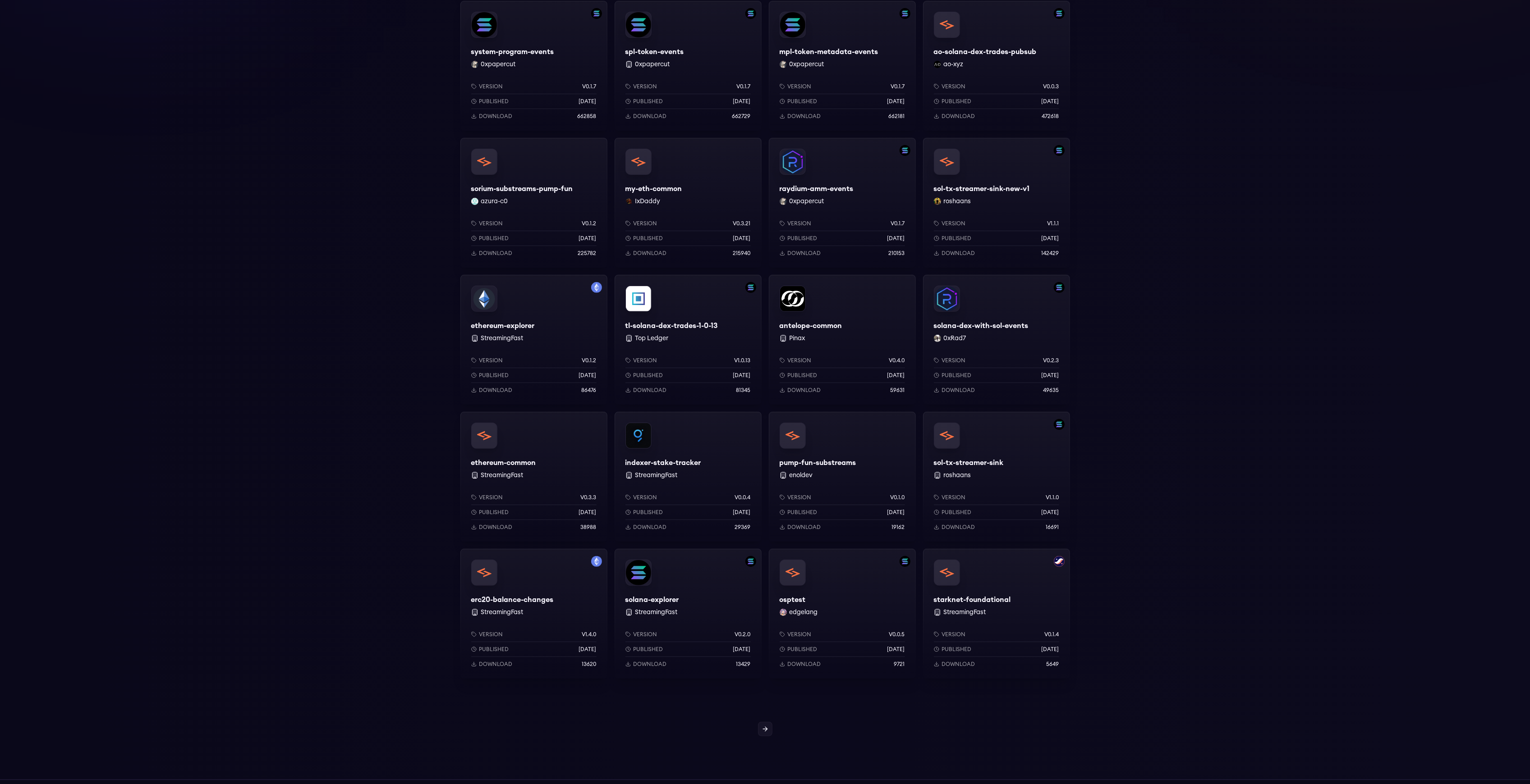
scroll to position [457, 0]
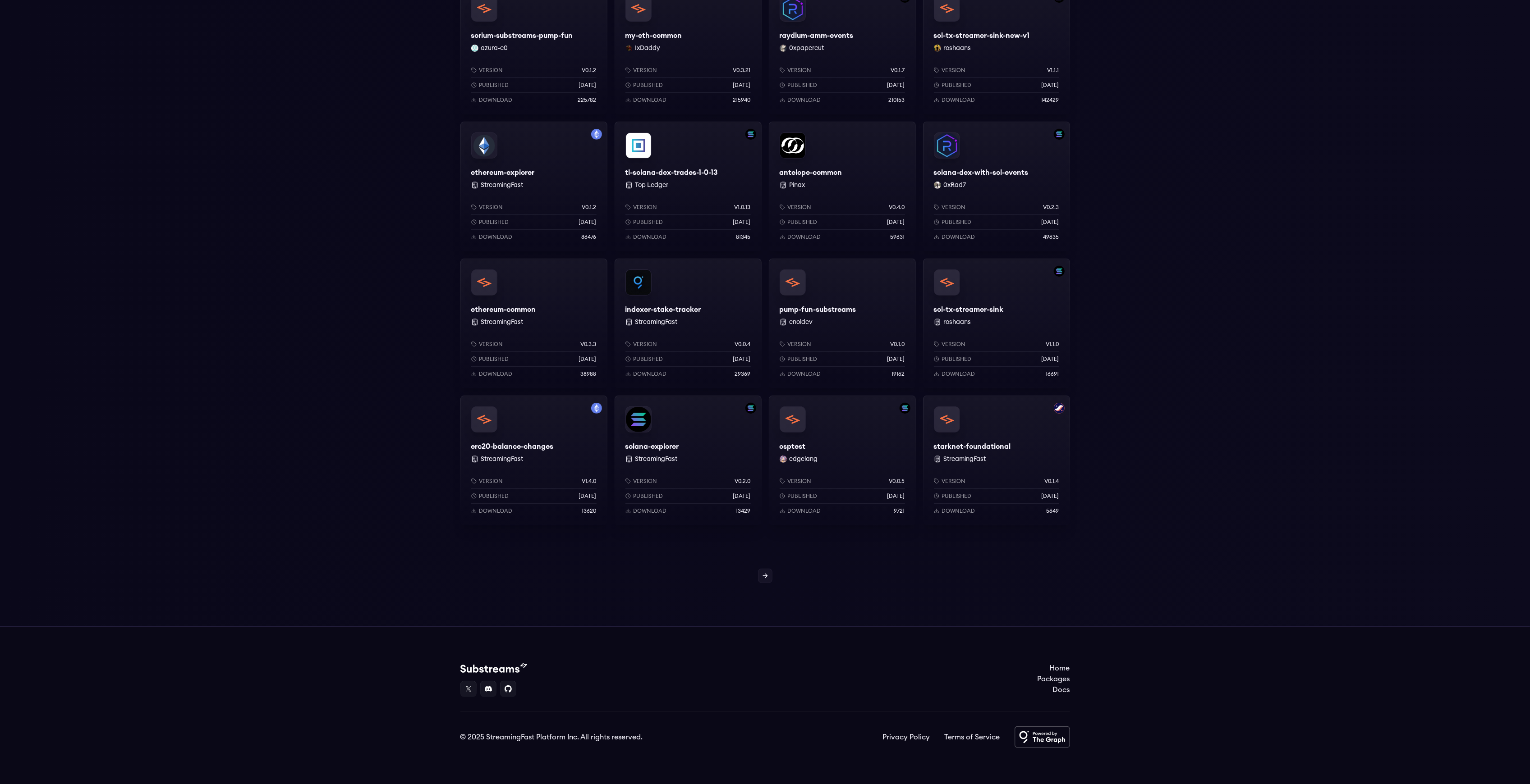
click at [538, 437] on div "erc20-balance-changes StreamingFast Version v1.4.0 Published 8 months ago Downl…" at bounding box center [534, 460] width 147 height 130
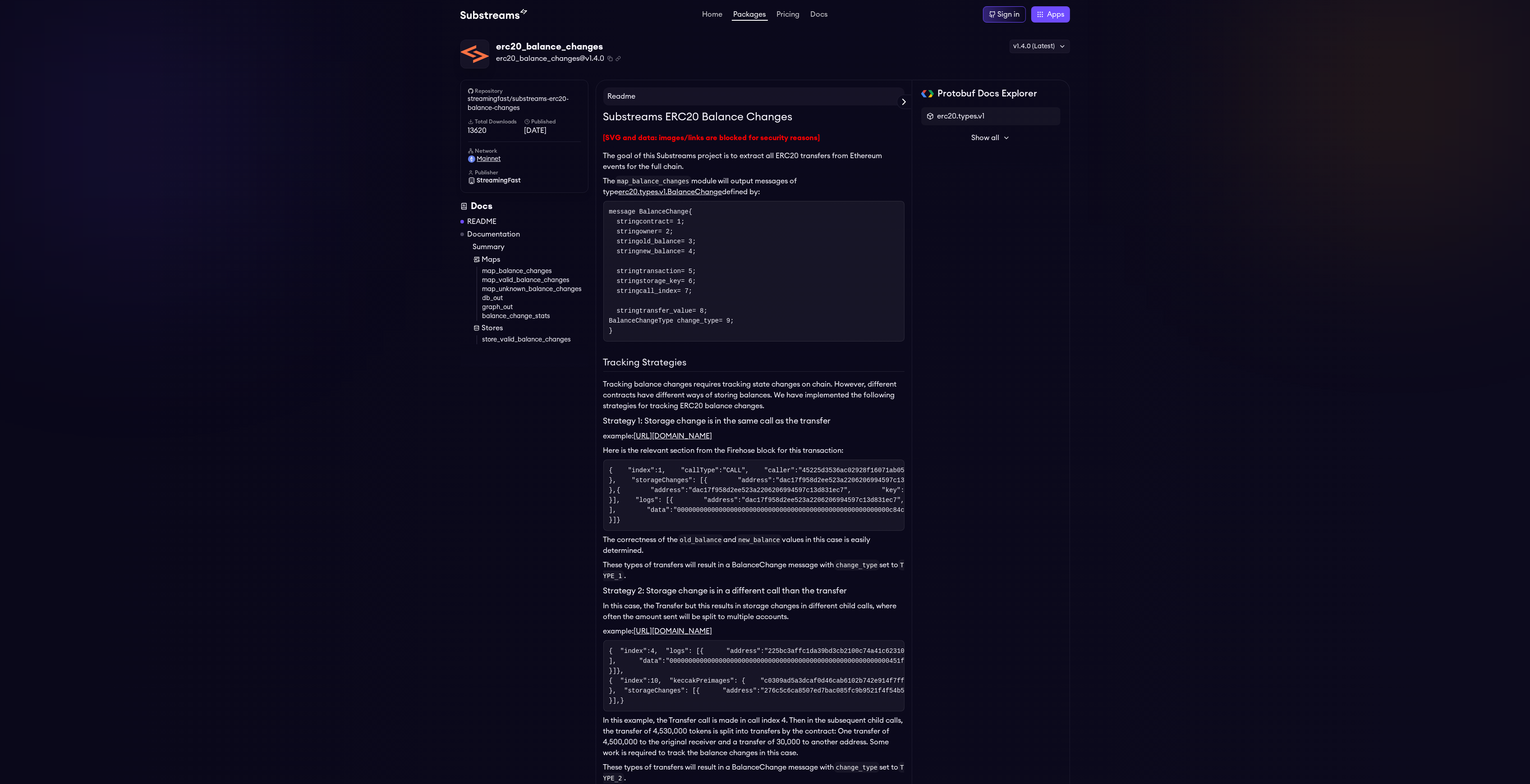
click at [492, 159] on span "mainnet" at bounding box center [489, 159] width 24 height 9
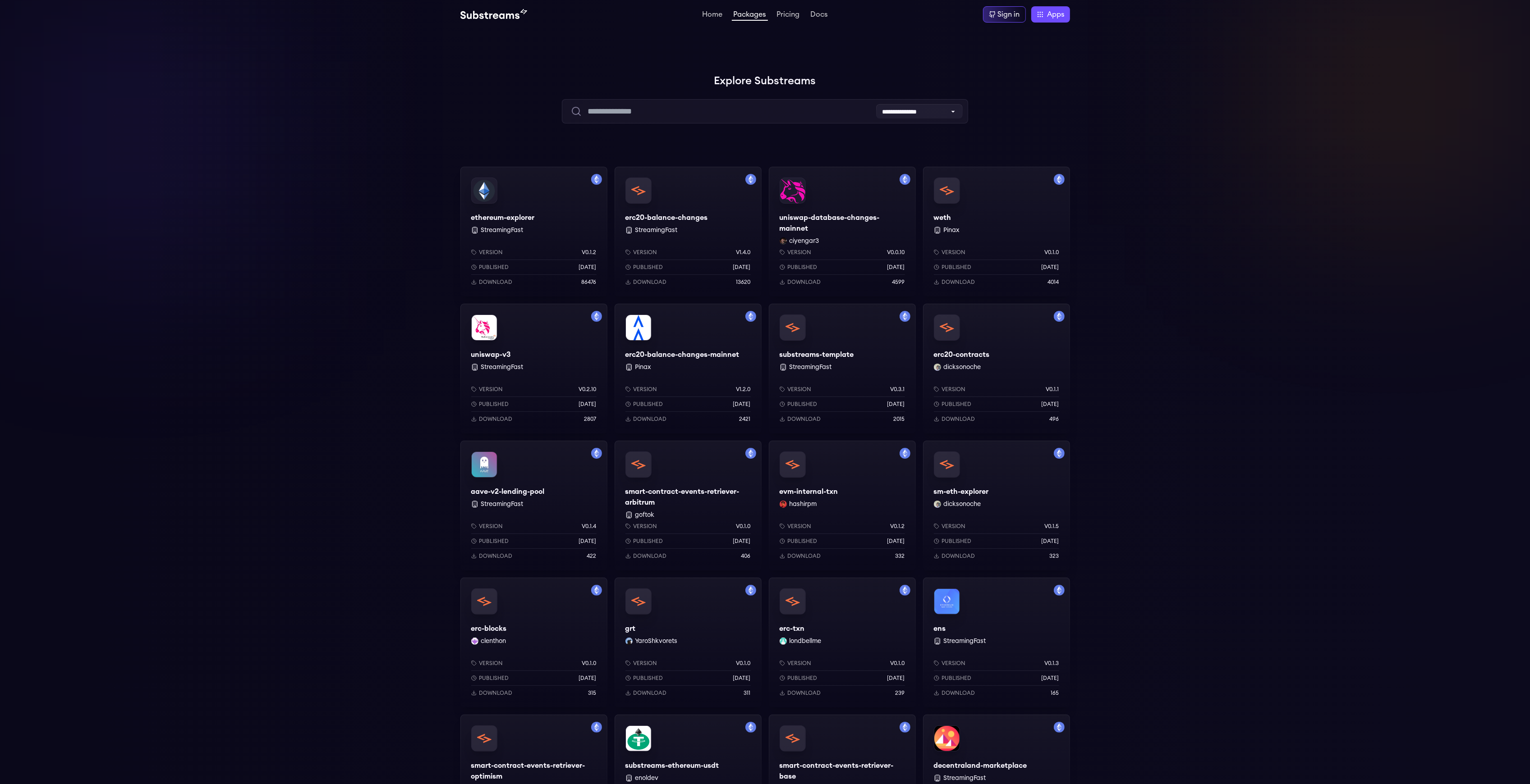
click at [982, 234] on div "Version v0.1.0 Published 1 years ago Download 4014" at bounding box center [997, 265] width 147 height 62
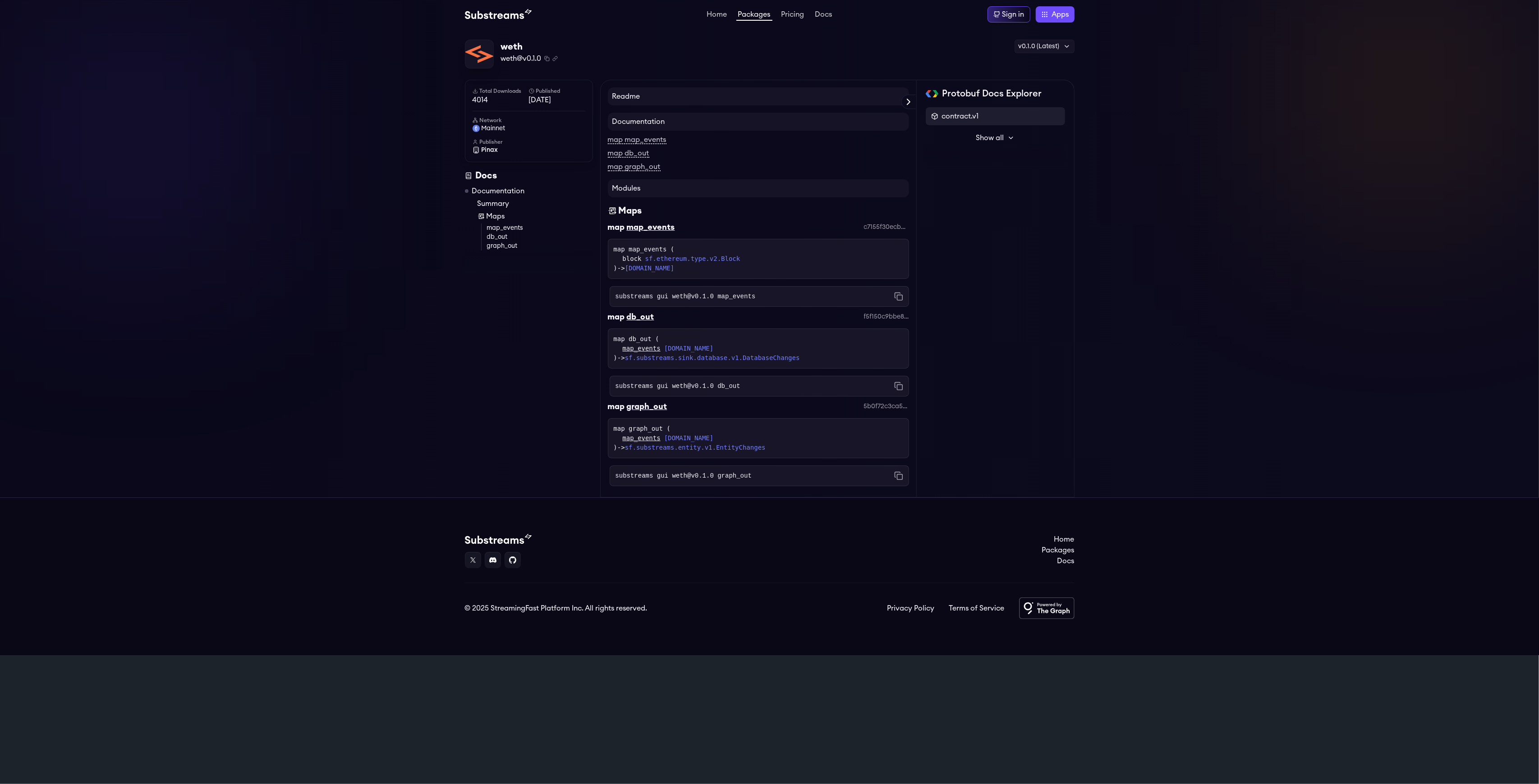
click at [1003, 110] on div "contract.v1" at bounding box center [995, 116] width 139 height 18
click at [967, 117] on span "contract.v1" at bounding box center [961, 116] width 37 height 11
click at [965, 139] on p "Events" at bounding box center [970, 142] width 23 height 9
click at [491, 133] on span "mainnet" at bounding box center [493, 128] width 24 height 9
click at [492, 153] on span "Pinax" at bounding box center [490, 150] width 17 height 9
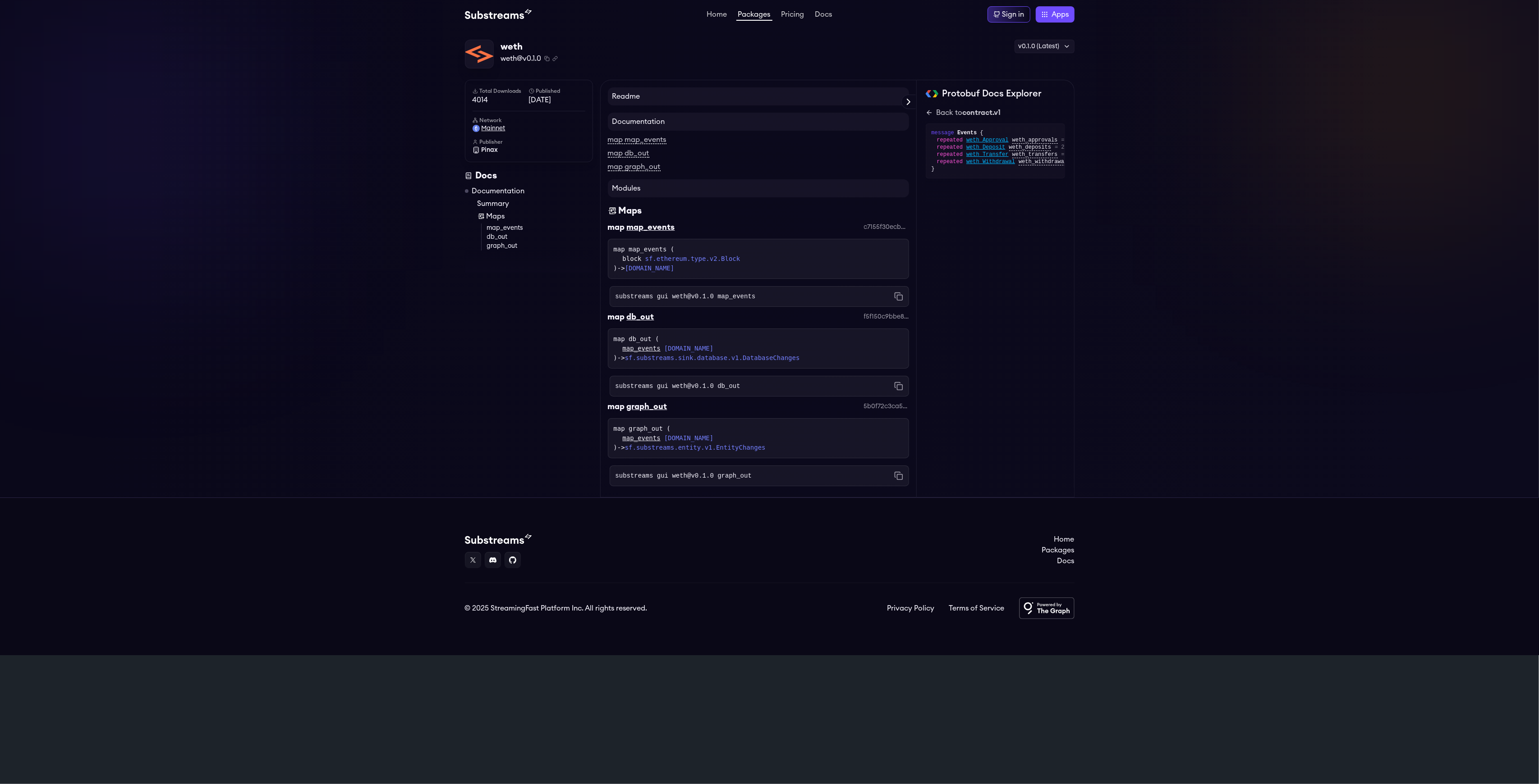
click at [485, 128] on span "mainnet" at bounding box center [493, 128] width 24 height 9
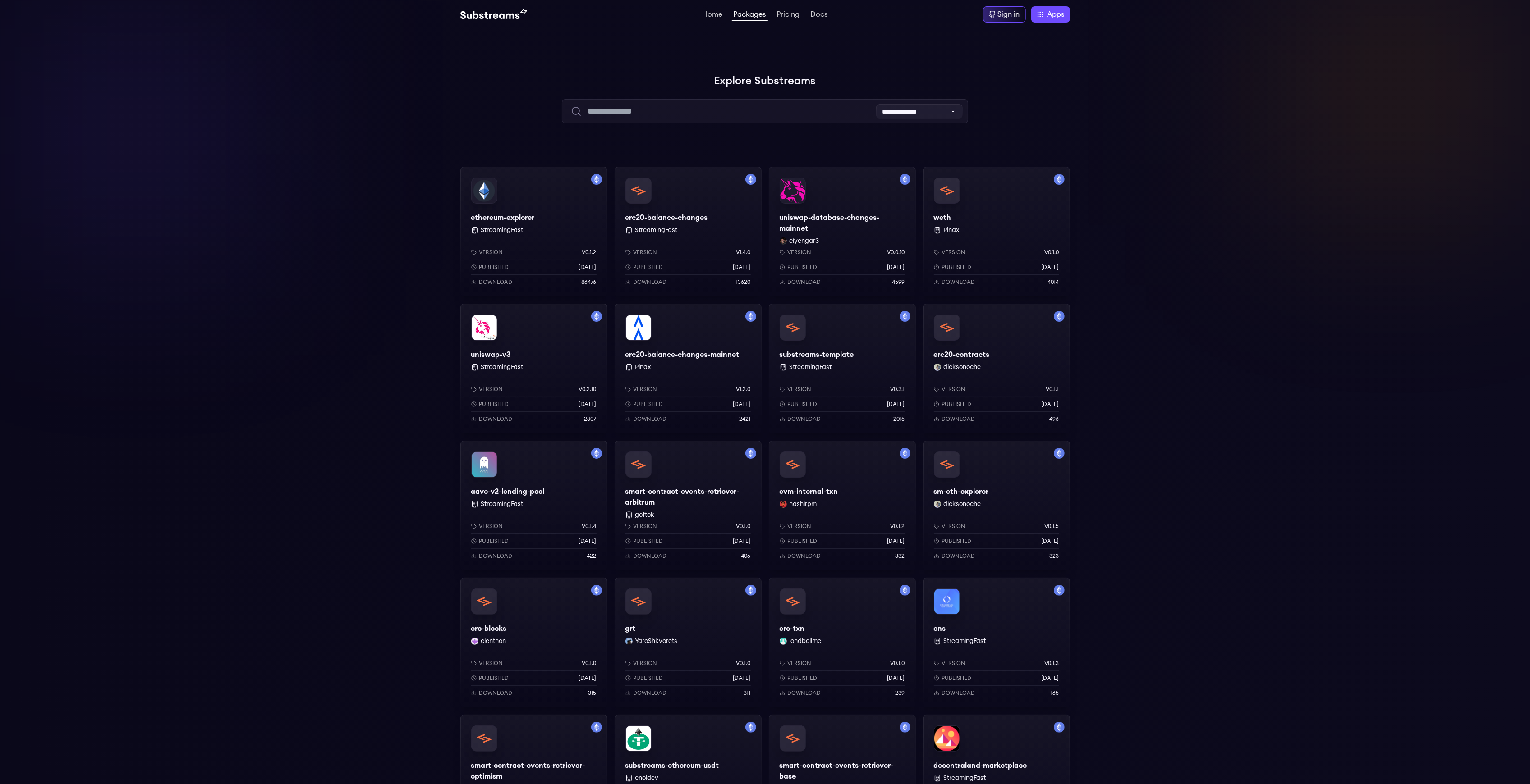
click at [722, 231] on div "erc20-balance-changes StreamingFast Version v1.4.0 Published [DATE] Download 13…" at bounding box center [688, 231] width 147 height 130
click at [810, 237] on button "ciyengar3" at bounding box center [805, 241] width 30 height 9
click at [824, 227] on div "uniswap-database-changes-mainnet ciyengar3 Version v0.0.10 Published 1 weeks ag…" at bounding box center [842, 231] width 147 height 130
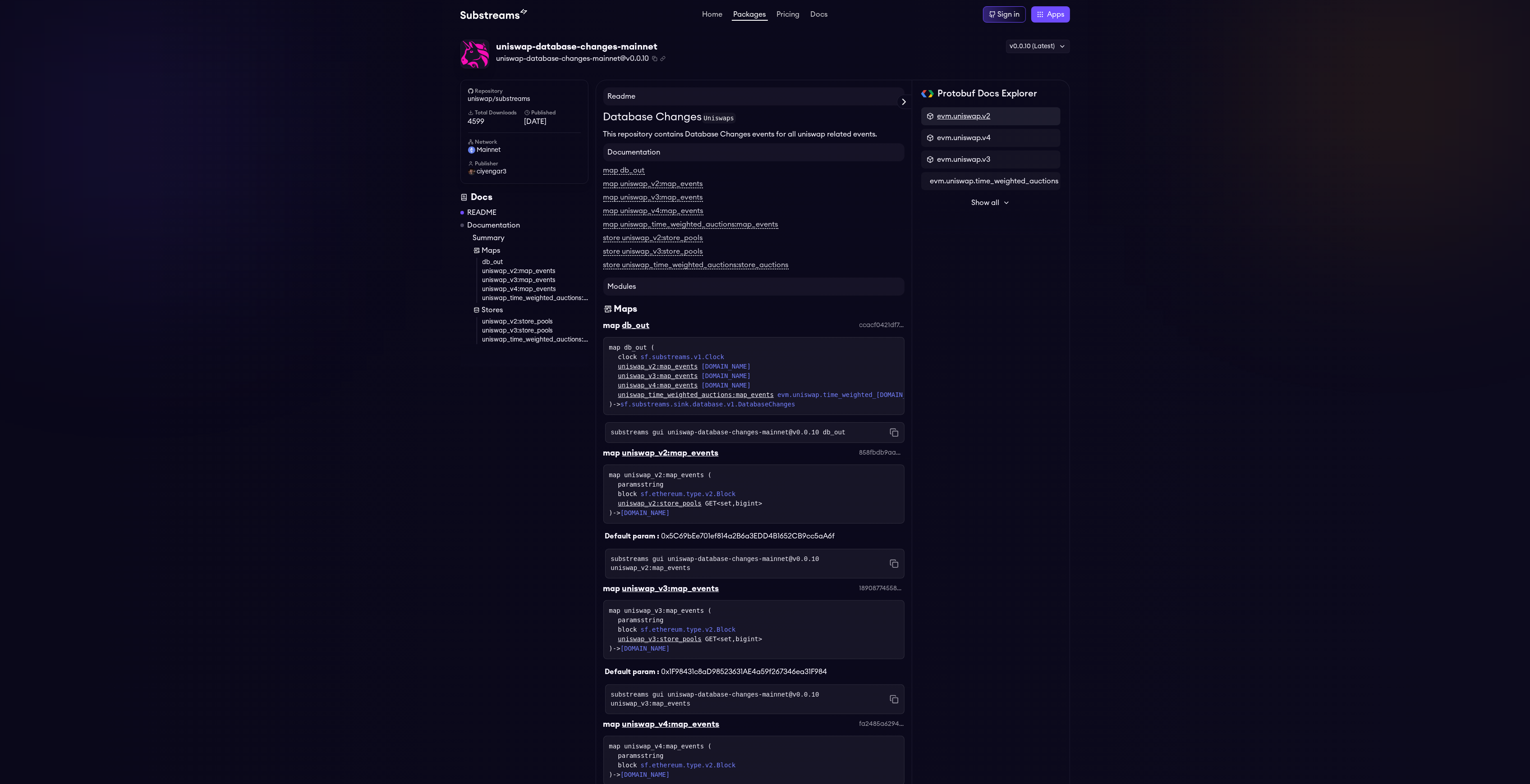
click at [961, 114] on span "evm.uniswap.v2" at bounding box center [964, 116] width 53 height 11
click at [959, 128] on div "evm.uniswap.v2" at bounding box center [991, 126] width 139 height 9
click at [924, 111] on icon at bounding box center [924, 112] width 2 height 4
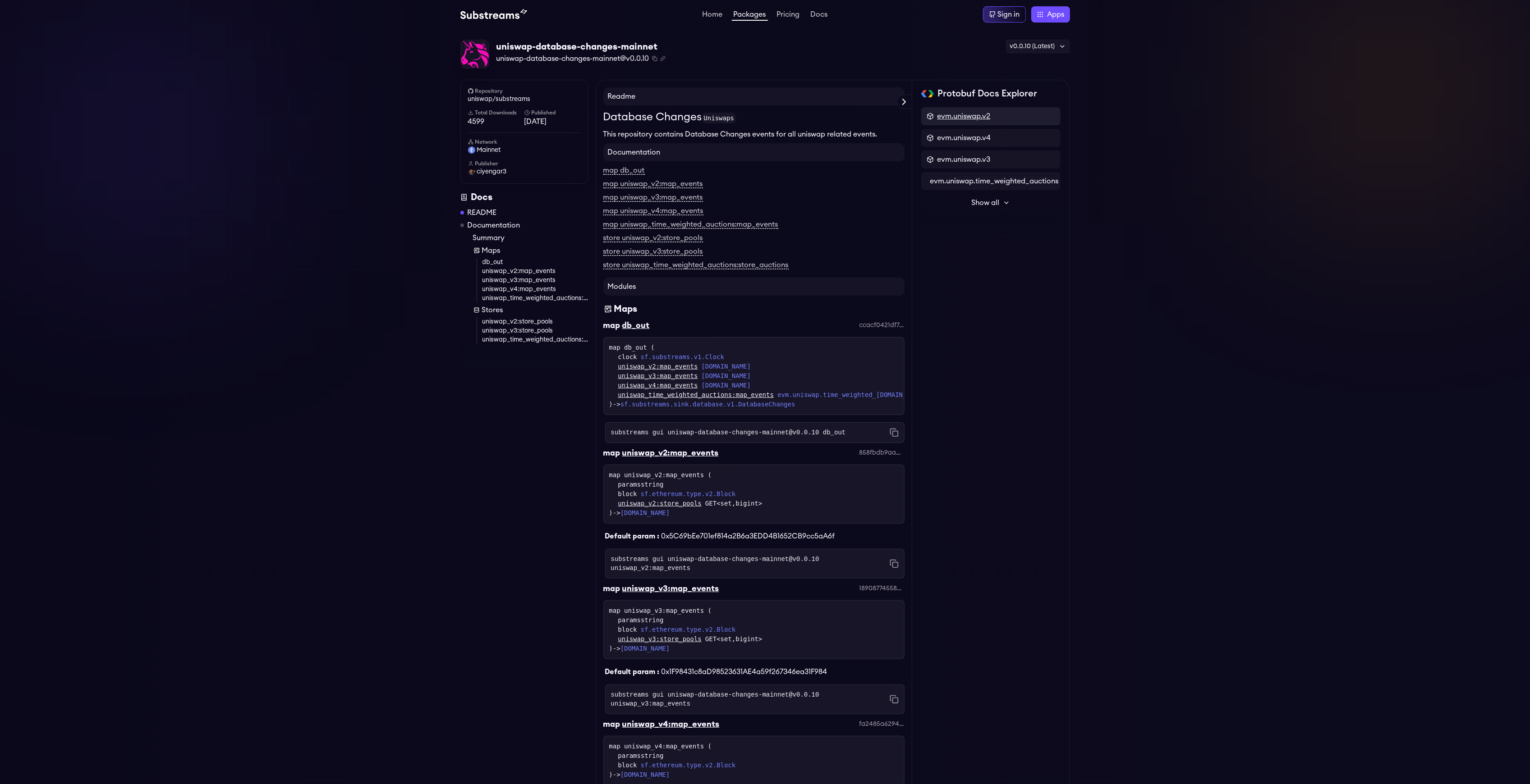
click at [980, 111] on span "evm.uniswap.v2" at bounding box center [964, 116] width 53 height 11
click at [951, 144] on div "message Events" at bounding box center [991, 142] width 128 height 9
click at [928, 113] on icon at bounding box center [925, 113] width 7 height 7
click at [991, 167] on div "message PairCreated" at bounding box center [991, 162] width 128 height 9
click at [924, 115] on icon at bounding box center [925, 113] width 7 height 7
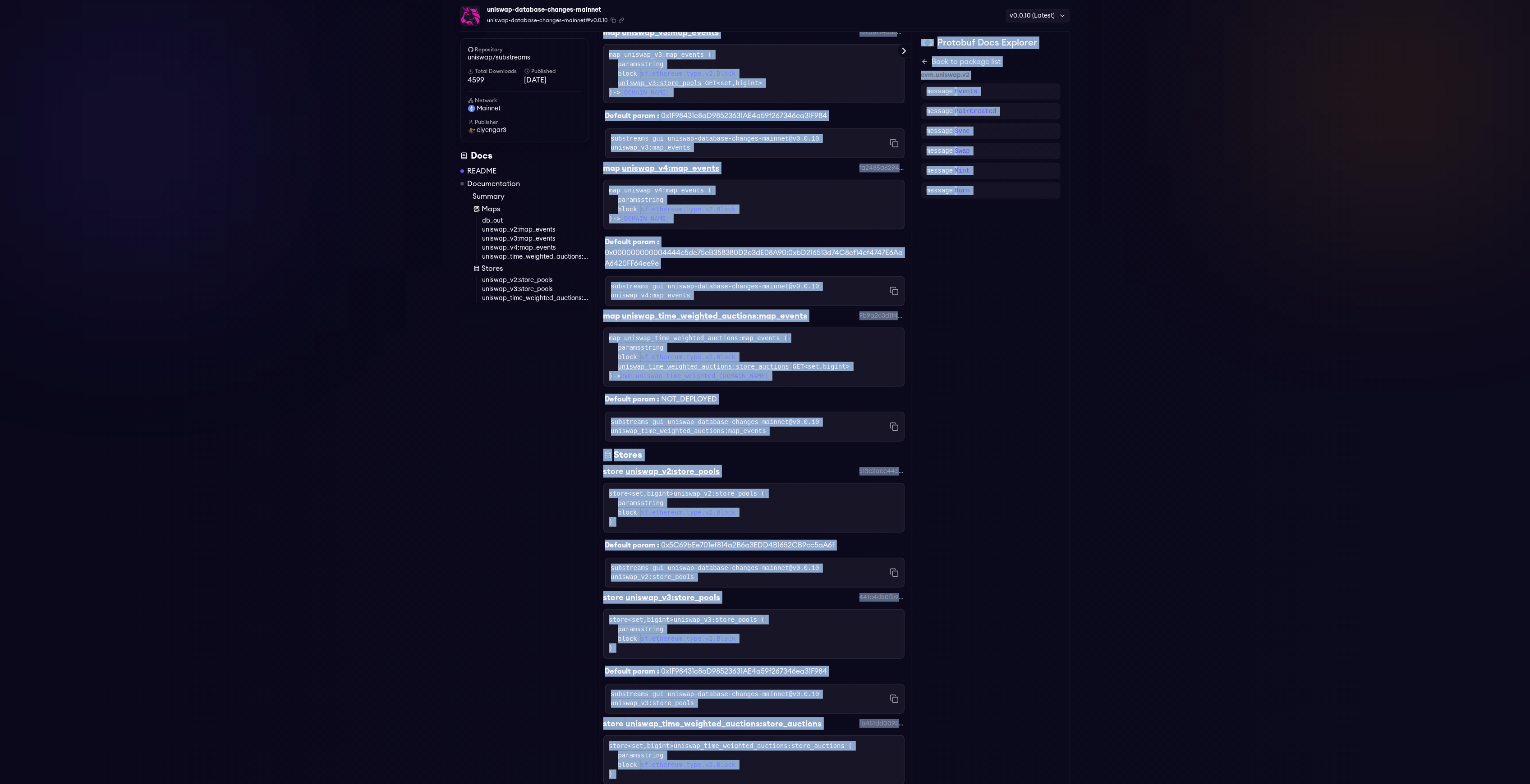
scroll to position [752, 0]
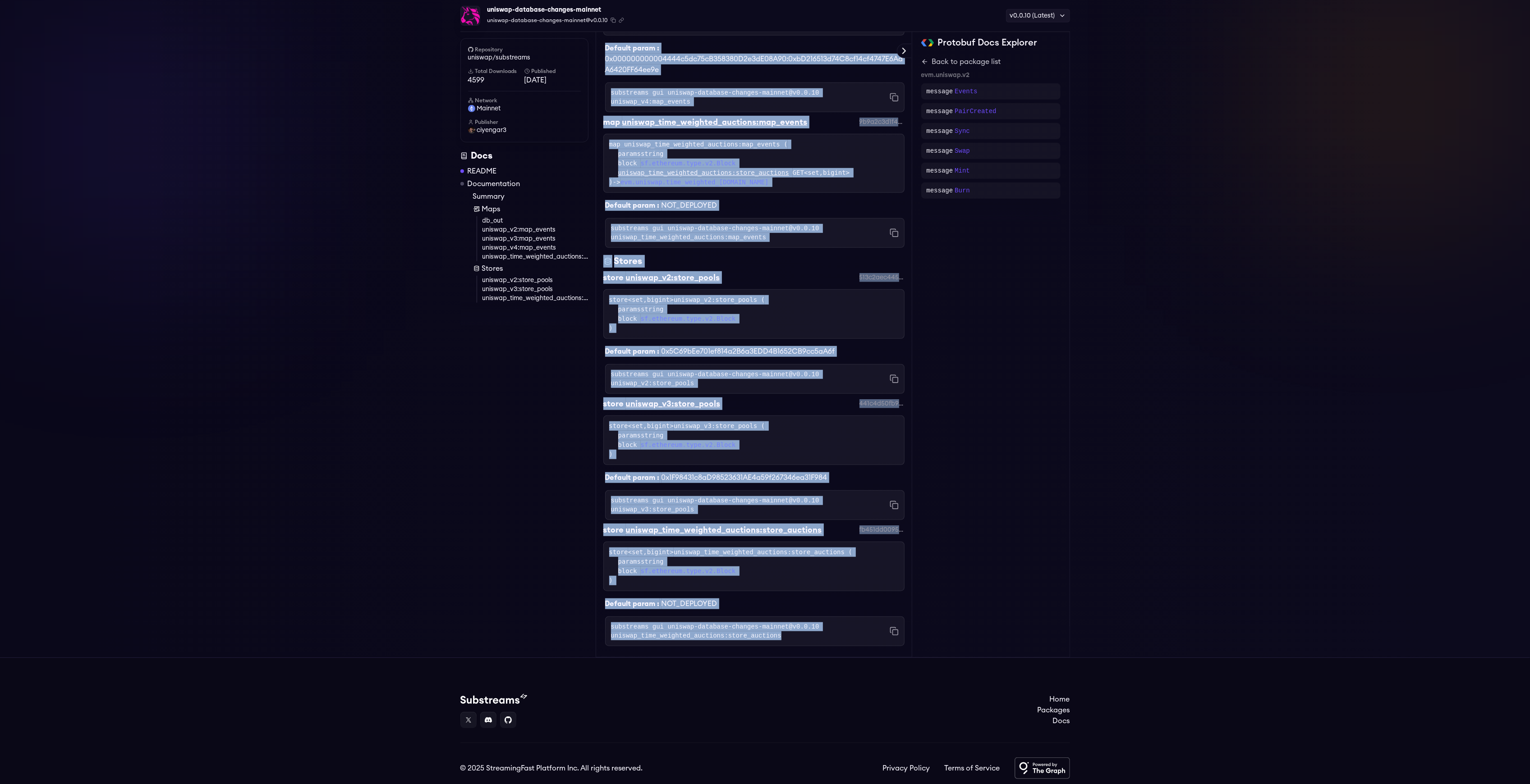
drag, startPoint x: 597, startPoint y: 120, endPoint x: 860, endPoint y: 617, distance: 562.3
copy div "Database Changes Uniswaps This repository contains Database Changes events for …"
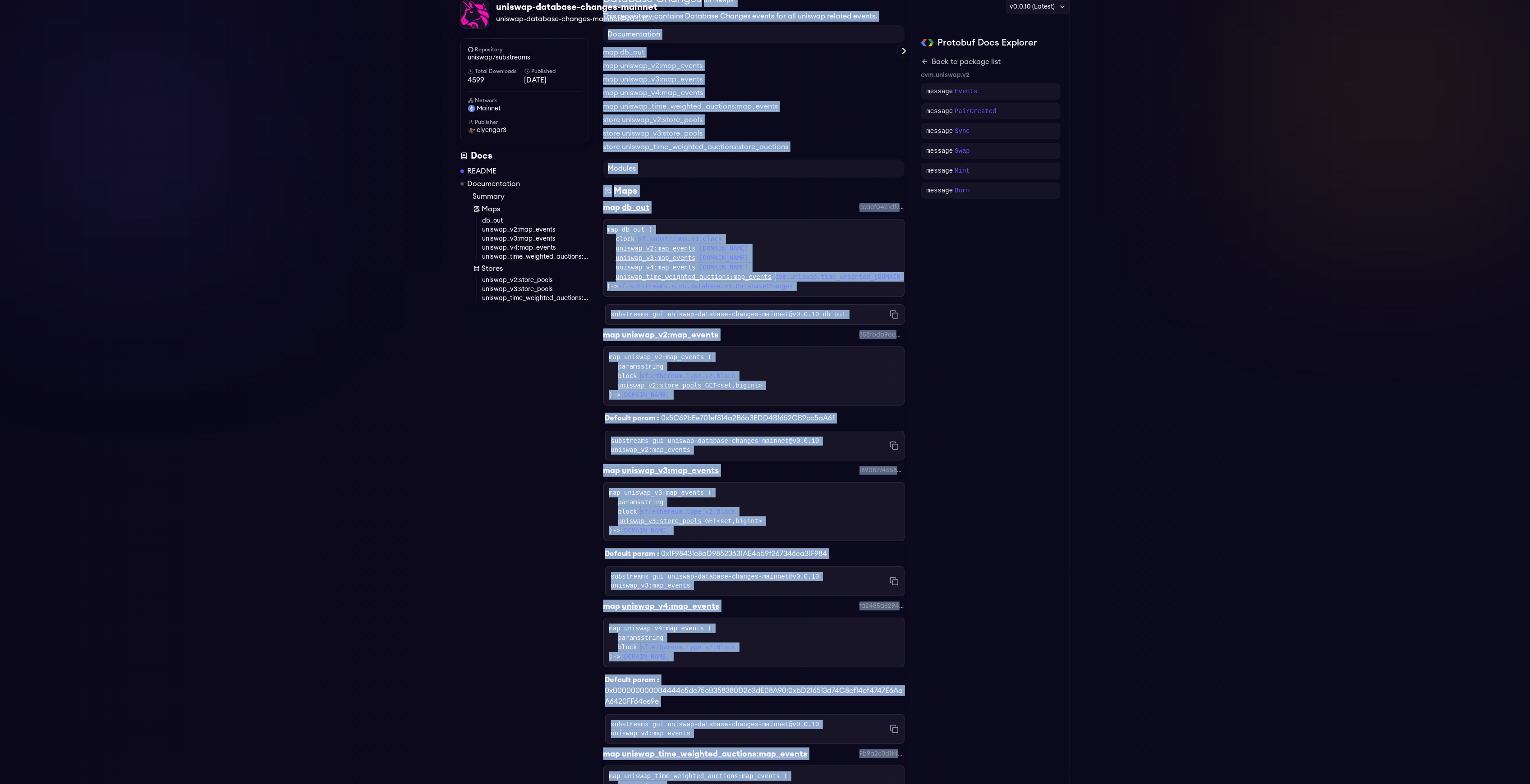
scroll to position [0, 0]
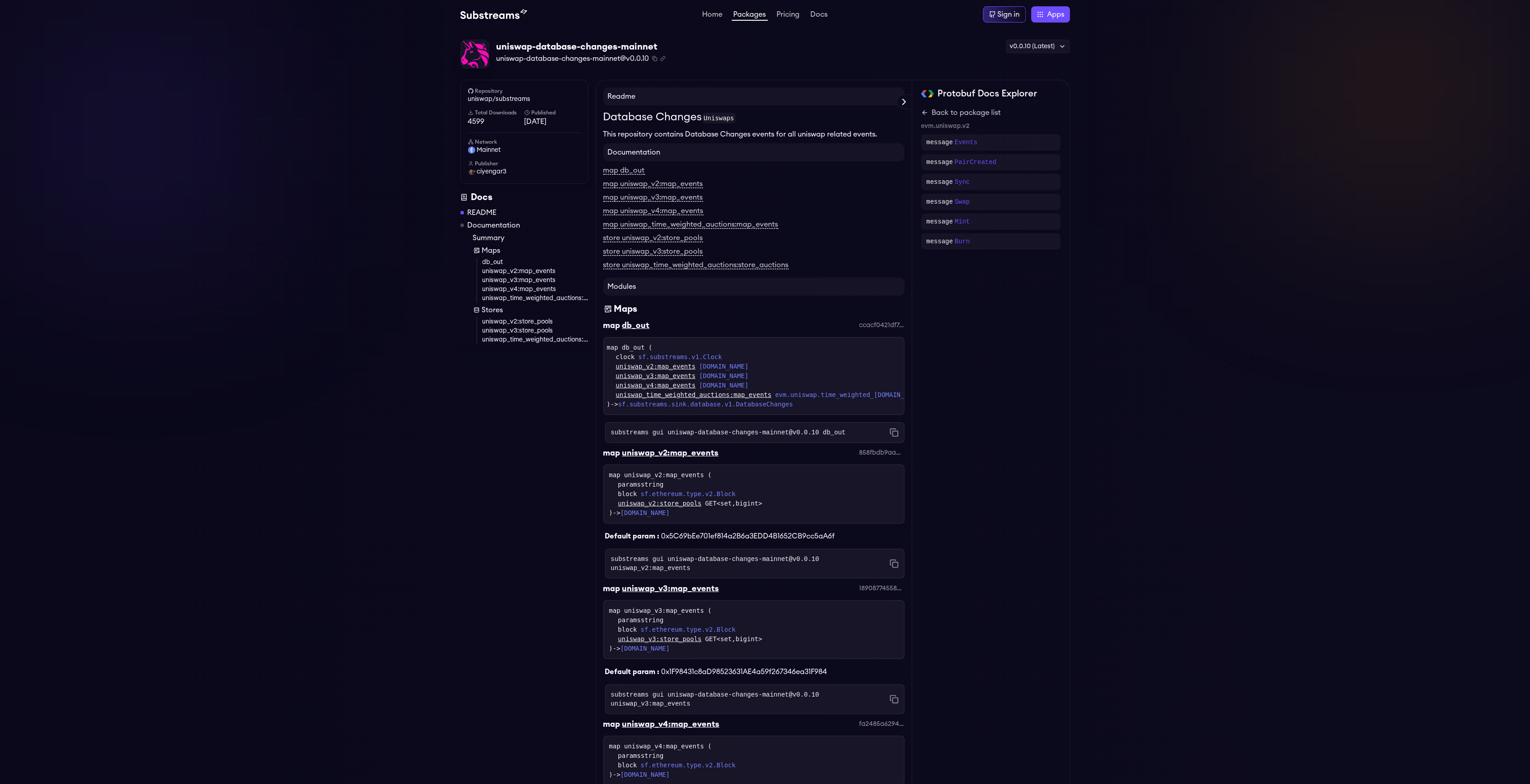
click at [605, 100] on h4 "Readme" at bounding box center [754, 96] width 301 height 18
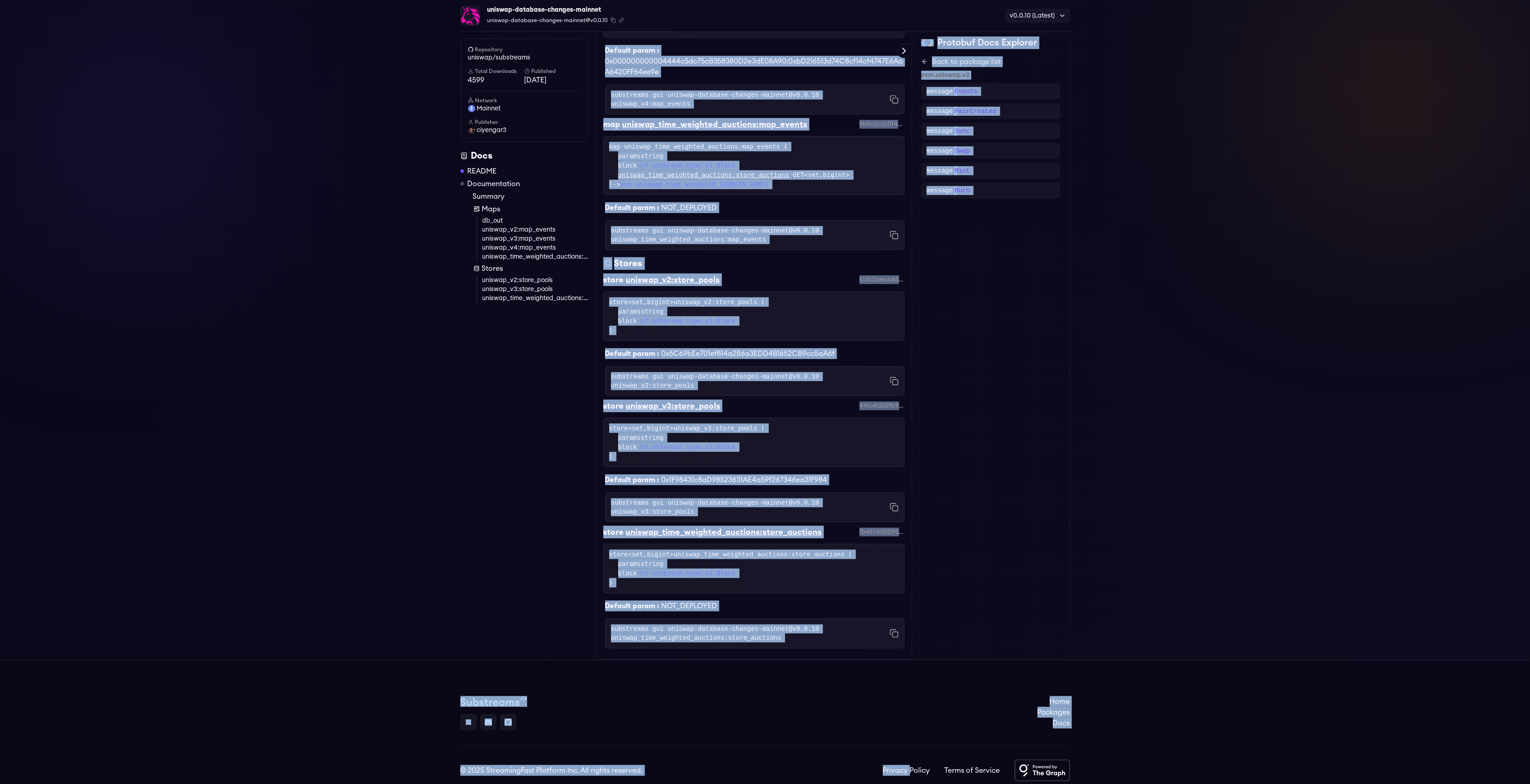
scroll to position [752, 0]
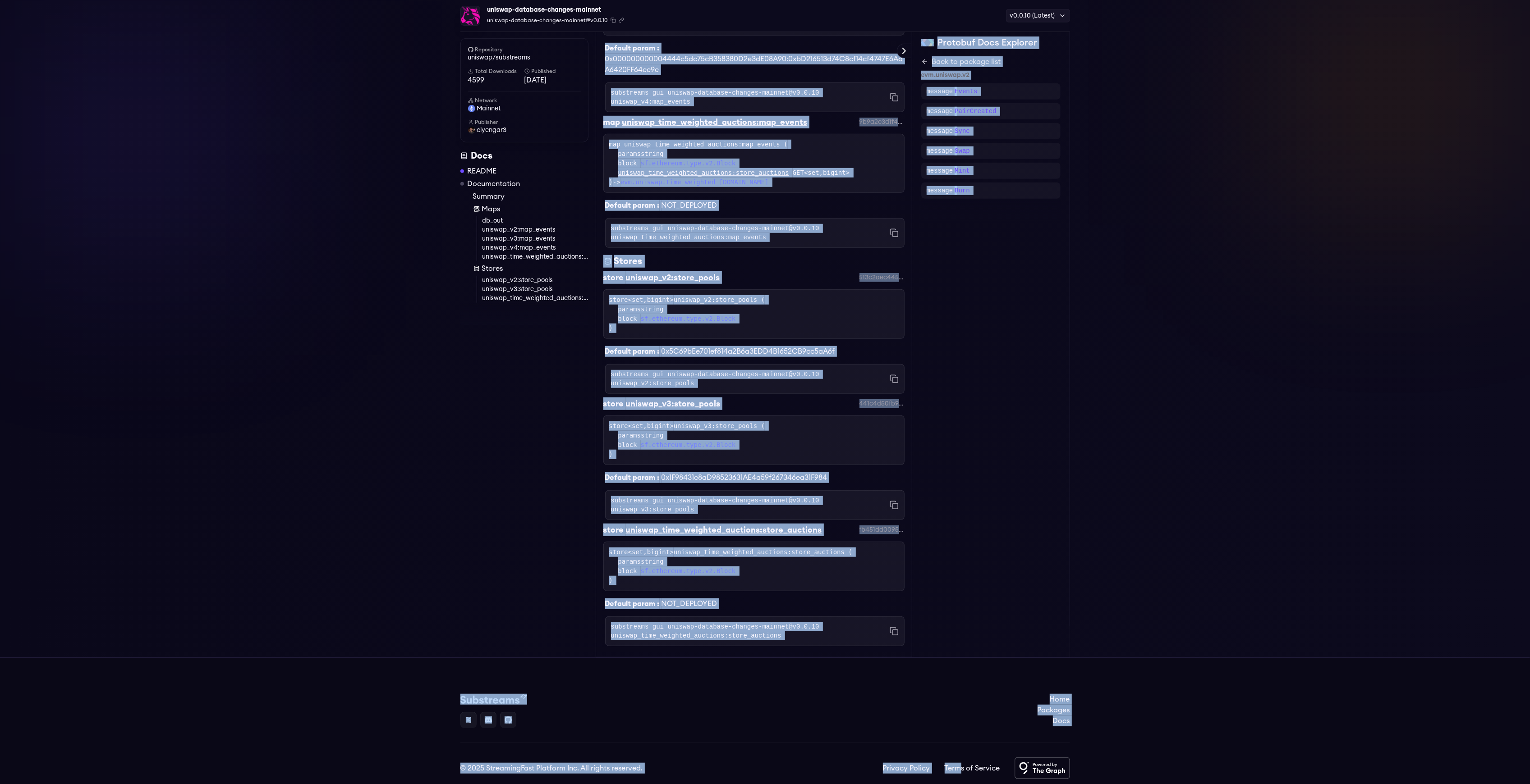
drag, startPoint x: 600, startPoint y: 114, endPoint x: 967, endPoint y: 779, distance: 759.5
click at [962, 784] on html "Home Packages Pricing Docs Home Packages Pricing Docs Sign in Apps Subgraph Stu…" at bounding box center [765, 32] width 1530 height 1568
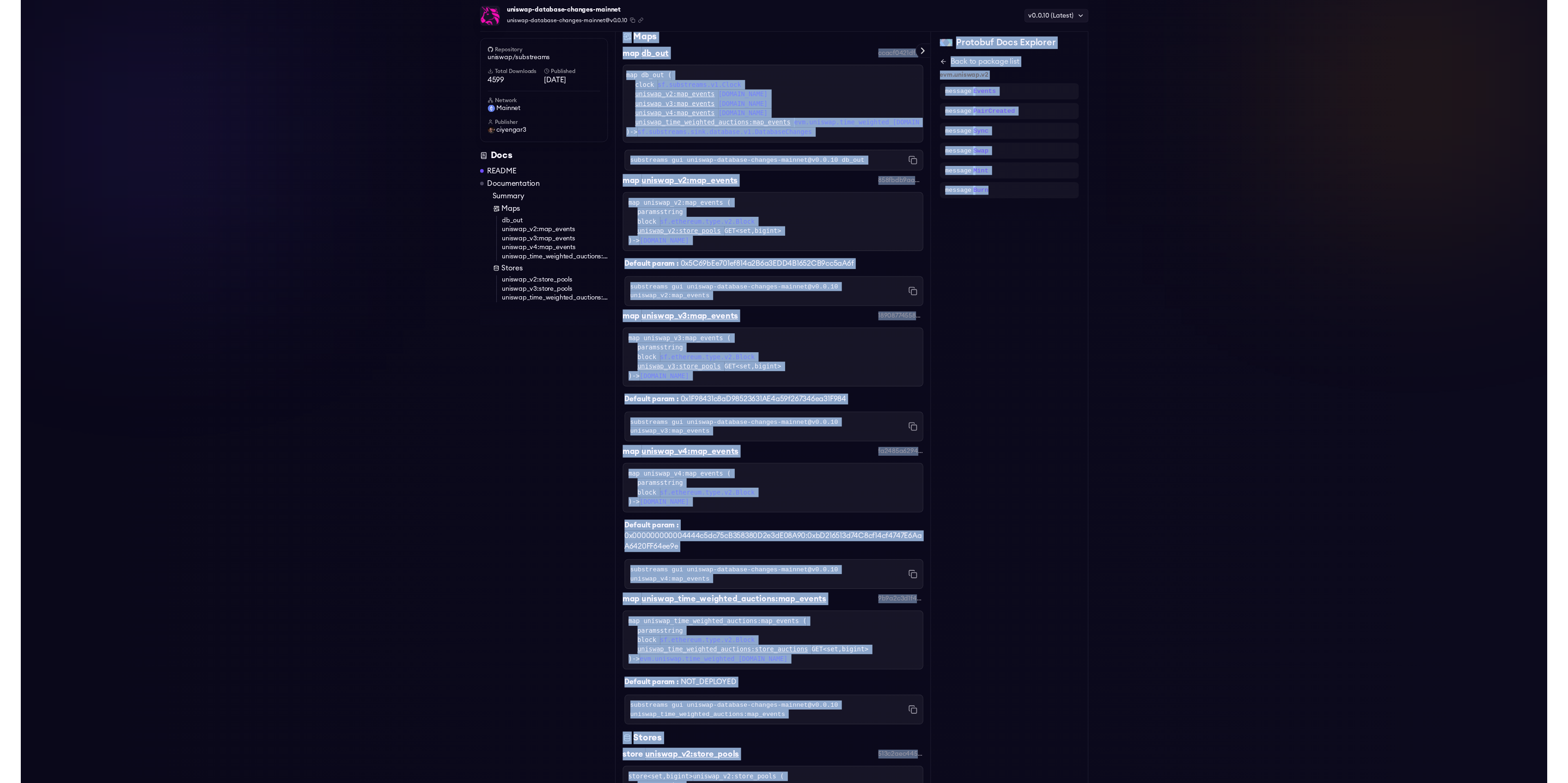
scroll to position [0, 0]
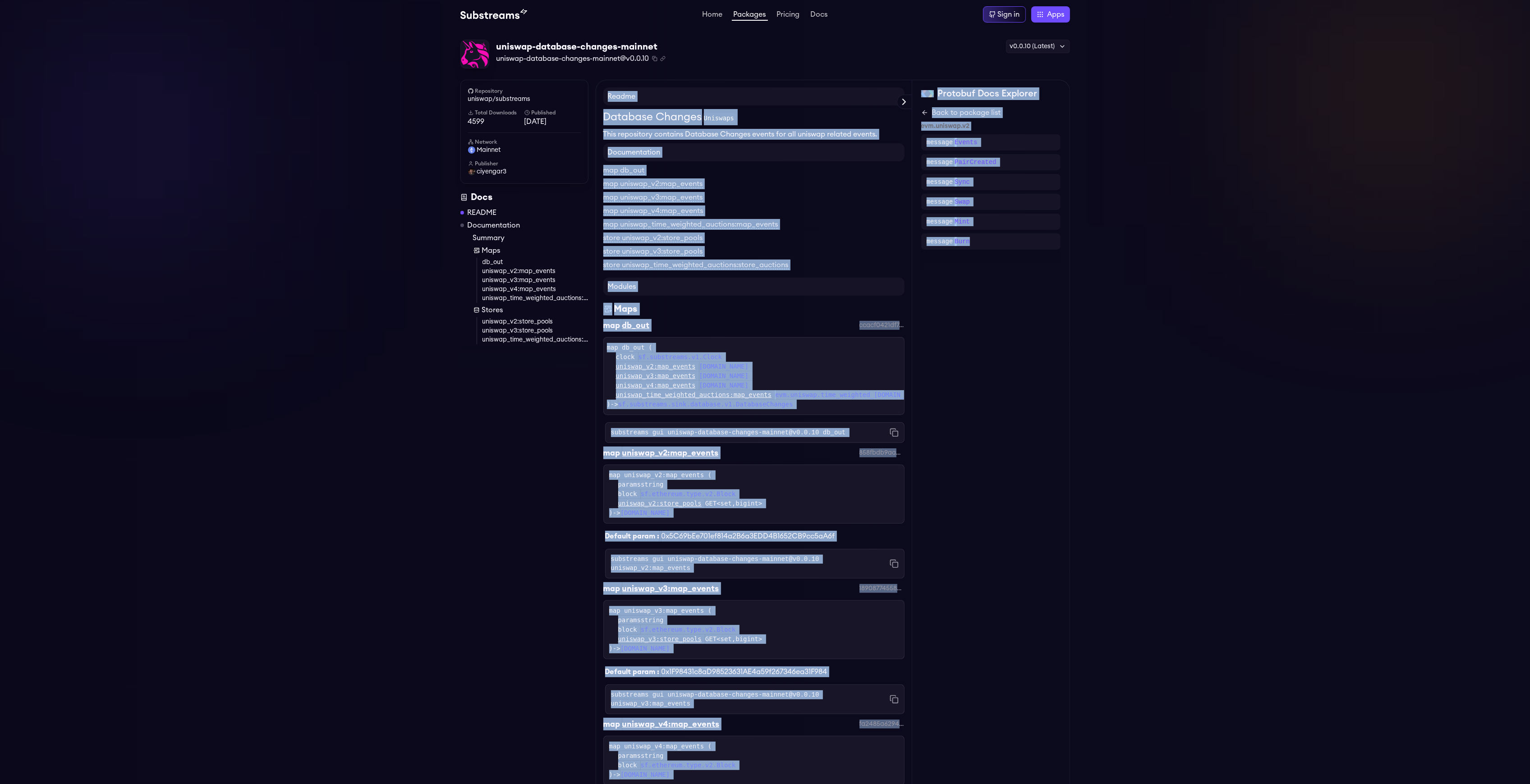
drag, startPoint x: 960, startPoint y: 610, endPoint x: 604, endPoint y: 97, distance: 624.4
click at [604, 97] on div "Repository uniswap/substreams Total Downloads 4599 Published 1 weeks ago Networ…" at bounding box center [765, 744] width 609 height 1328
copy div "Readme Database Changes Uniswaps This repository contains Database Changes even…"
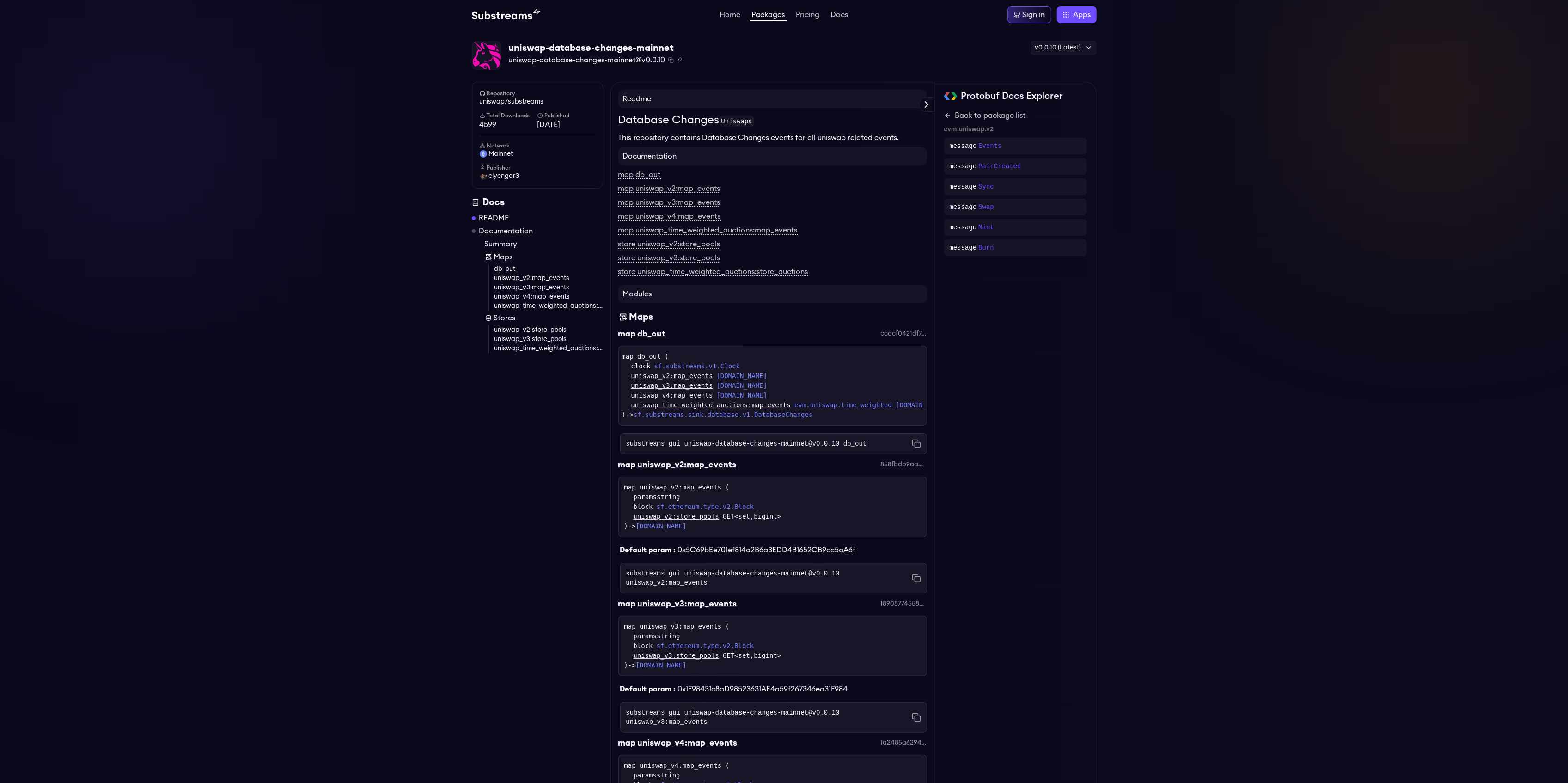
click at [409, 237] on div "uniswap-database-changes-mainnet uniswap-database-changes-mainnet@v0.0.10 Copie…" at bounding box center [784, 736] width 1568 height 1414
click at [773, 16] on link "Packages" at bounding box center [768, 16] width 37 height 10
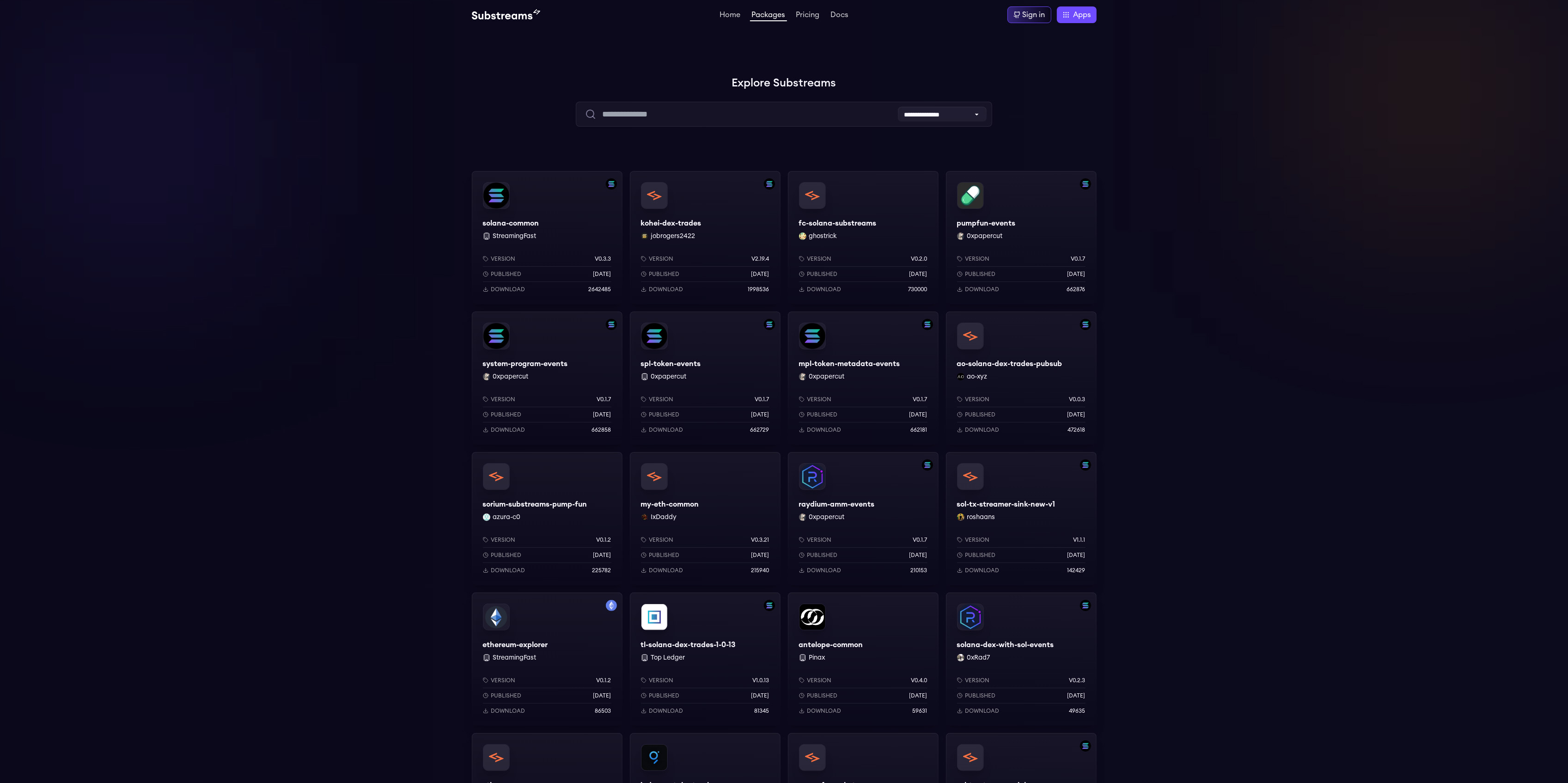
click at [508, 2] on div "Home Packages Pricing Docs Home Packages Pricing Docs Sign in Apps Subgraph Stu…" at bounding box center [784, 15] width 1568 height 29
click at [843, 17] on link "Docs" at bounding box center [839, 15] width 21 height 9
